Goal: Task Accomplishment & Management: Manage account settings

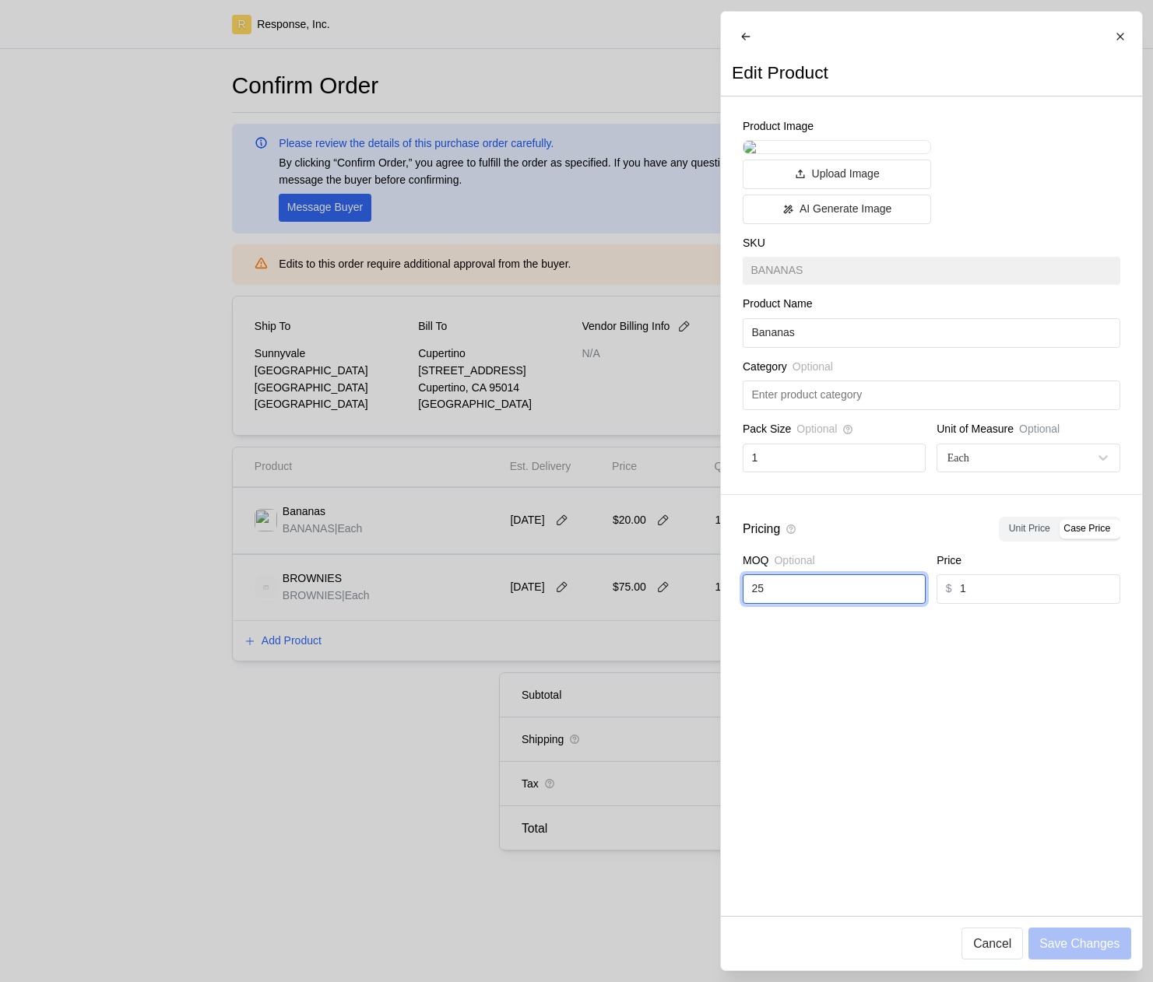
click at [781, 603] on input "25" at bounding box center [833, 589] width 165 height 28
click at [976, 626] on div "Pricing Unit Price Case Price MOQ Optional 25 Price $ 1" at bounding box center [931, 560] width 421 height 131
click at [852, 603] on input "25" at bounding box center [833, 589] width 165 height 28
type input "2"
type input "8"
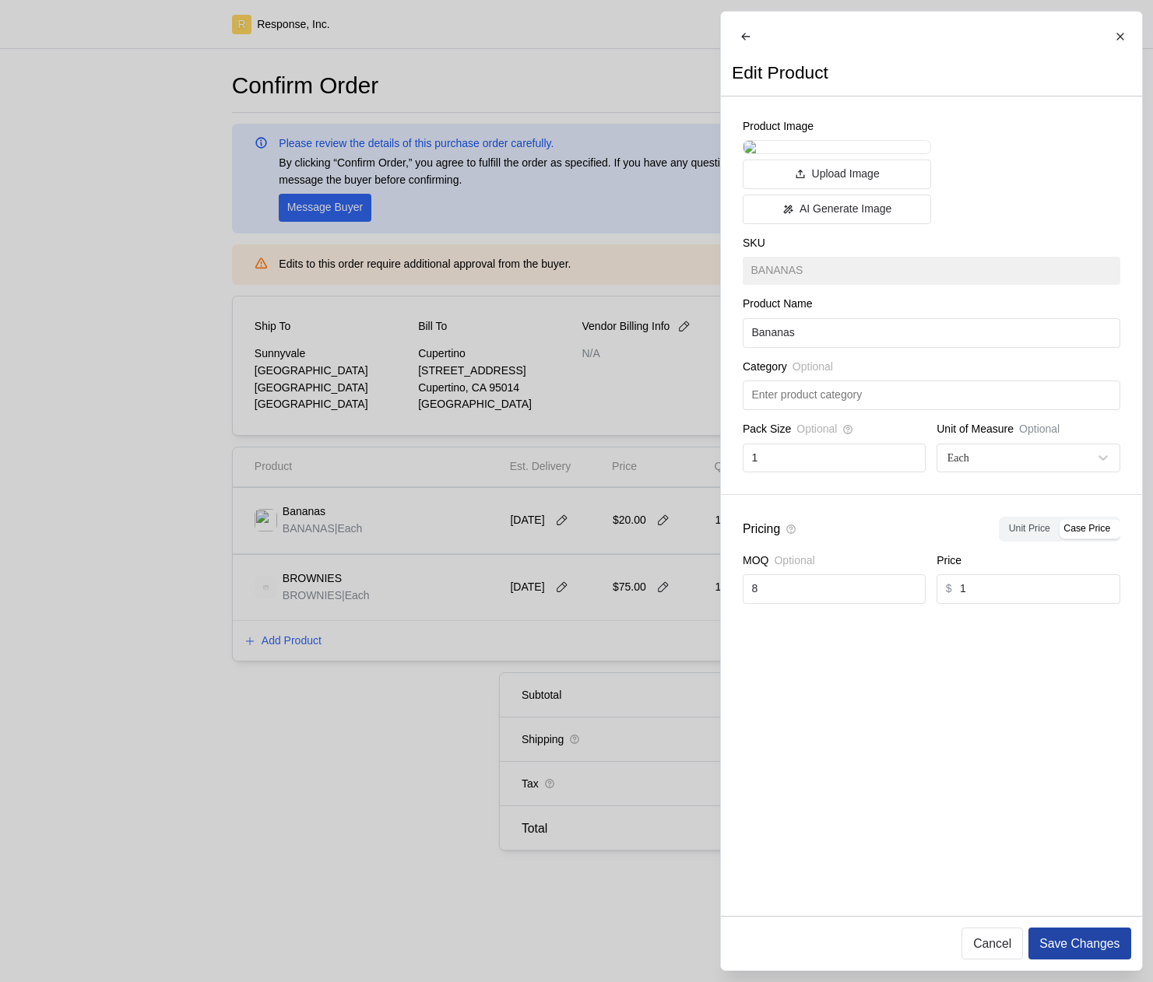
click at [1076, 944] on p "Save Changes" at bounding box center [1079, 943] width 80 height 19
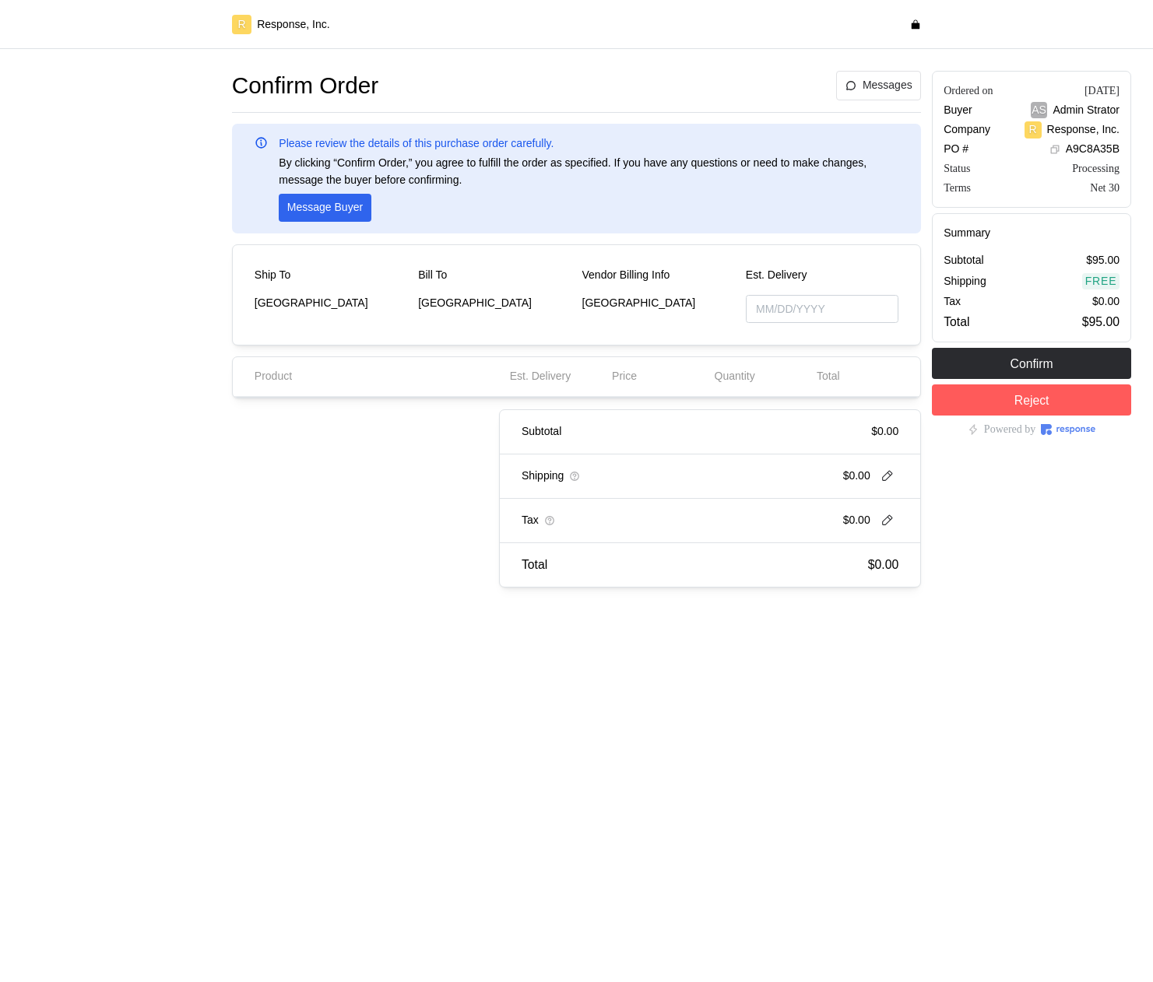
type input "10/03/2025"
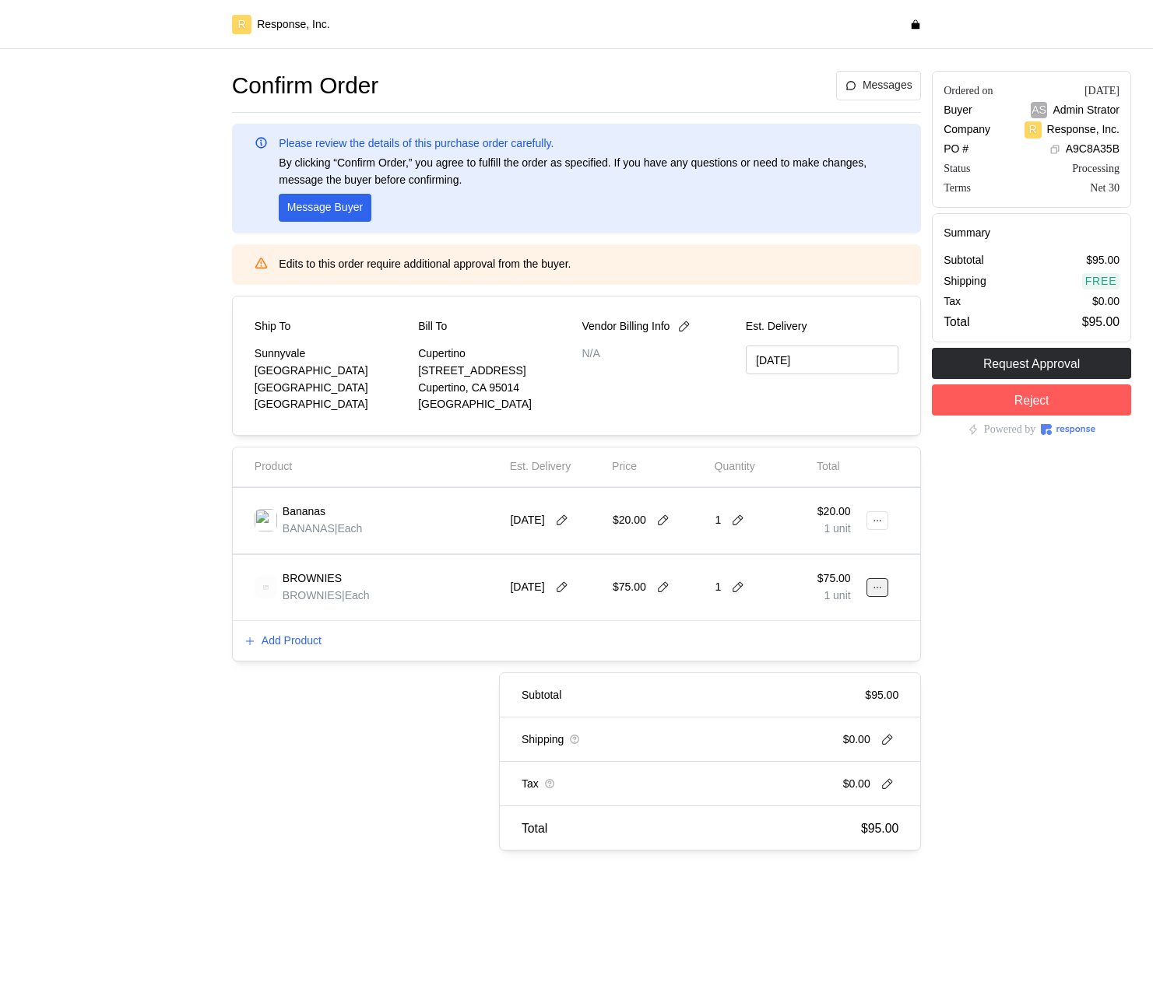
click at [876, 590] on icon at bounding box center [877, 587] width 11 height 11
click at [851, 613] on p "Edit" at bounding box center [827, 620] width 100 height 17
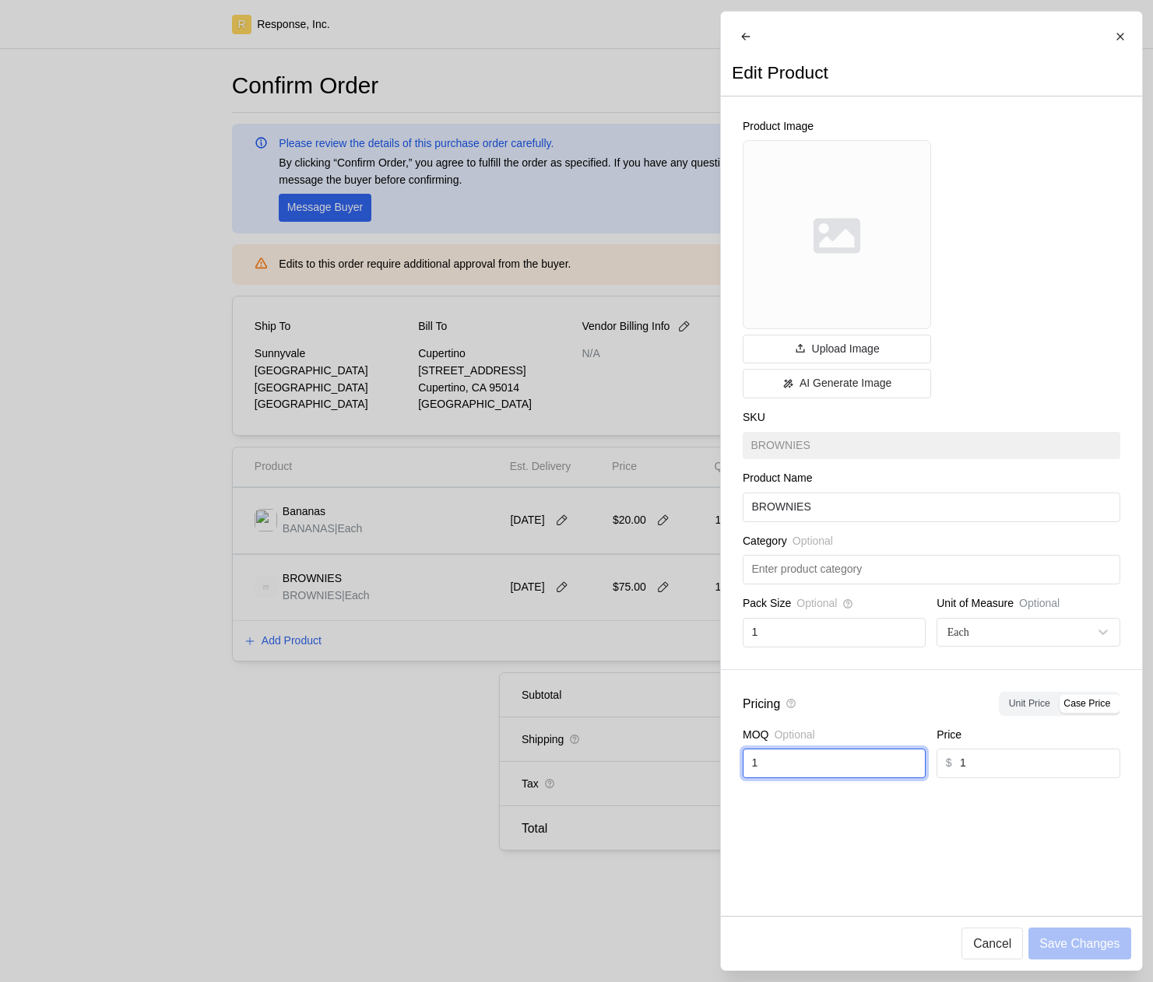
click at [833, 778] on input "1" at bounding box center [833, 763] width 165 height 28
type input "8"
click at [1105, 943] on p "Save Changes" at bounding box center [1079, 943] width 80 height 19
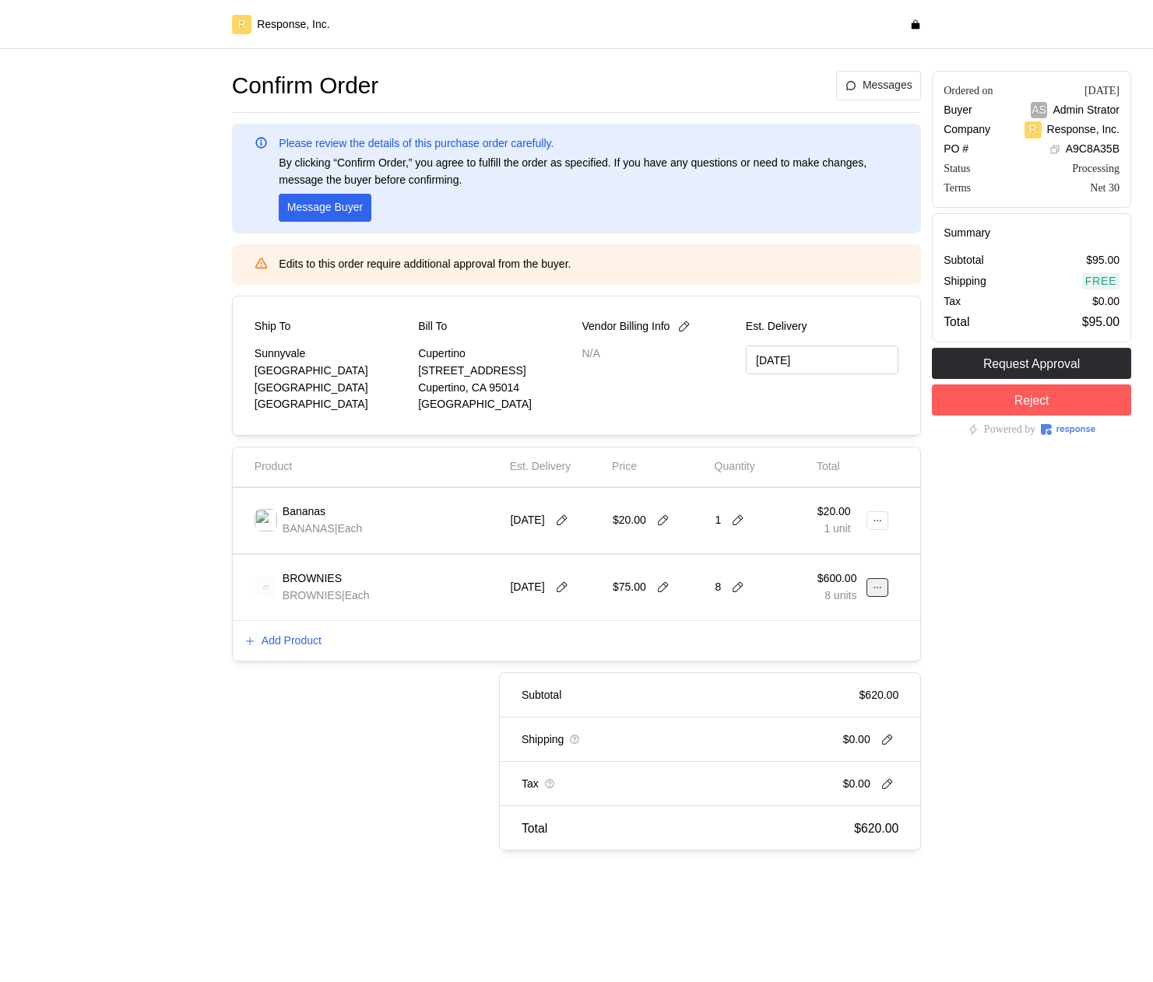
click at [882, 589] on icon at bounding box center [877, 587] width 11 height 11
click at [863, 604] on div "Edit Delete" at bounding box center [820, 634] width 135 height 66
click at [855, 618] on p "Edit" at bounding box center [827, 620] width 100 height 17
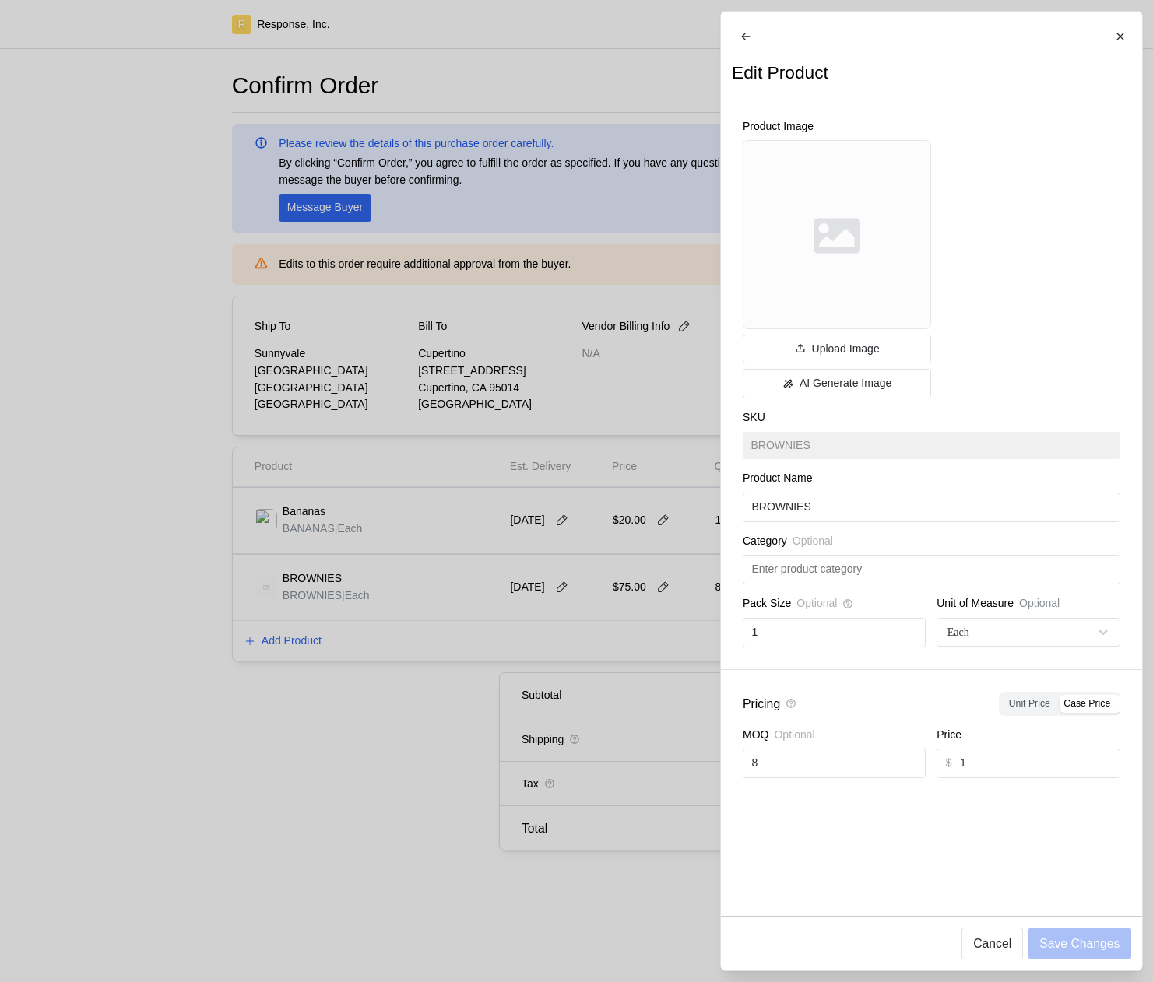
click at [455, 651] on div at bounding box center [576, 491] width 1153 height 982
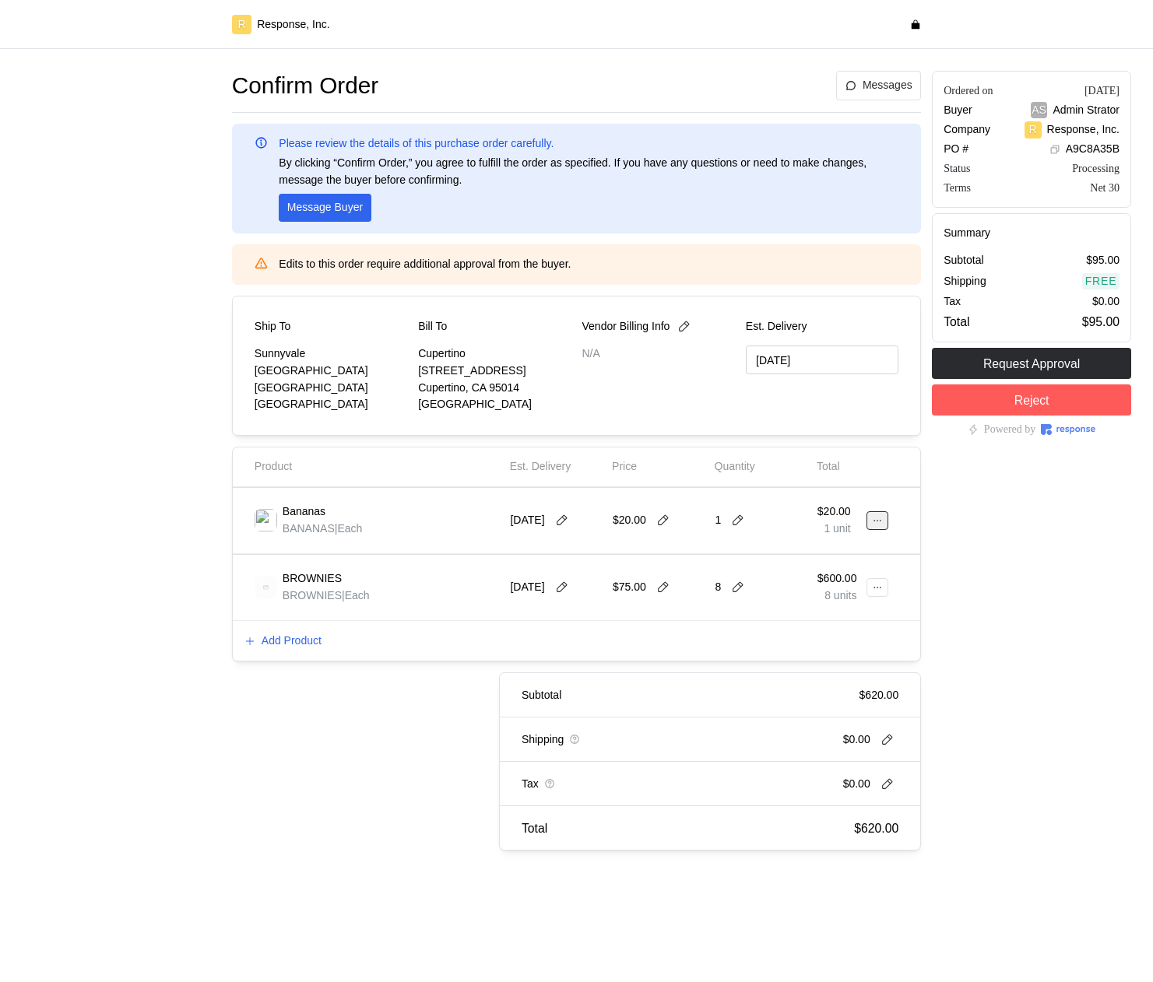
click at [882, 522] on button at bounding box center [877, 520] width 22 height 19
click at [831, 556] on p "Edit" at bounding box center [827, 553] width 100 height 17
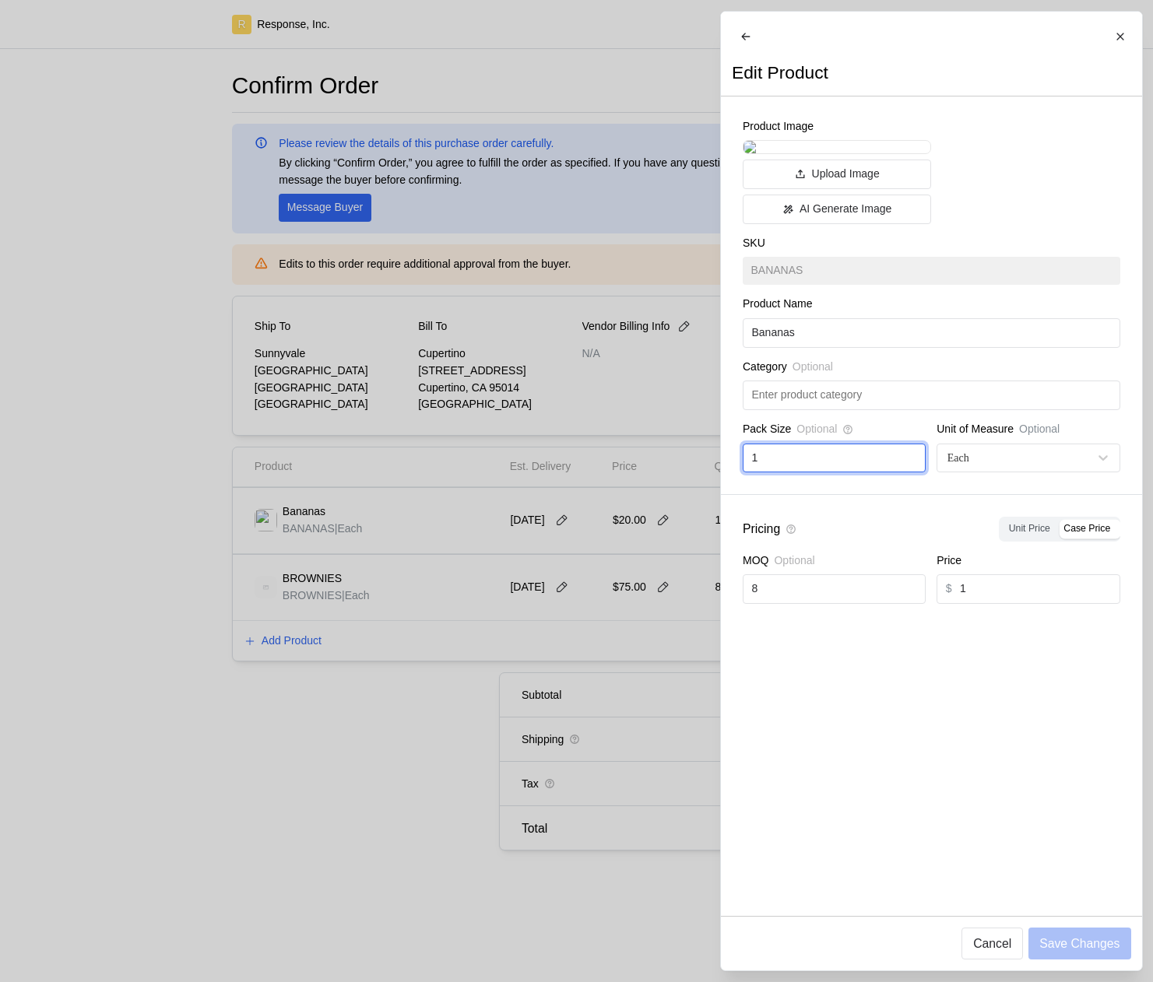
click at [760, 472] on input "1" at bounding box center [833, 458] width 165 height 28
click at [590, 663] on div at bounding box center [576, 491] width 1153 height 982
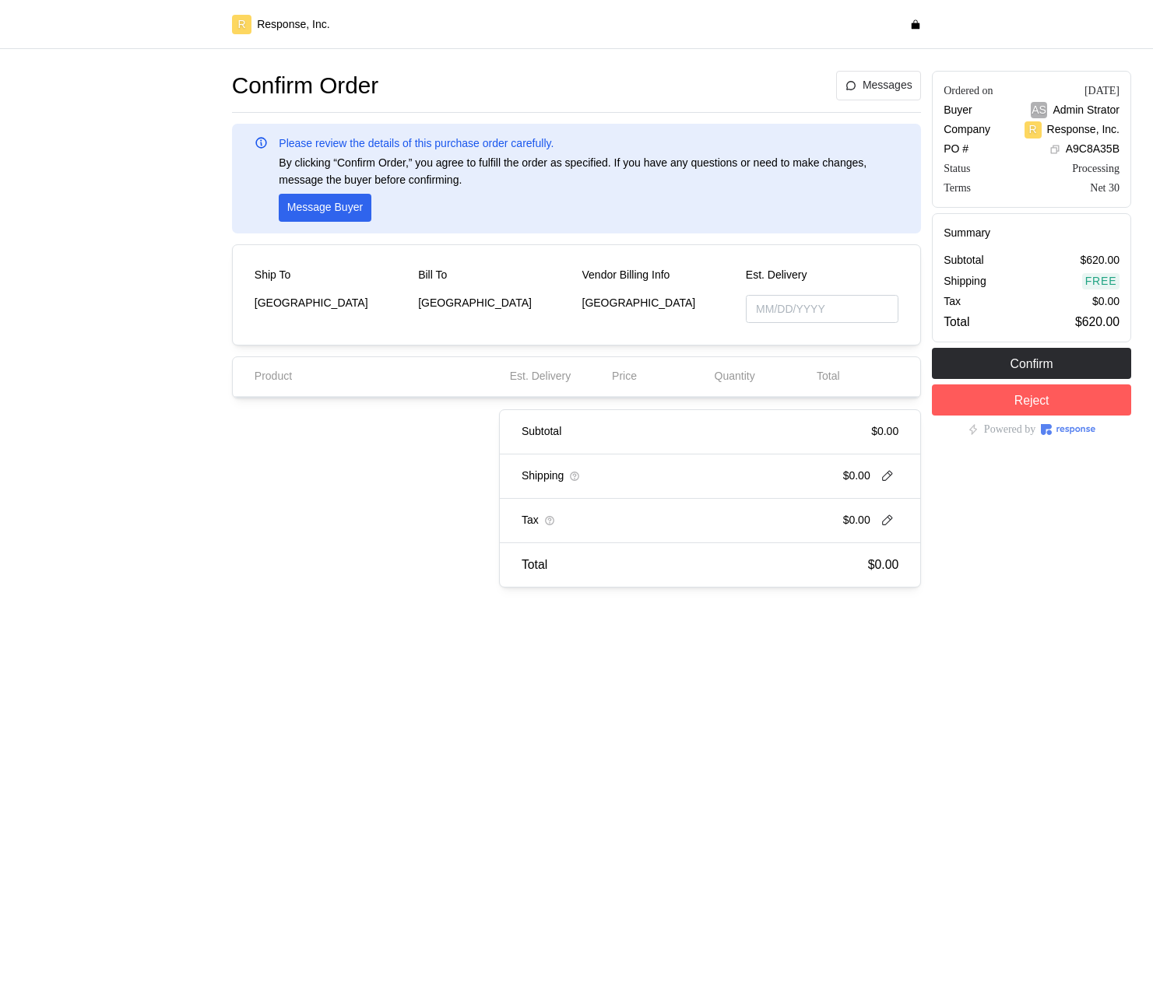
type input "[DATE]"
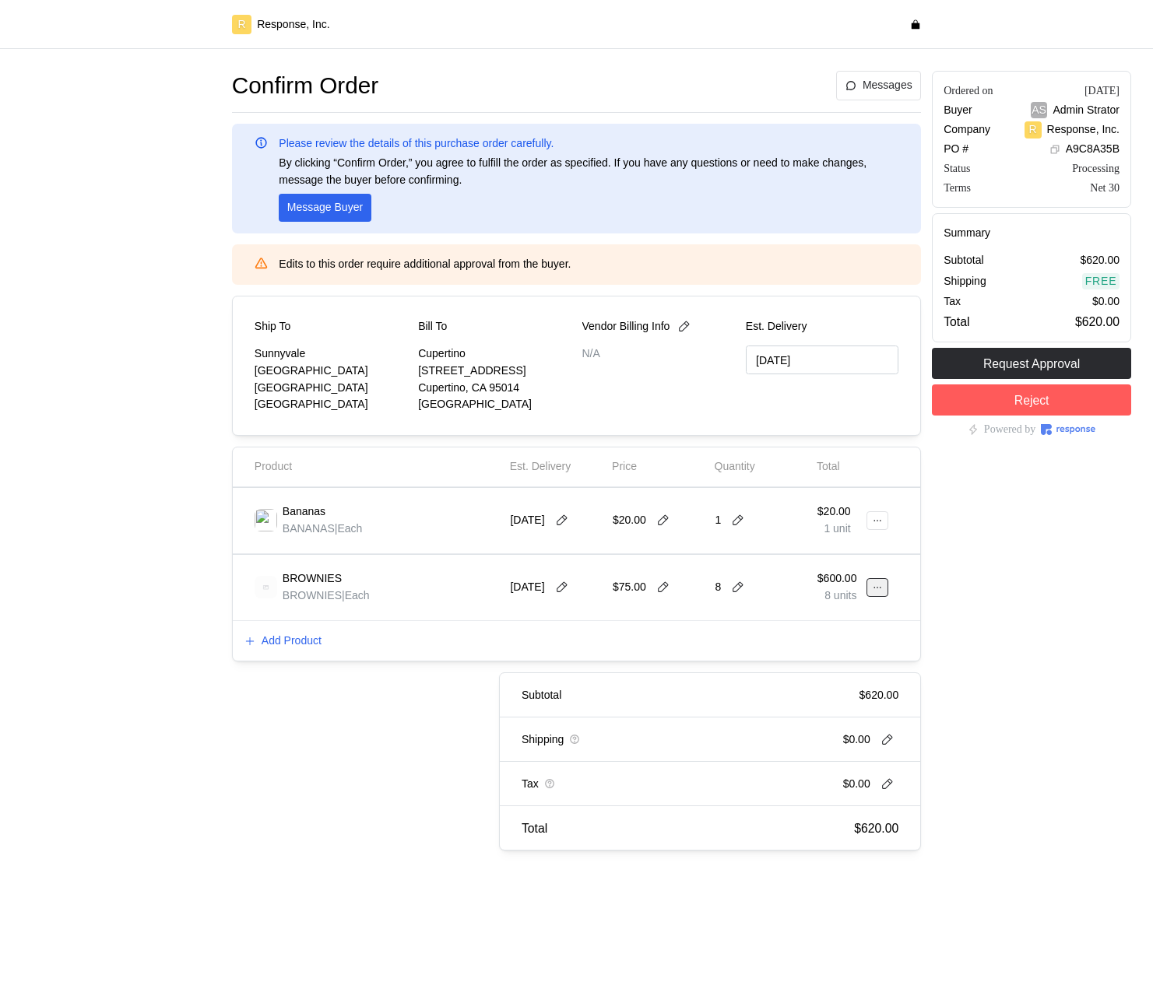
click at [873, 579] on button at bounding box center [877, 587] width 22 height 19
click at [827, 657] on button "Delete" at bounding box center [820, 648] width 124 height 28
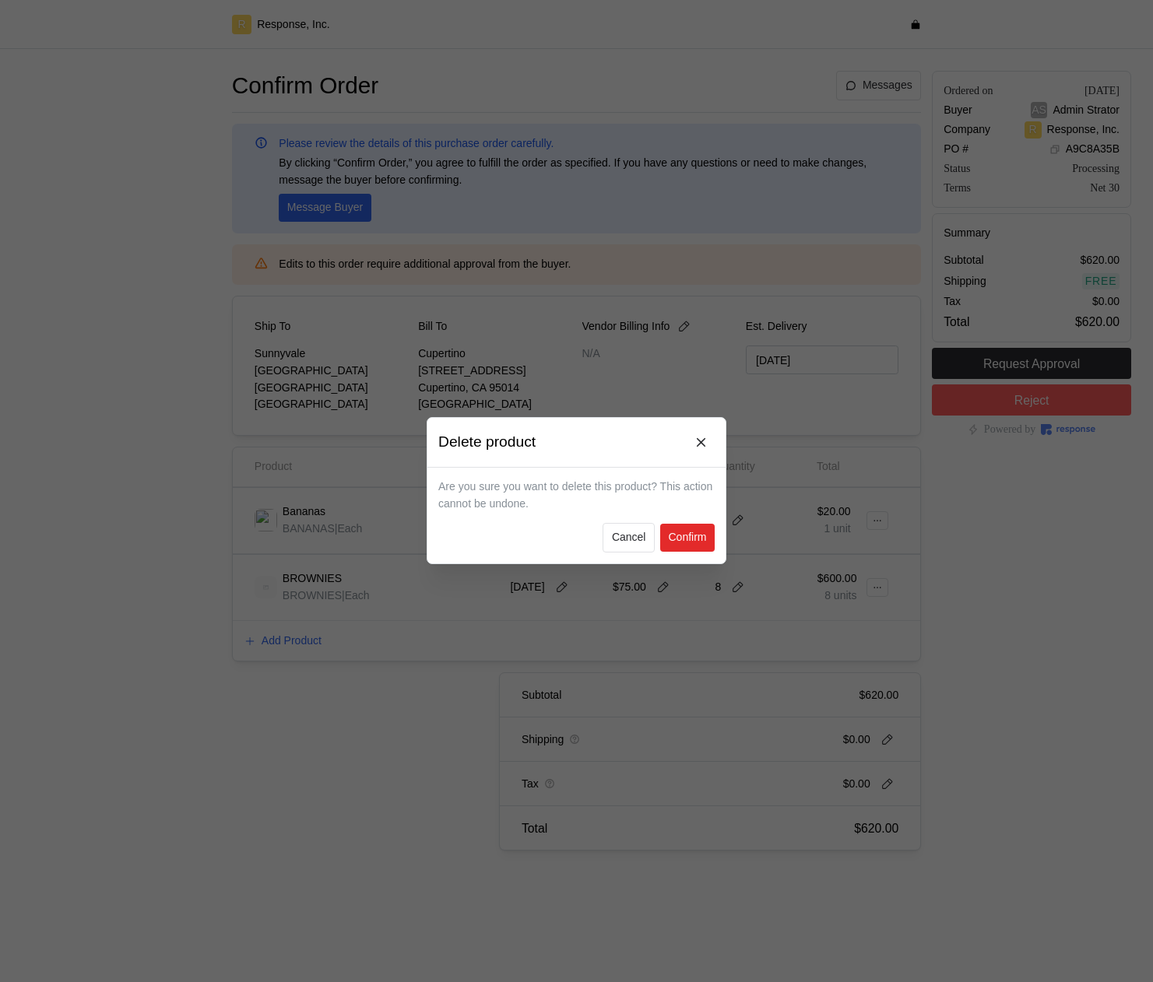
click at [673, 546] on button "Confirm" at bounding box center [687, 539] width 54 height 28
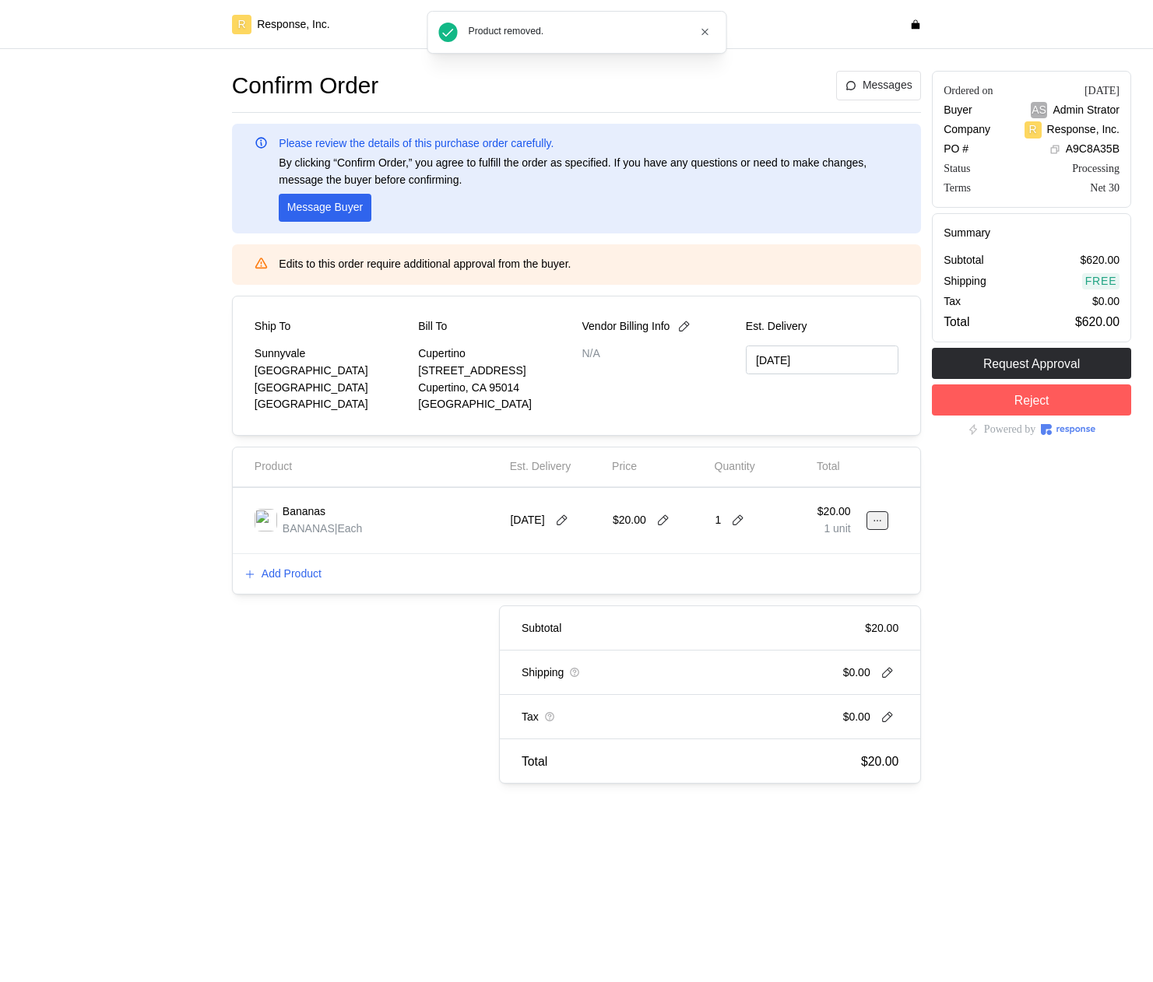
click at [877, 520] on icon at bounding box center [877, 520] width 11 height 11
click at [688, 539] on div "$20.00" at bounding box center [658, 521] width 91 height 44
click at [664, 519] on icon at bounding box center [663, 521] width 14 height 14
click at [737, 523] on icon at bounding box center [738, 521] width 14 height 14
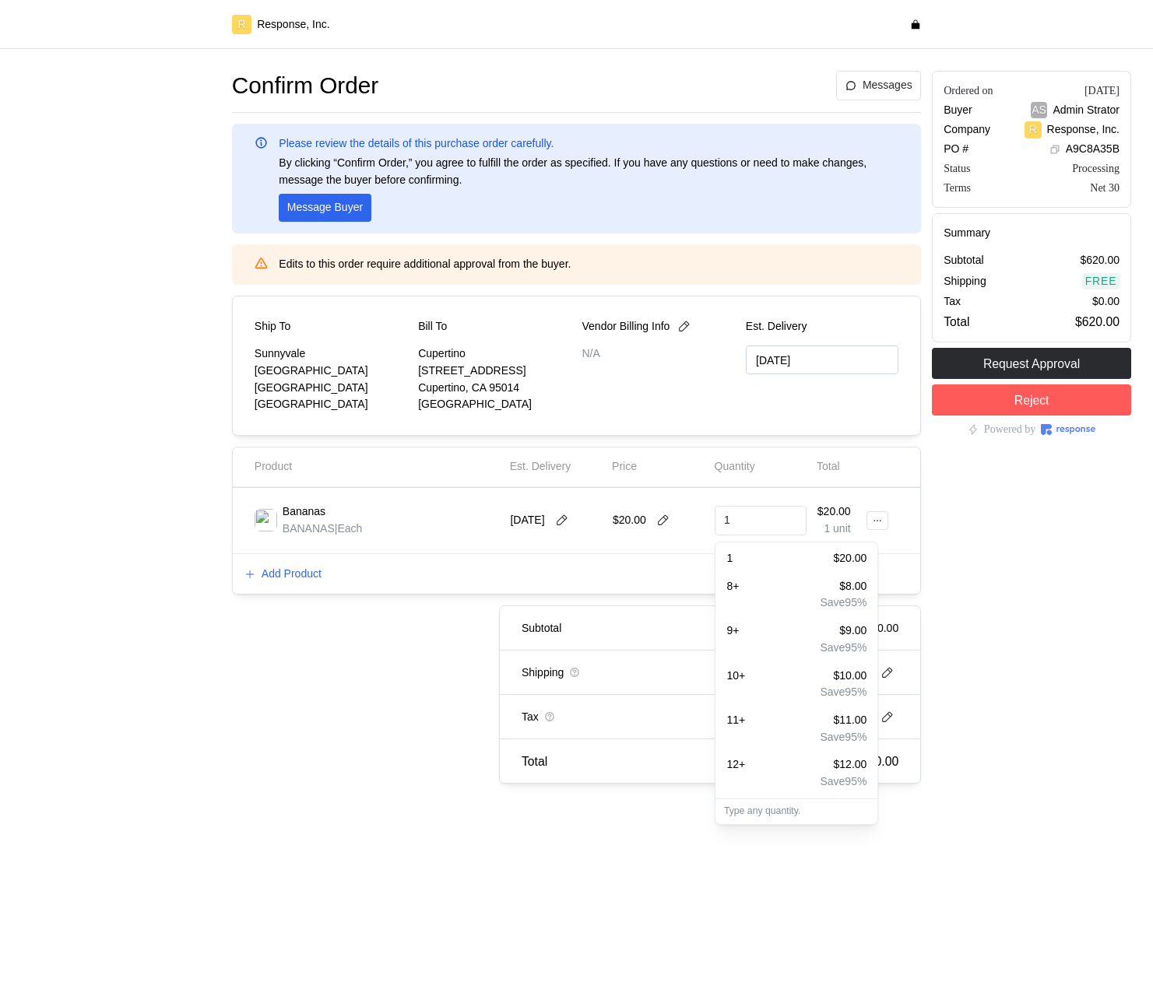
click at [764, 584] on div "8 + $8.00" at bounding box center [796, 586] width 140 height 17
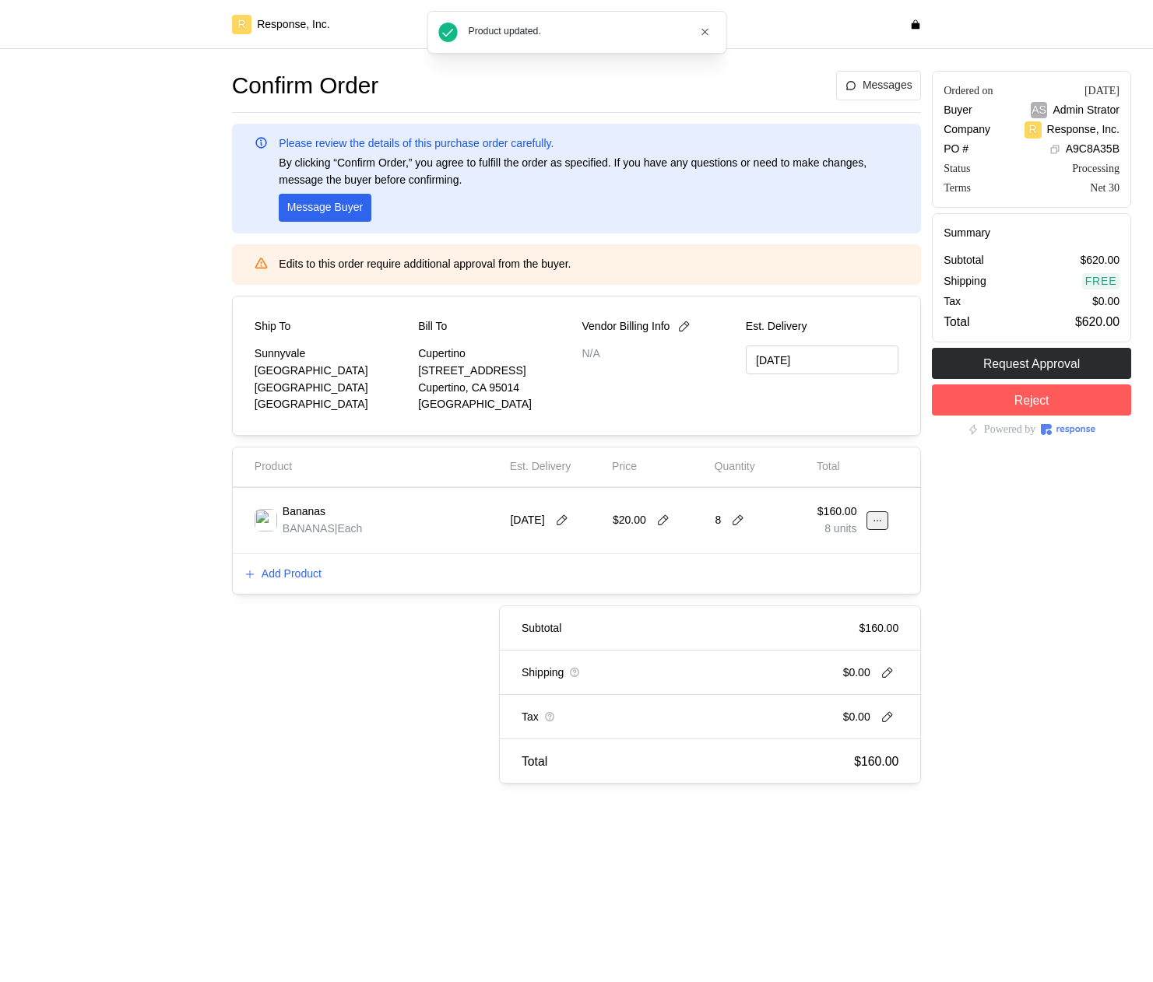
click at [872, 521] on icon at bounding box center [877, 520] width 11 height 11
click at [834, 546] on p "Edit" at bounding box center [827, 553] width 100 height 17
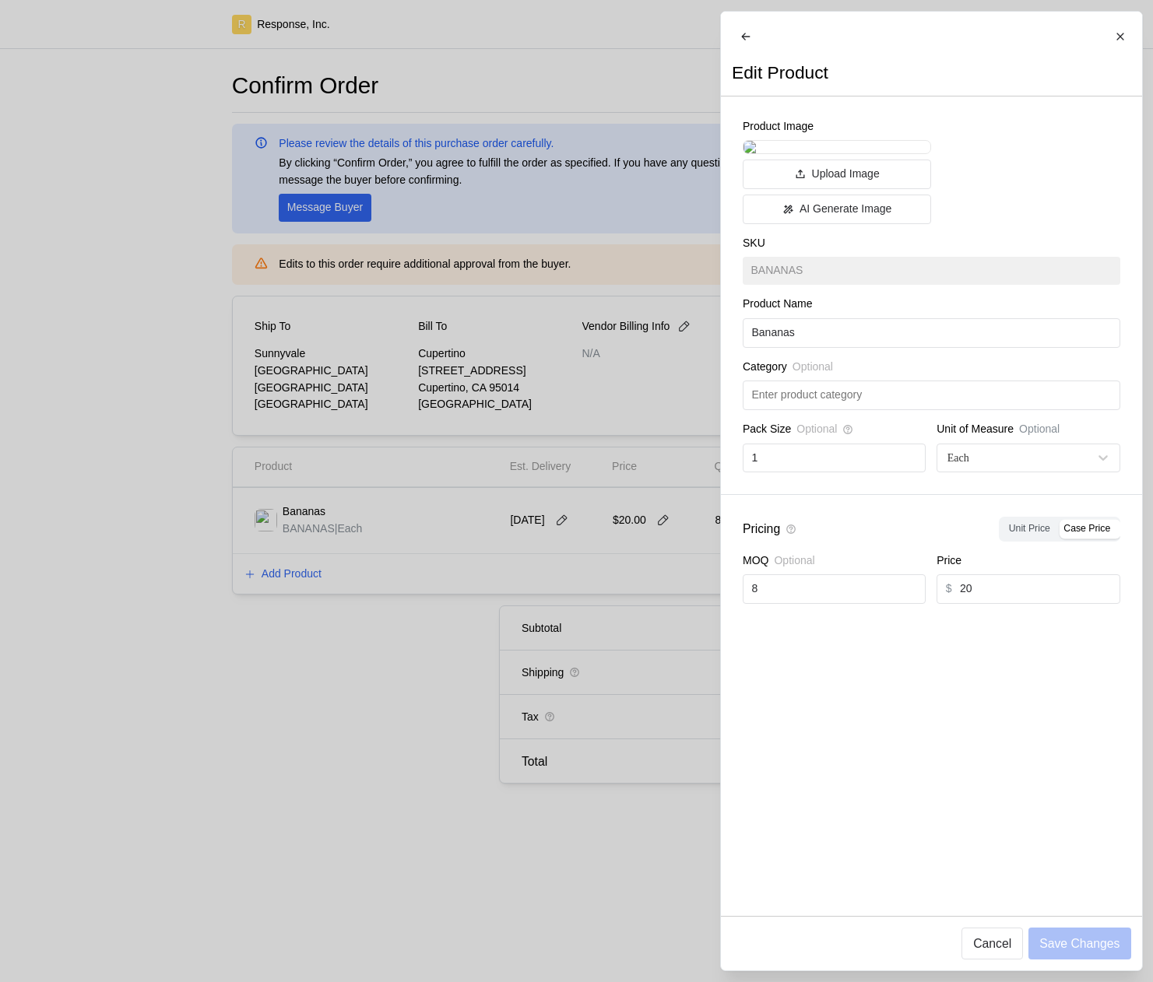
click at [621, 616] on div at bounding box center [576, 491] width 1153 height 982
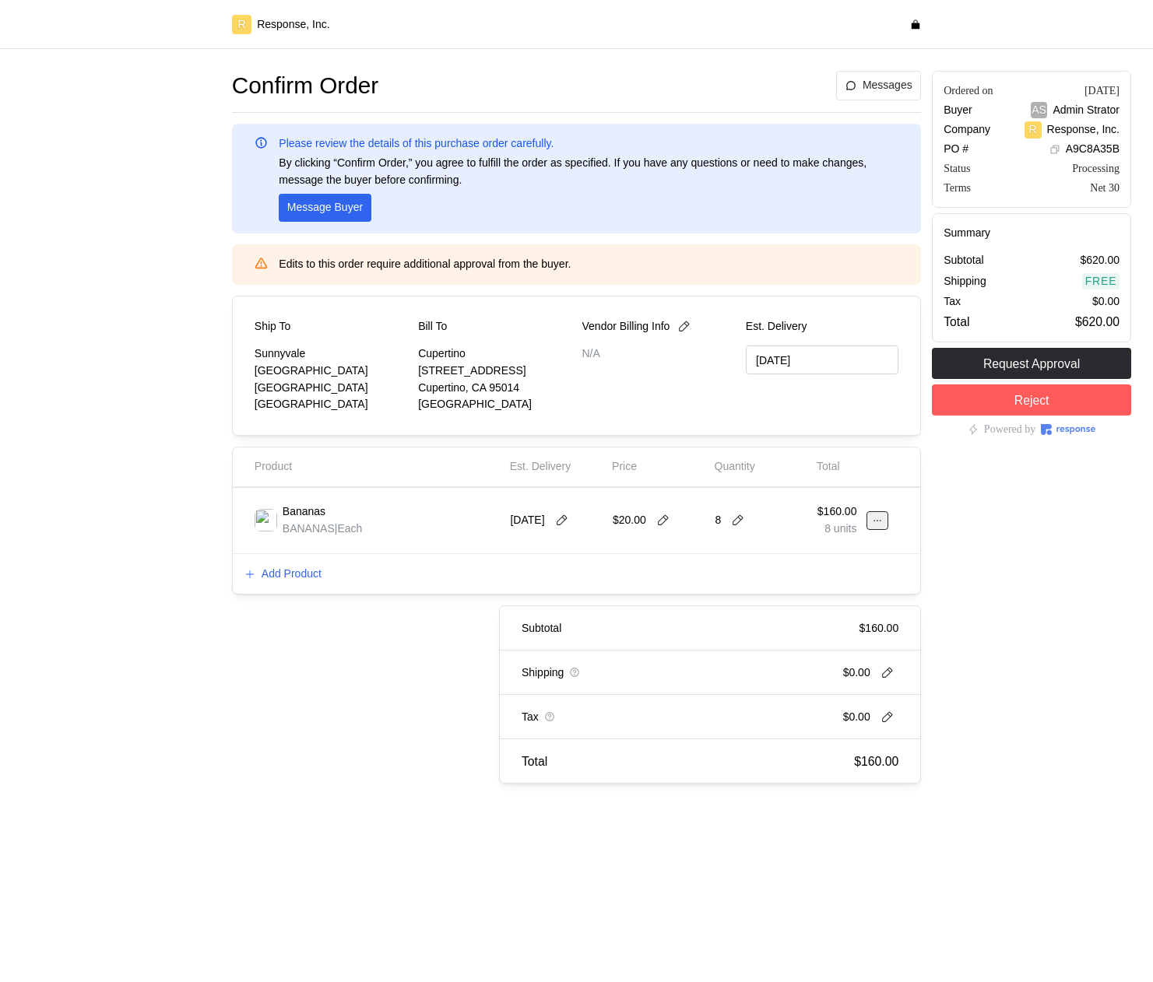
click at [874, 521] on icon at bounding box center [877, 520] width 11 height 11
click at [838, 548] on p "Edit" at bounding box center [827, 553] width 100 height 17
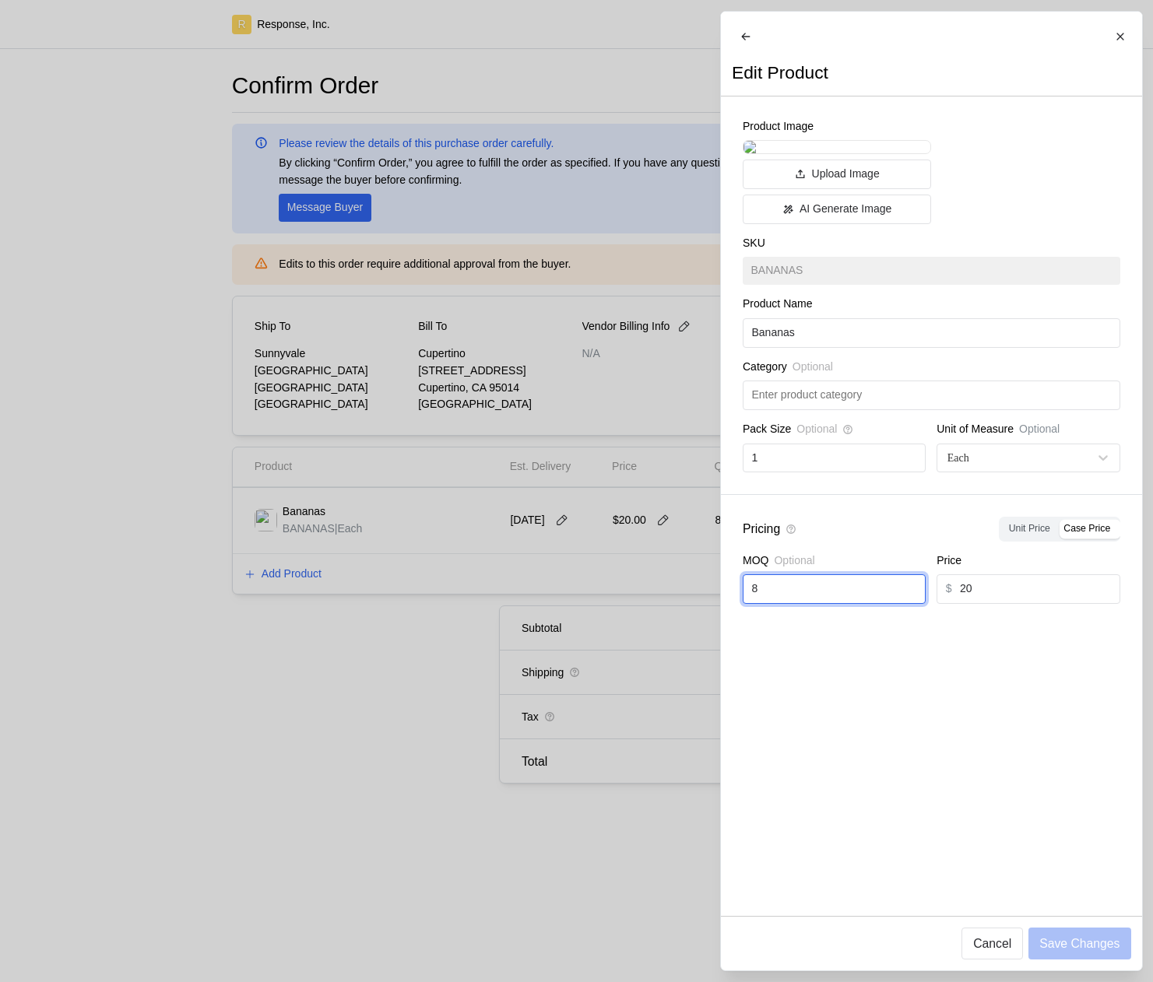
click at [824, 603] on input "8" at bounding box center [833, 589] width 165 height 28
click at [823, 603] on input "8" at bounding box center [833, 589] width 165 height 28
type input "10"
click at [1071, 944] on p "Save Changes" at bounding box center [1079, 943] width 80 height 19
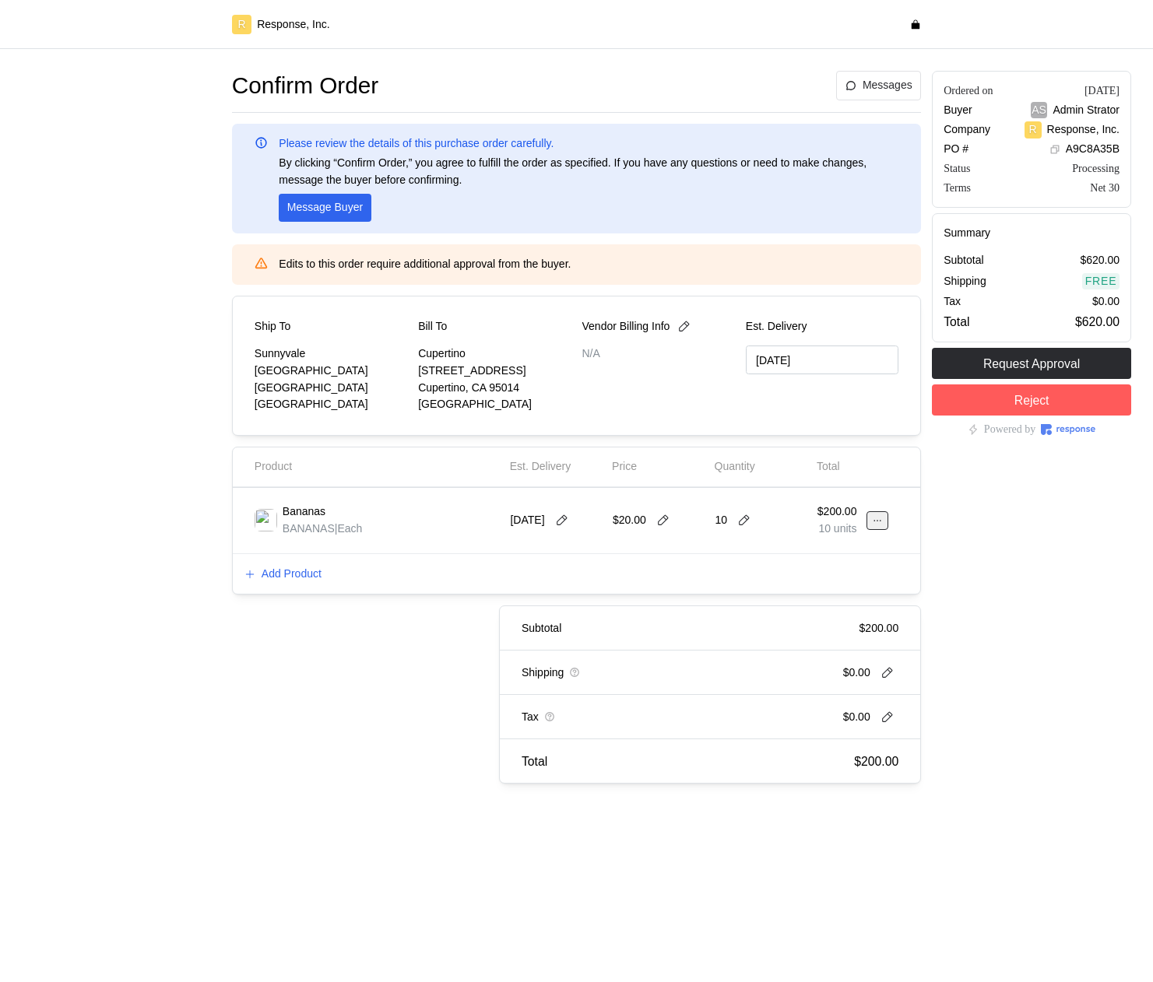
click at [870, 524] on button at bounding box center [877, 520] width 22 height 19
click at [472, 715] on div "Subtotal $200.00 Shipping $0.00 Tax $0.00 Total $200.00" at bounding box center [565, 695] width 711 height 178
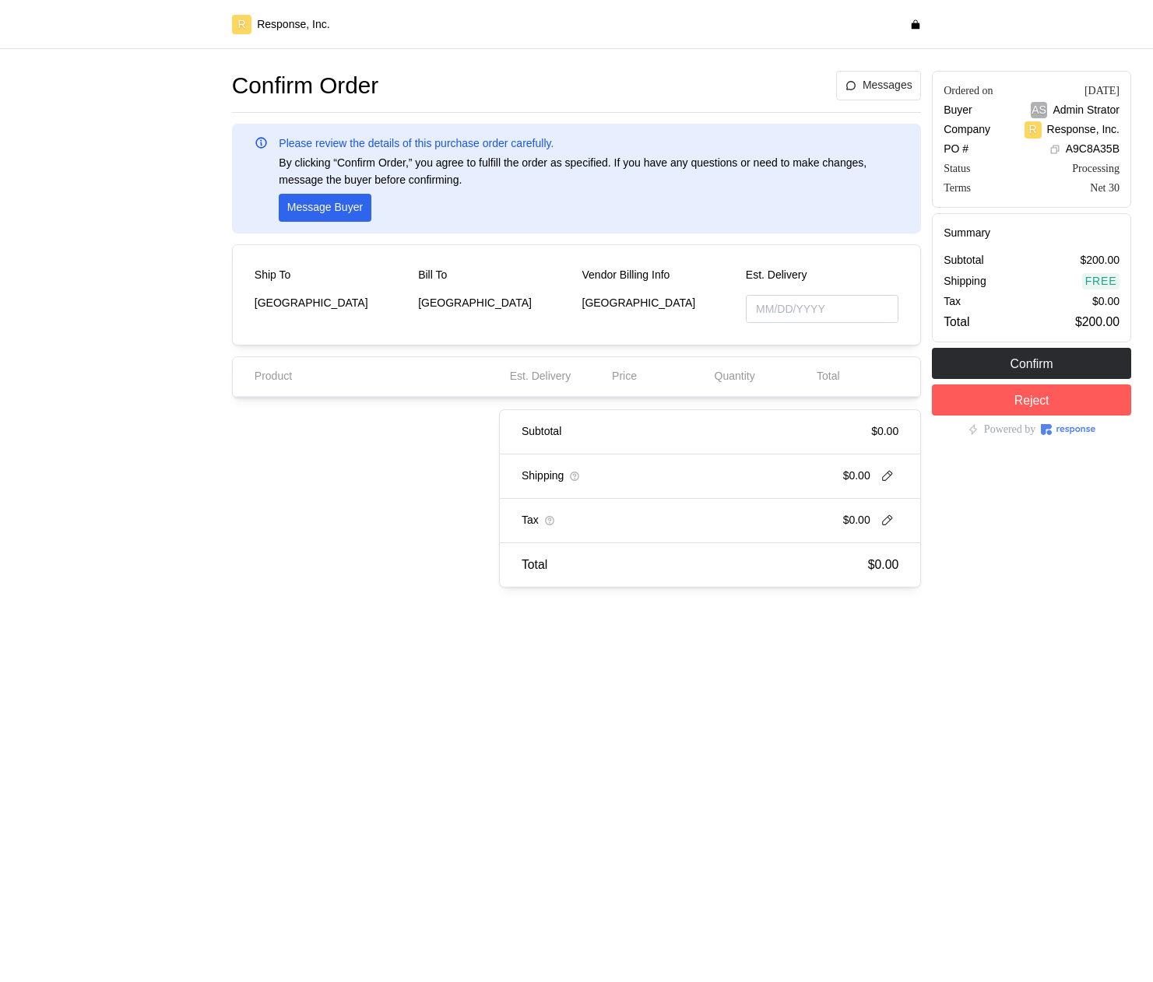
type input "[DATE]"
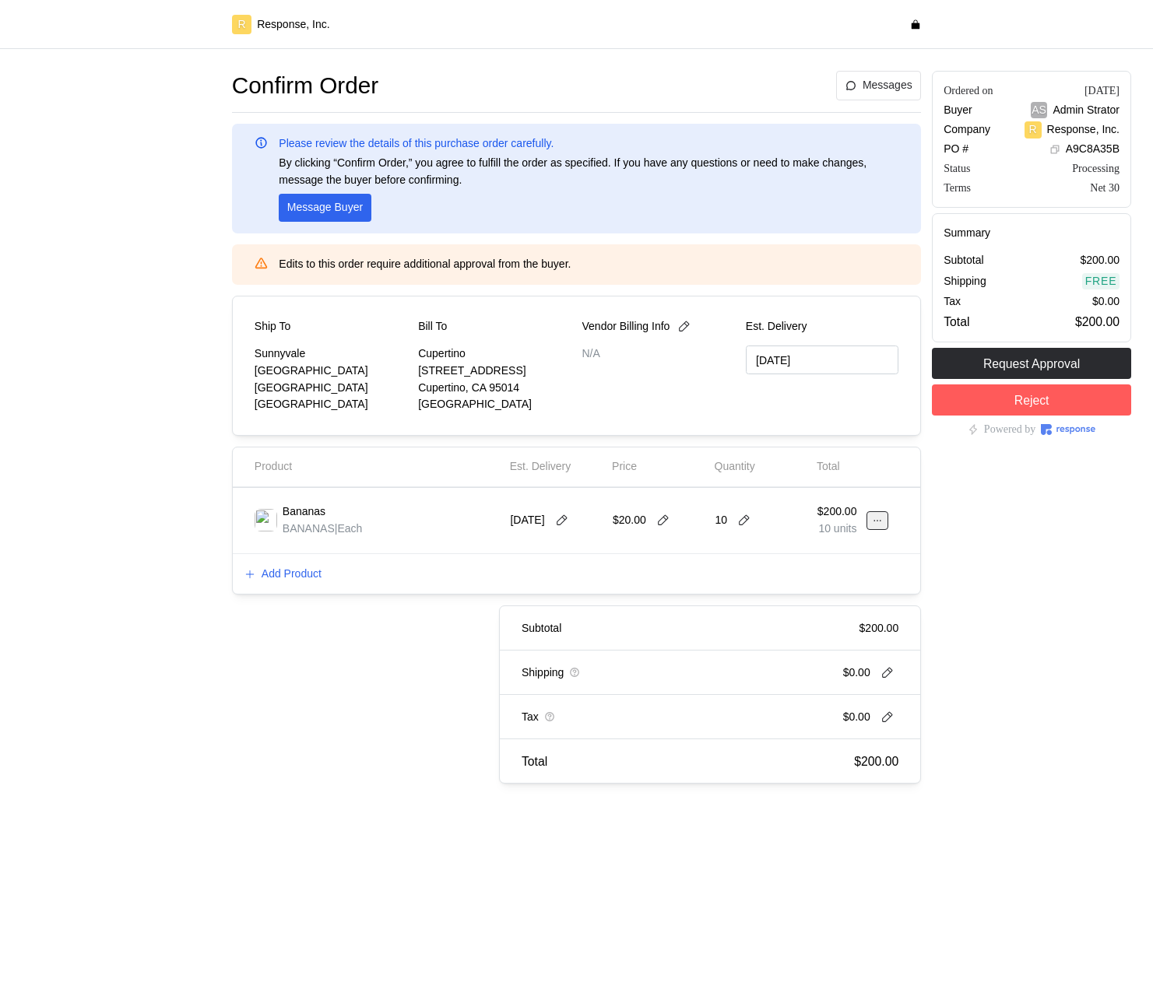
click at [881, 520] on icon at bounding box center [877, 520] width 11 height 11
click at [822, 561] on p "Edit" at bounding box center [827, 553] width 100 height 17
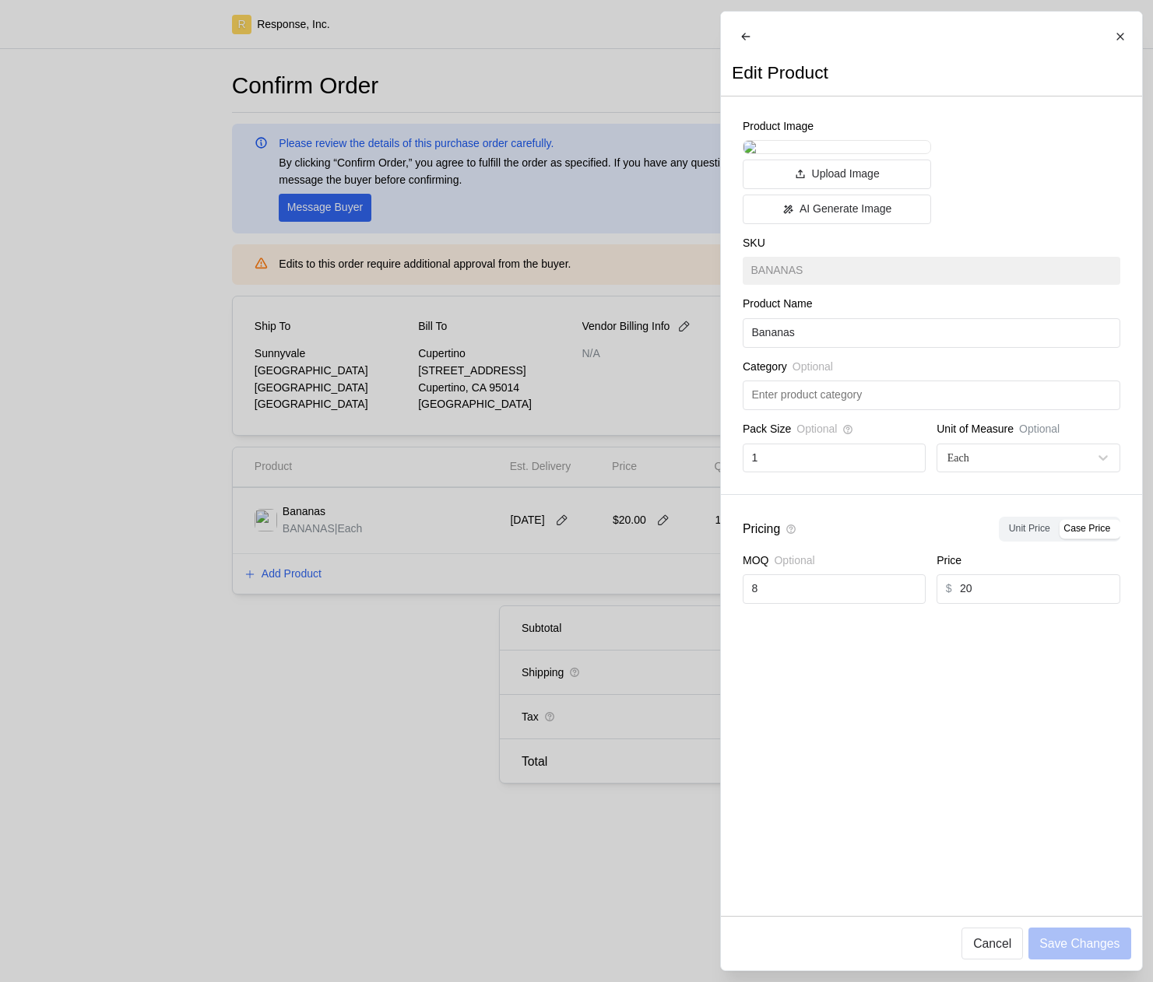
click at [685, 665] on div at bounding box center [576, 491] width 1153 height 982
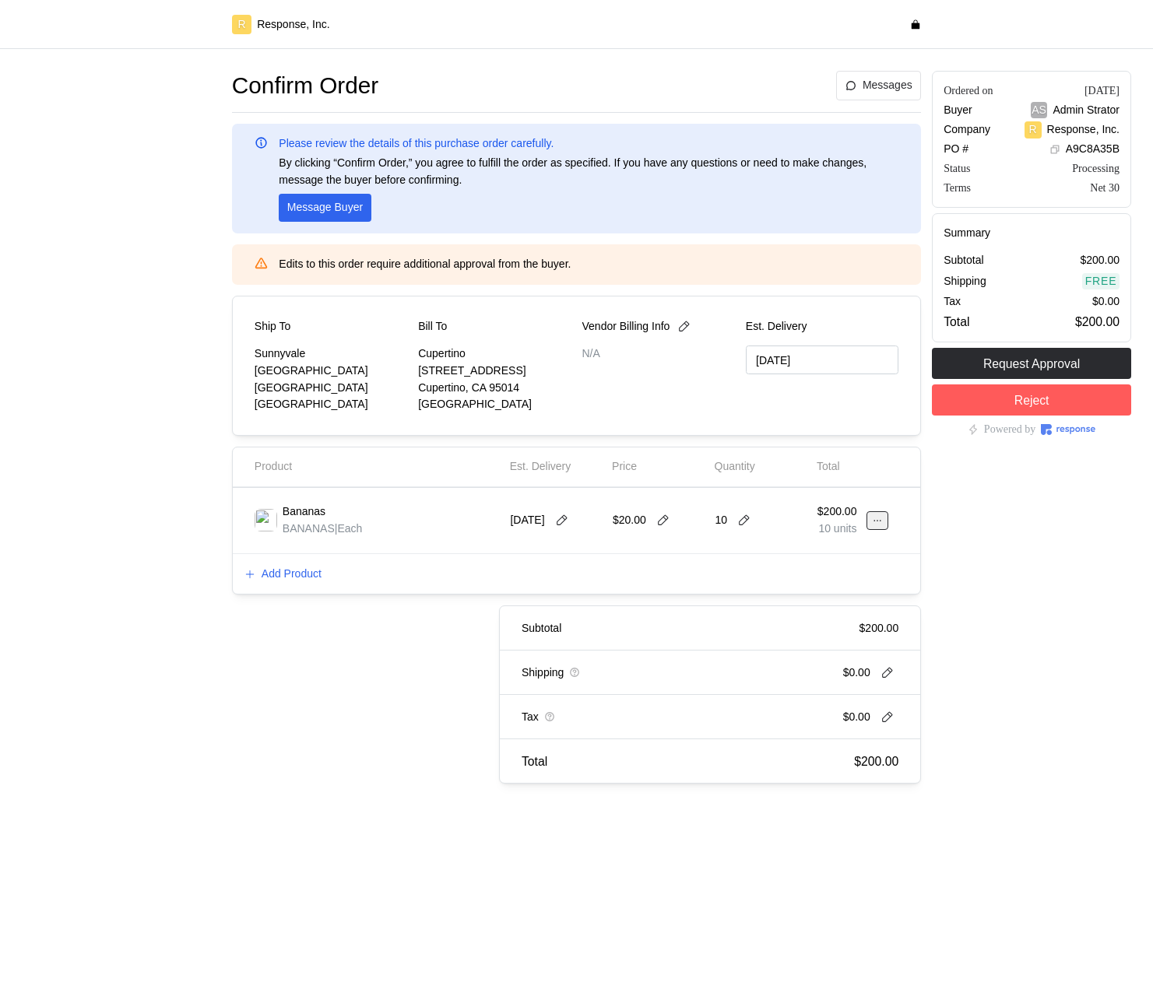
click at [873, 518] on icon at bounding box center [877, 520] width 11 height 11
click at [825, 563] on button "Edit" at bounding box center [820, 553] width 124 height 28
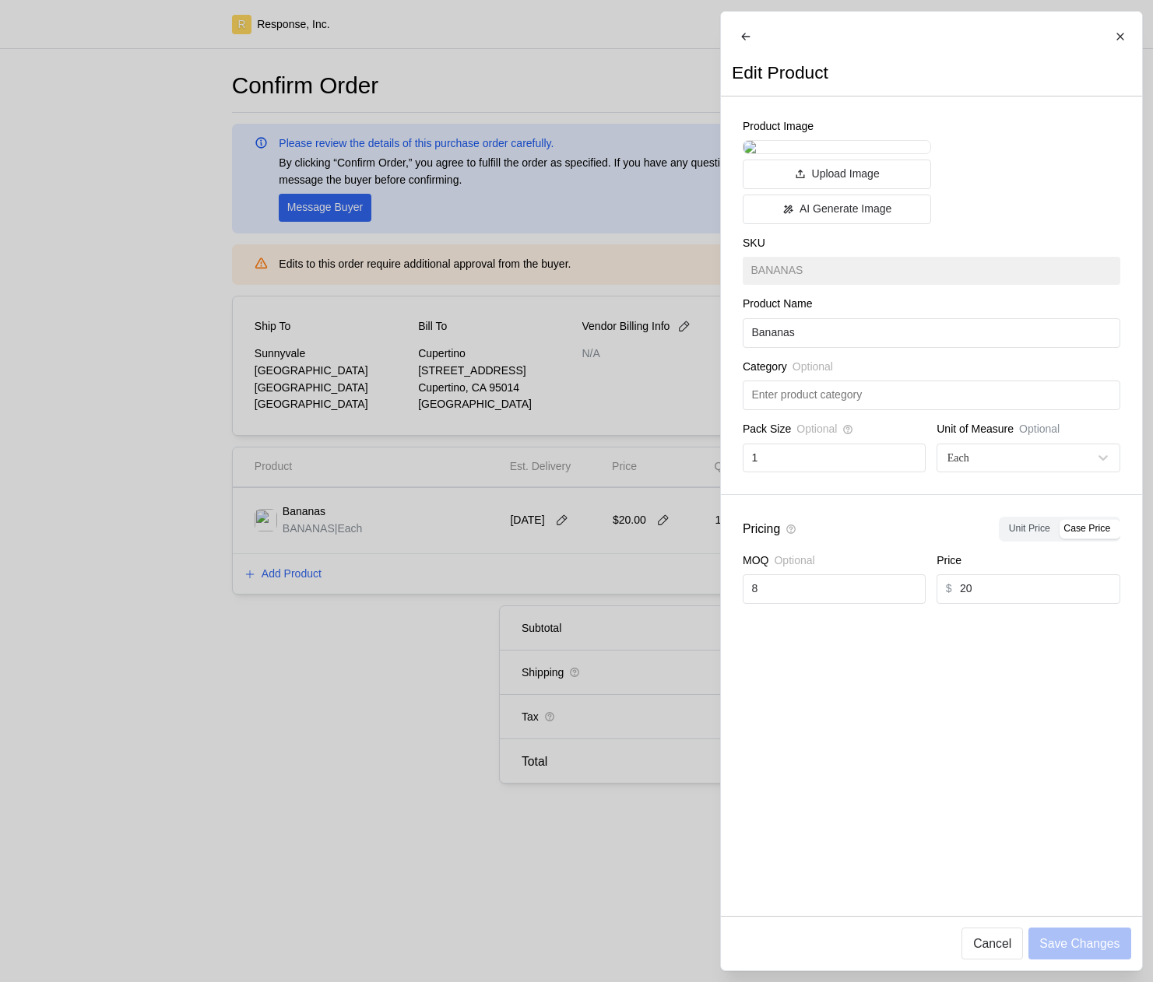
click at [617, 583] on div at bounding box center [576, 491] width 1153 height 982
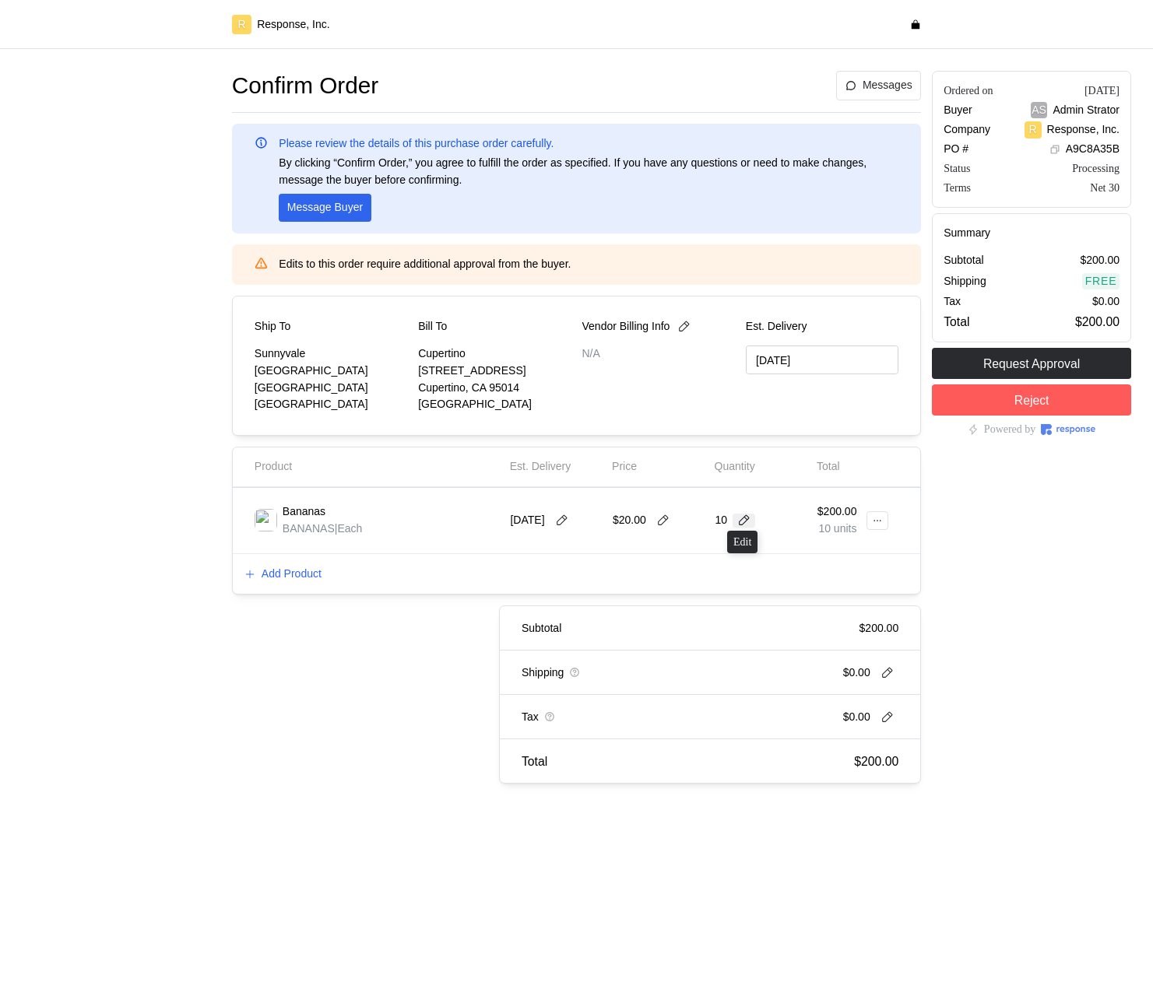
click at [746, 521] on icon at bounding box center [744, 520] width 11 height 11
type input "1"
click at [788, 578] on div "8 $160.00" at bounding box center [796, 586] width 140 height 17
click at [753, 519] on div "8" at bounding box center [759, 521] width 91 height 44
click at [739, 519] on icon at bounding box center [738, 521] width 14 height 14
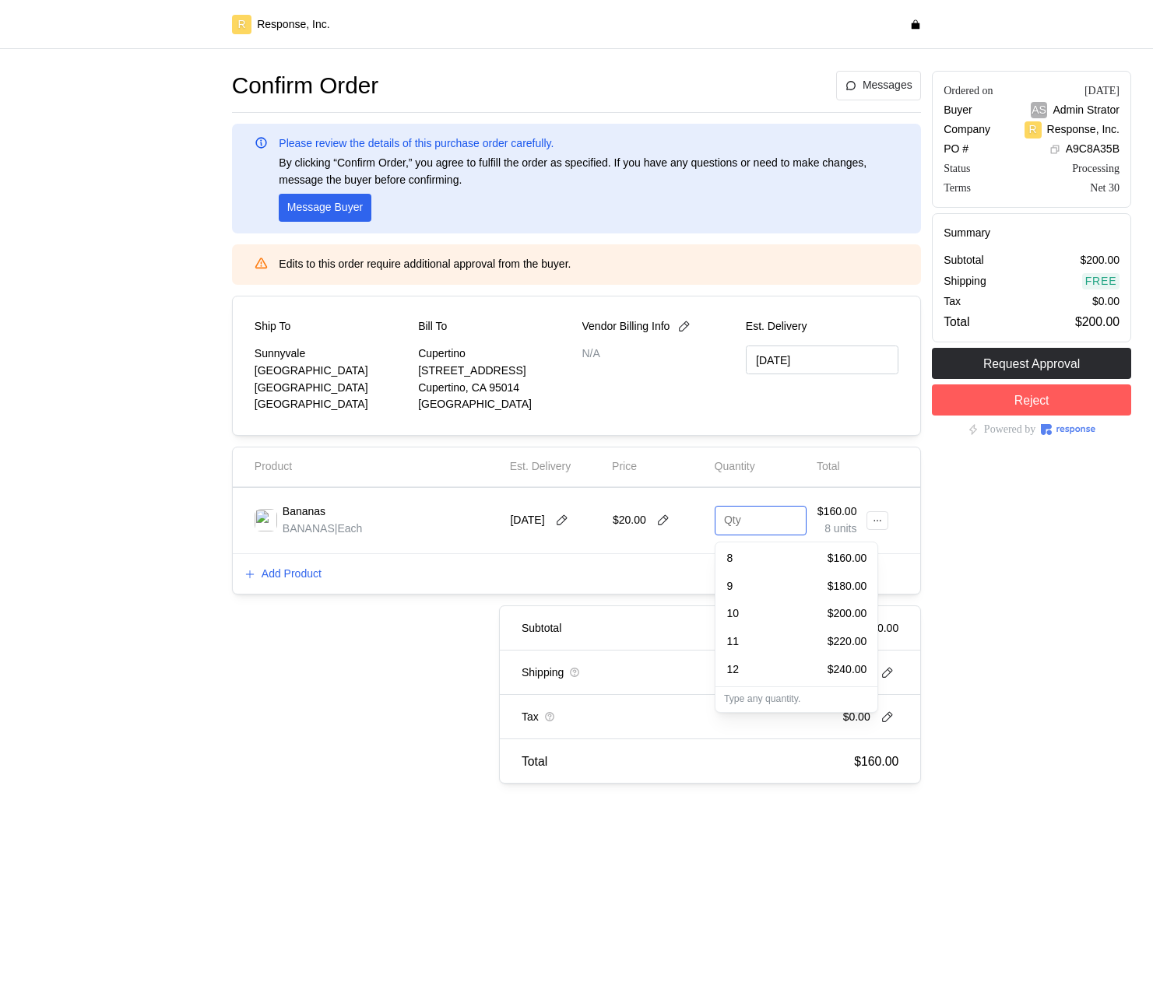
type input "1"
click at [788, 590] on div "8 $160.00" at bounding box center [796, 587] width 140 height 17
click at [872, 521] on icon at bounding box center [877, 520] width 11 height 11
click at [827, 549] on p "Edit" at bounding box center [827, 553] width 100 height 17
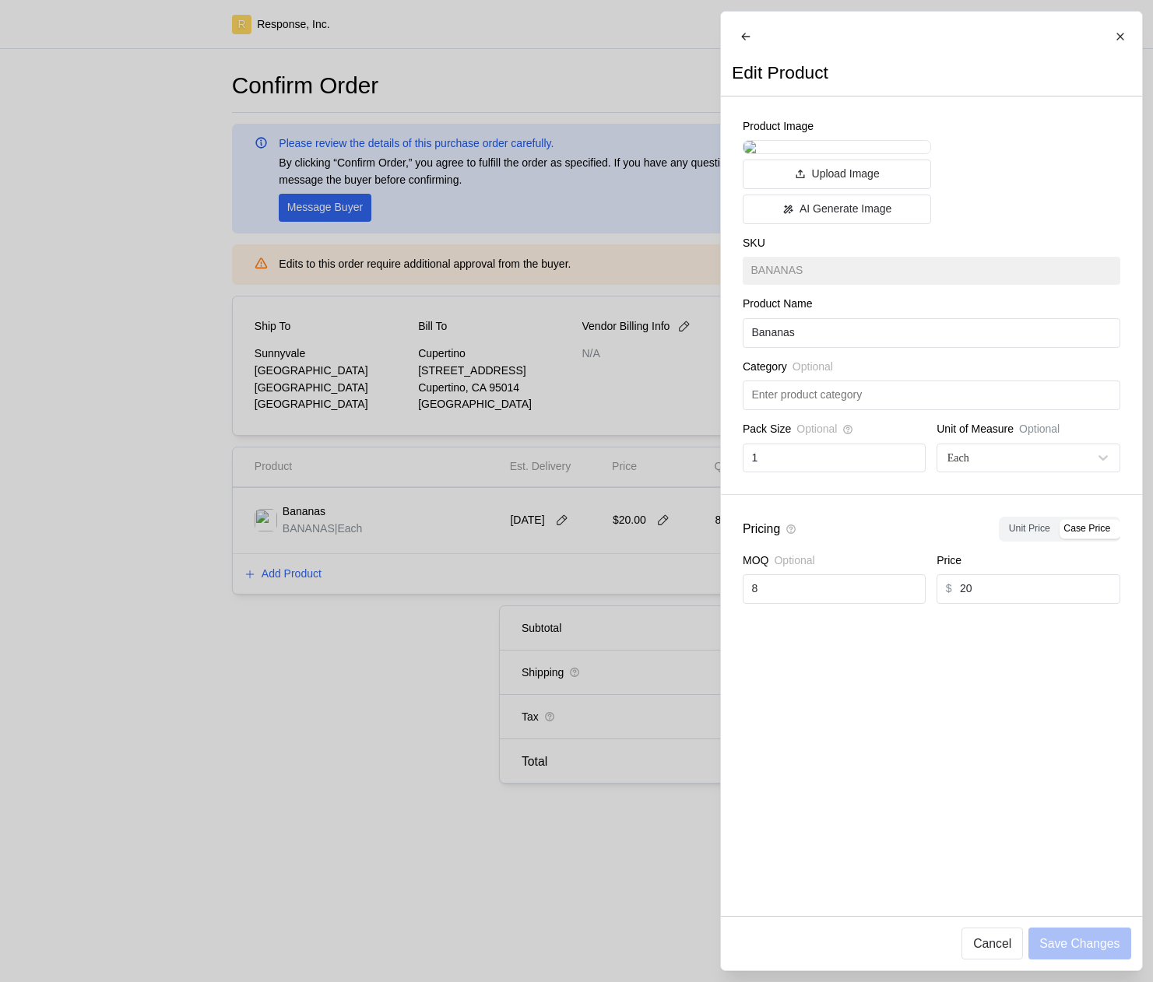
click at [619, 673] on div at bounding box center [576, 491] width 1153 height 982
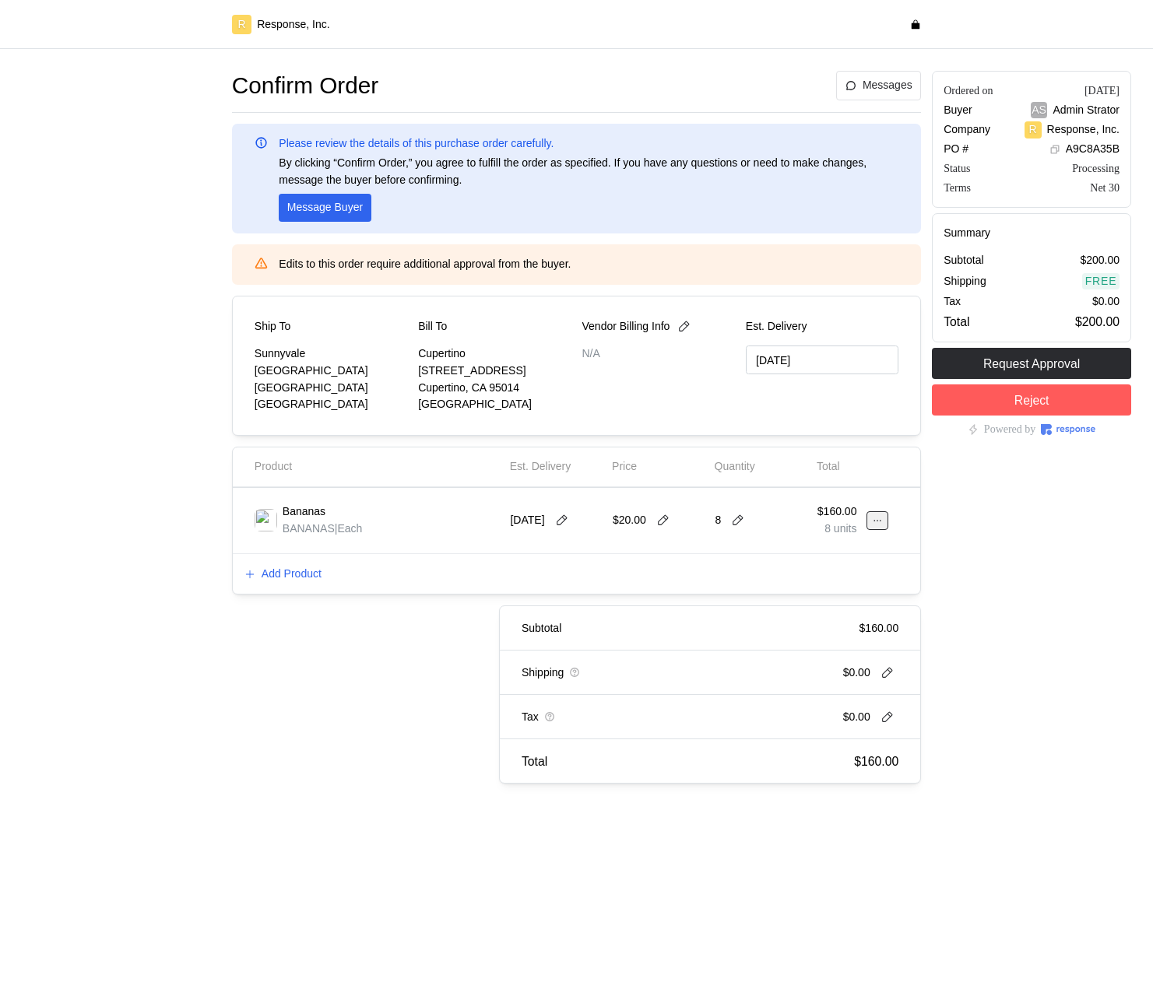
click at [869, 519] on button at bounding box center [877, 520] width 22 height 19
click at [848, 549] on p "Edit" at bounding box center [827, 553] width 100 height 17
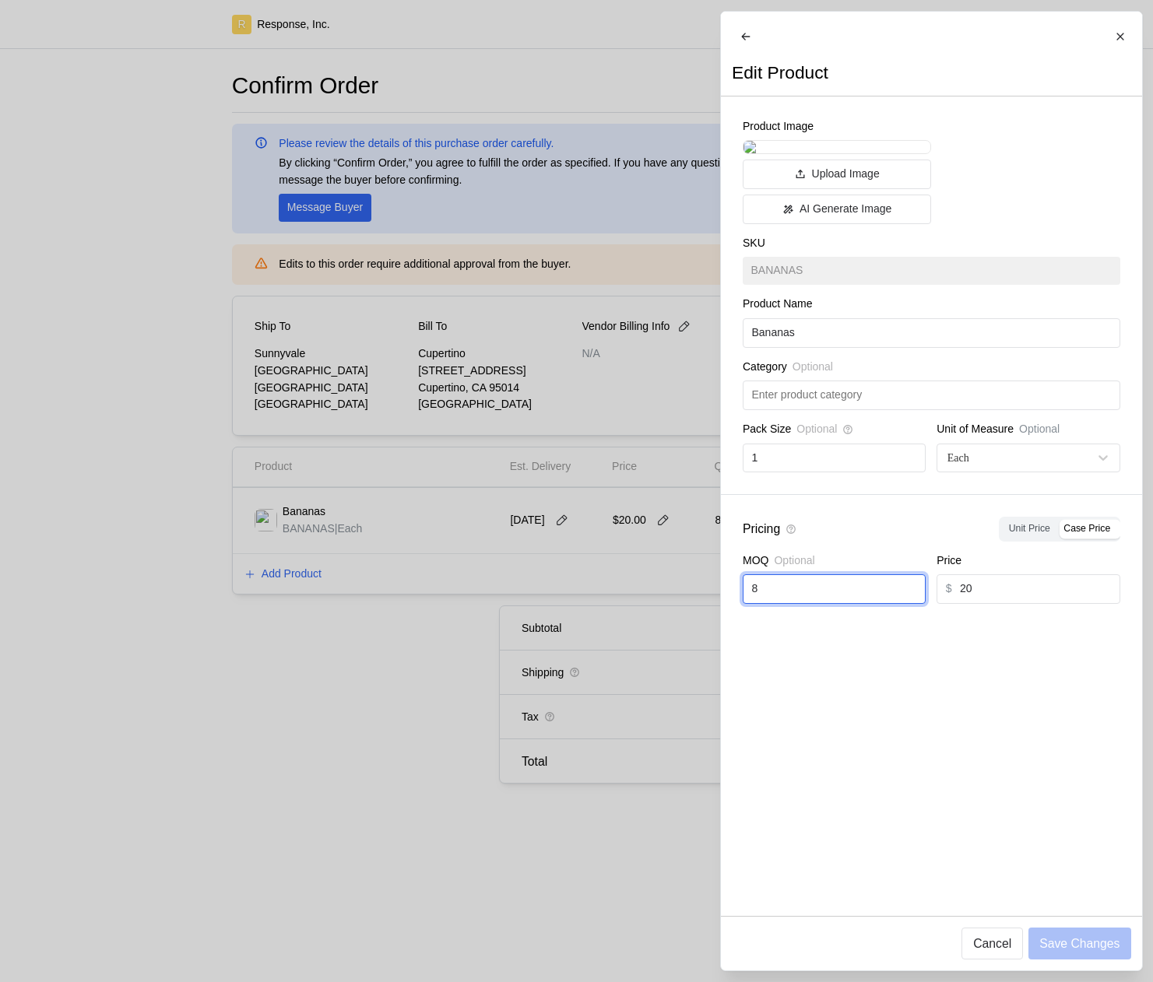
click at [799, 603] on input "8" at bounding box center [833, 589] width 165 height 28
type input "1"
click at [1109, 950] on p "Save Changes" at bounding box center [1079, 943] width 80 height 19
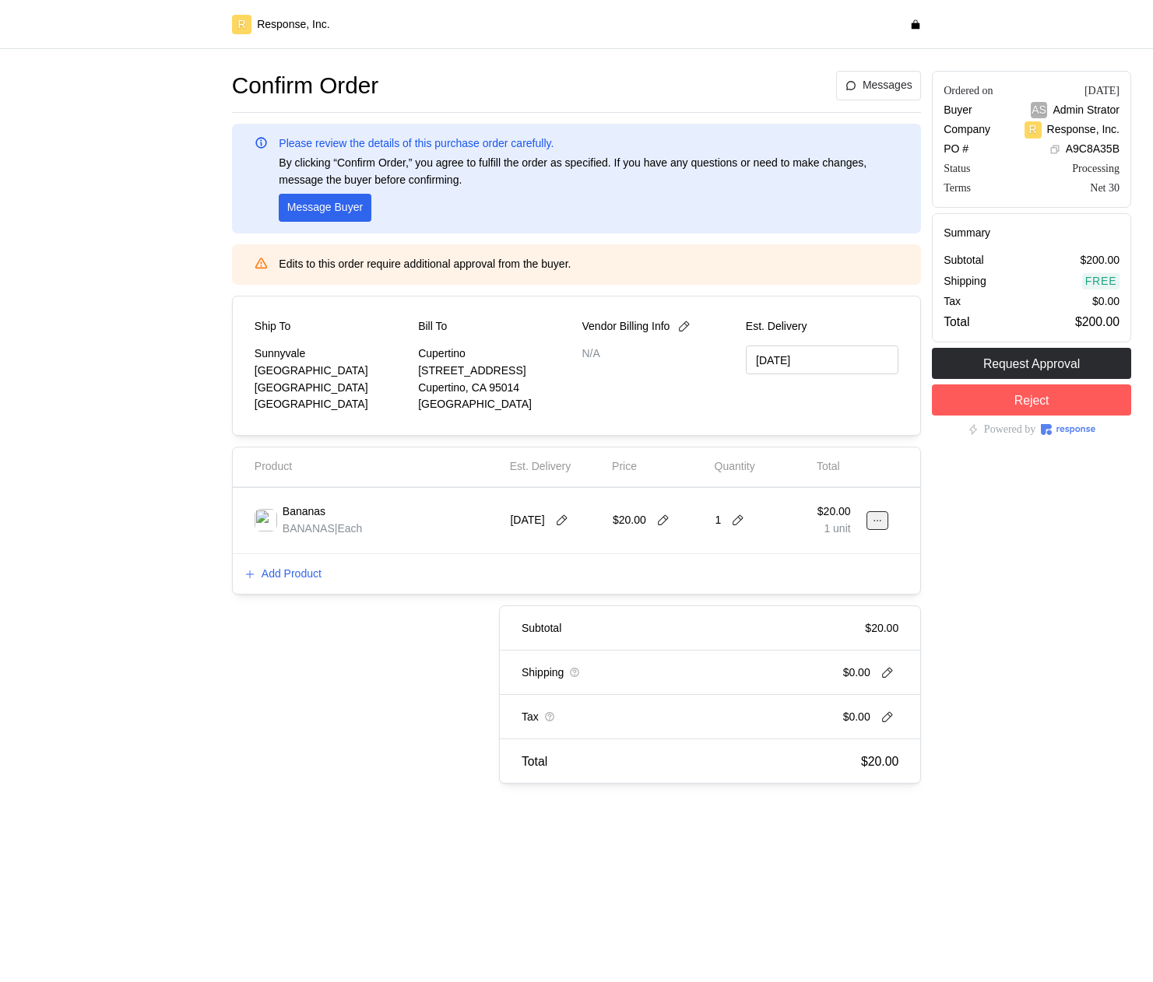
click at [874, 520] on icon at bounding box center [876, 521] width 7 height 2
click at [829, 551] on p "Edit" at bounding box center [827, 553] width 100 height 17
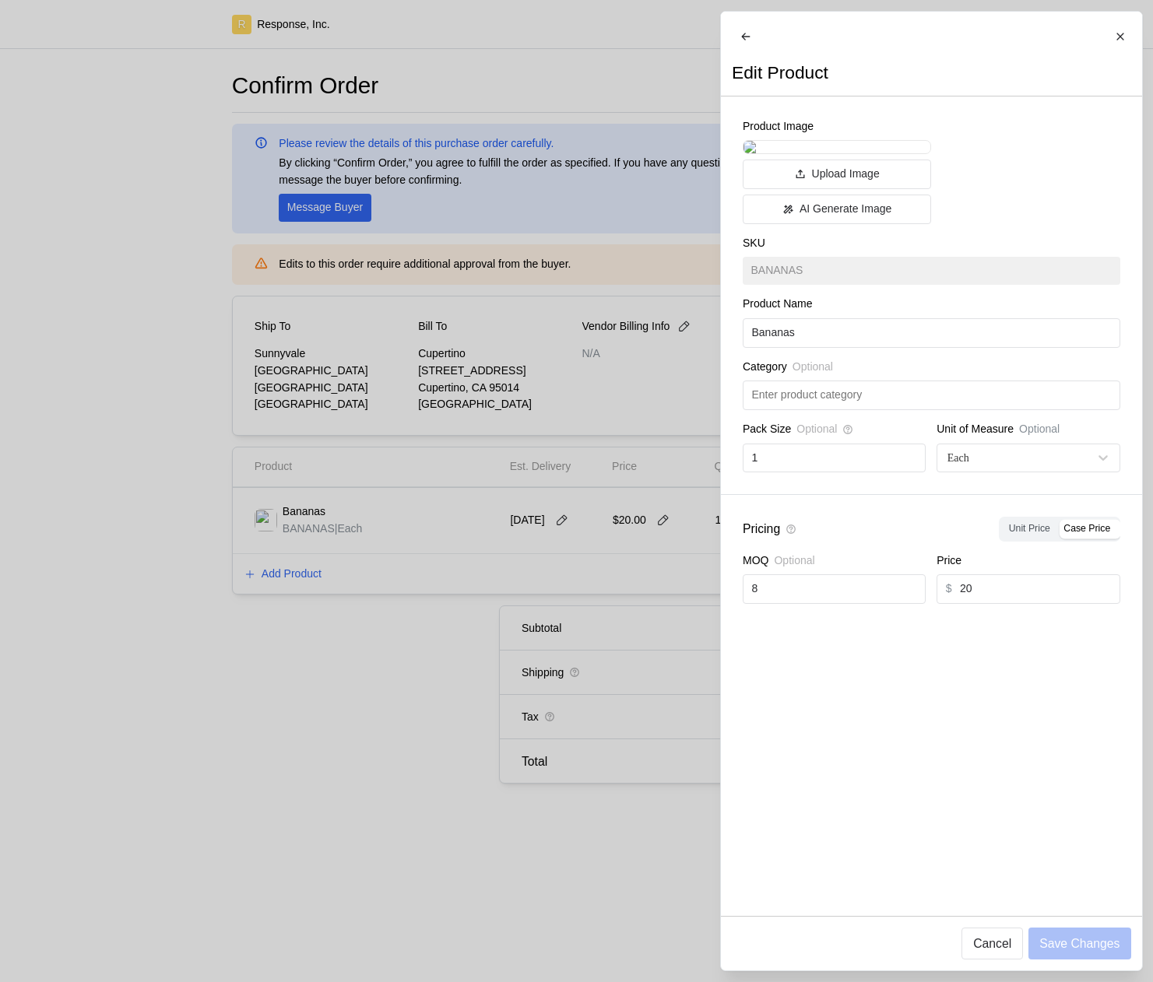
click at [585, 592] on div at bounding box center [576, 491] width 1153 height 982
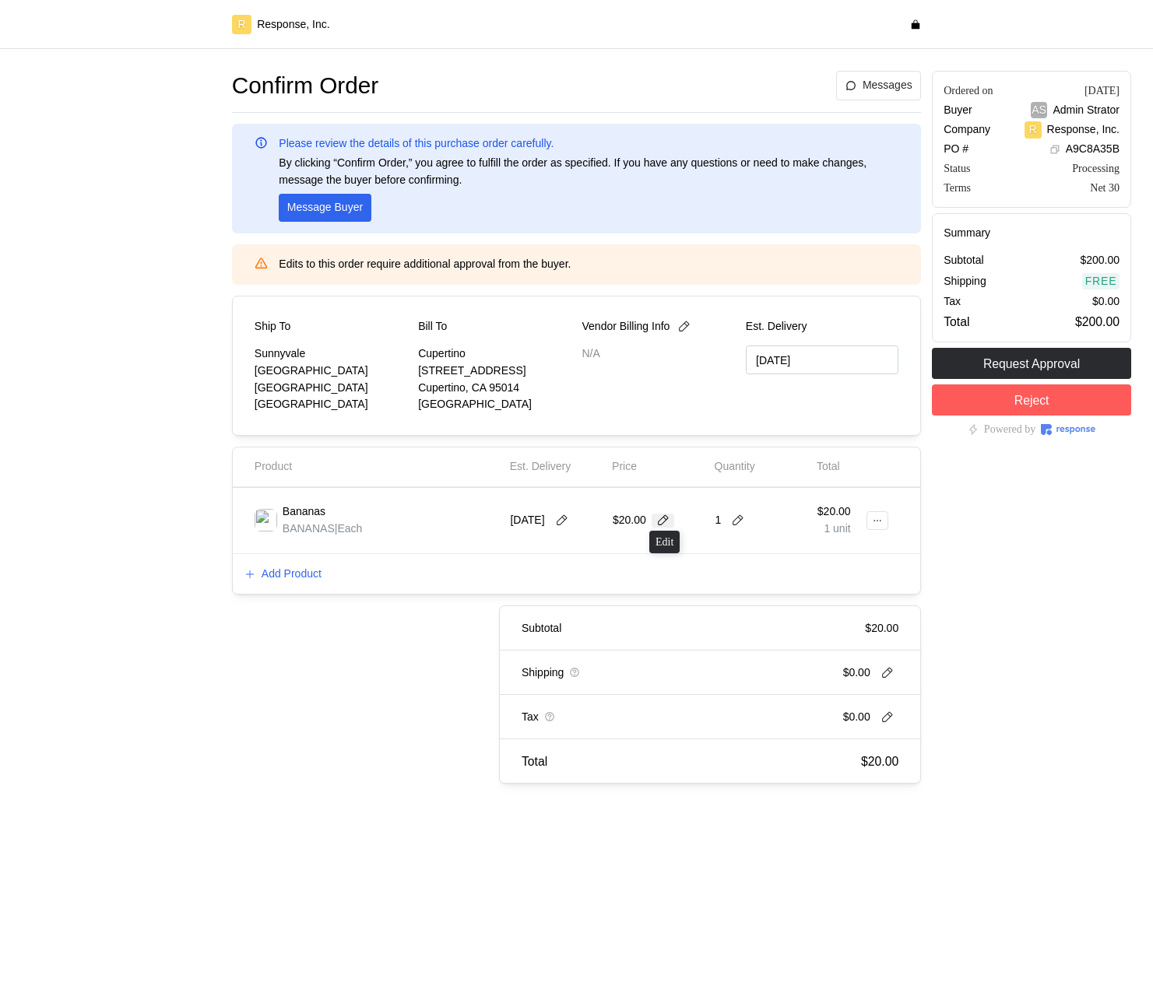
click at [668, 522] on icon at bounding box center [663, 521] width 14 height 14
click at [674, 523] on button at bounding box center [662, 521] width 23 height 14
type input "2"
type input "12"
click at [877, 525] on icon at bounding box center [877, 520] width 11 height 11
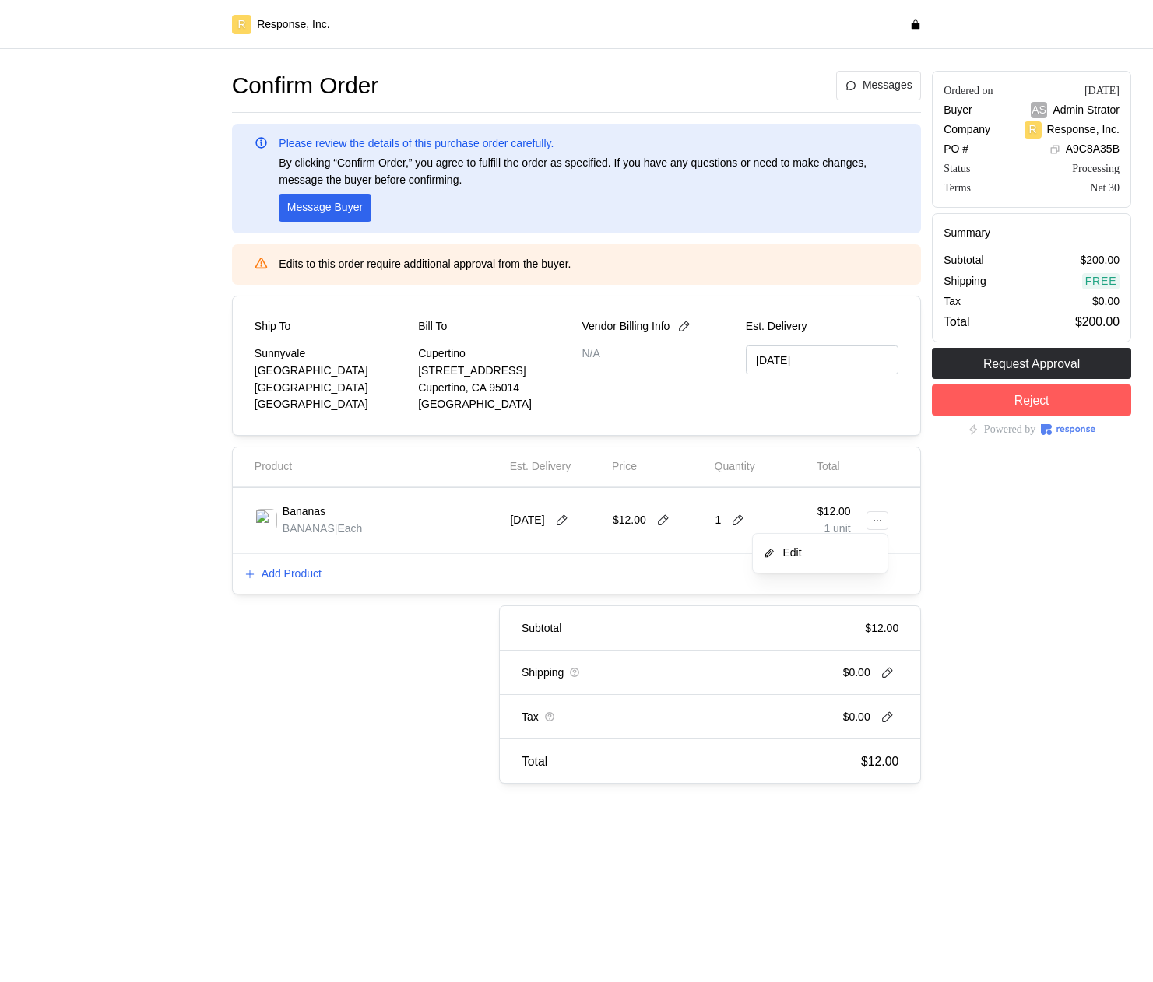
click at [818, 561] on button "Edit" at bounding box center [820, 553] width 124 height 28
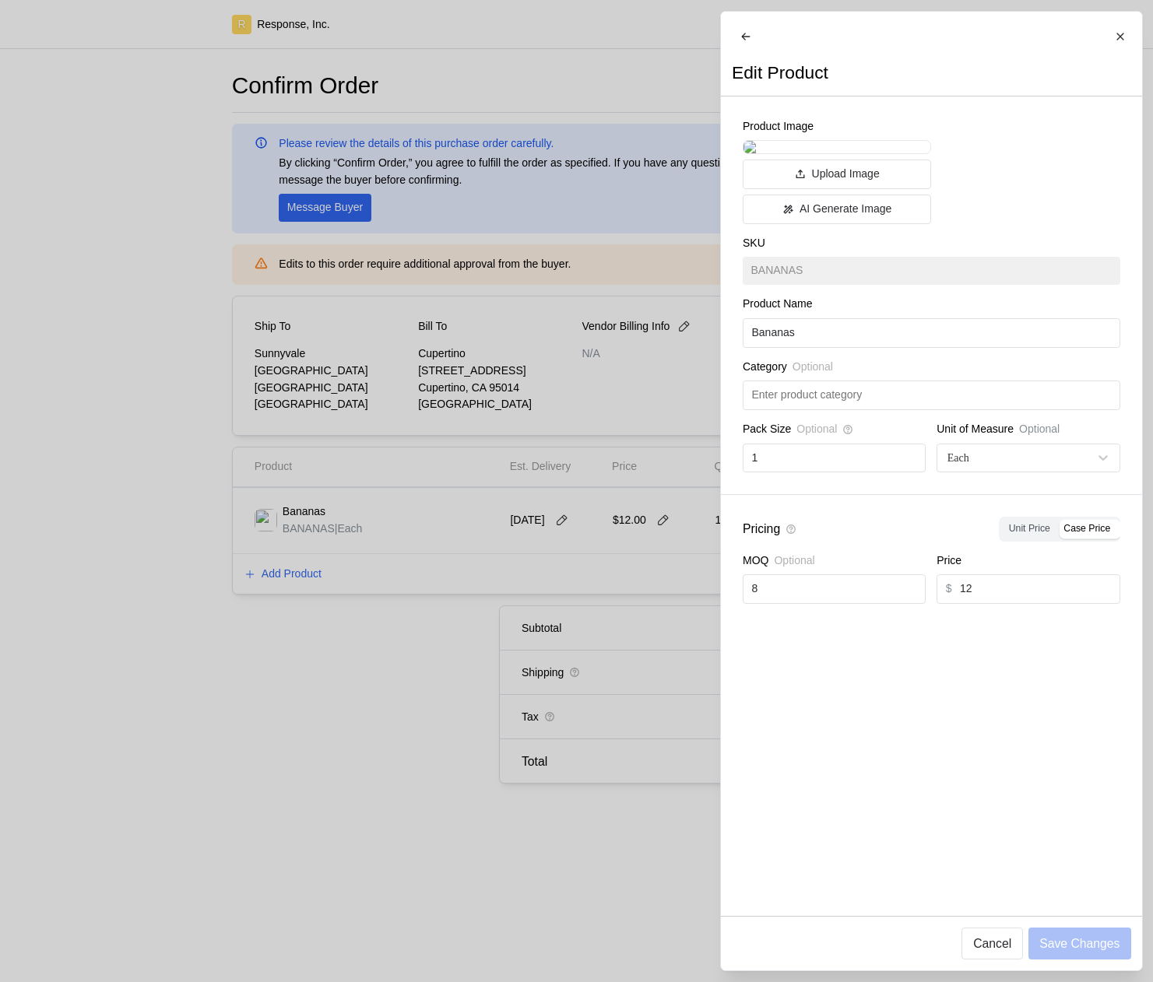
click at [609, 639] on div at bounding box center [576, 491] width 1153 height 982
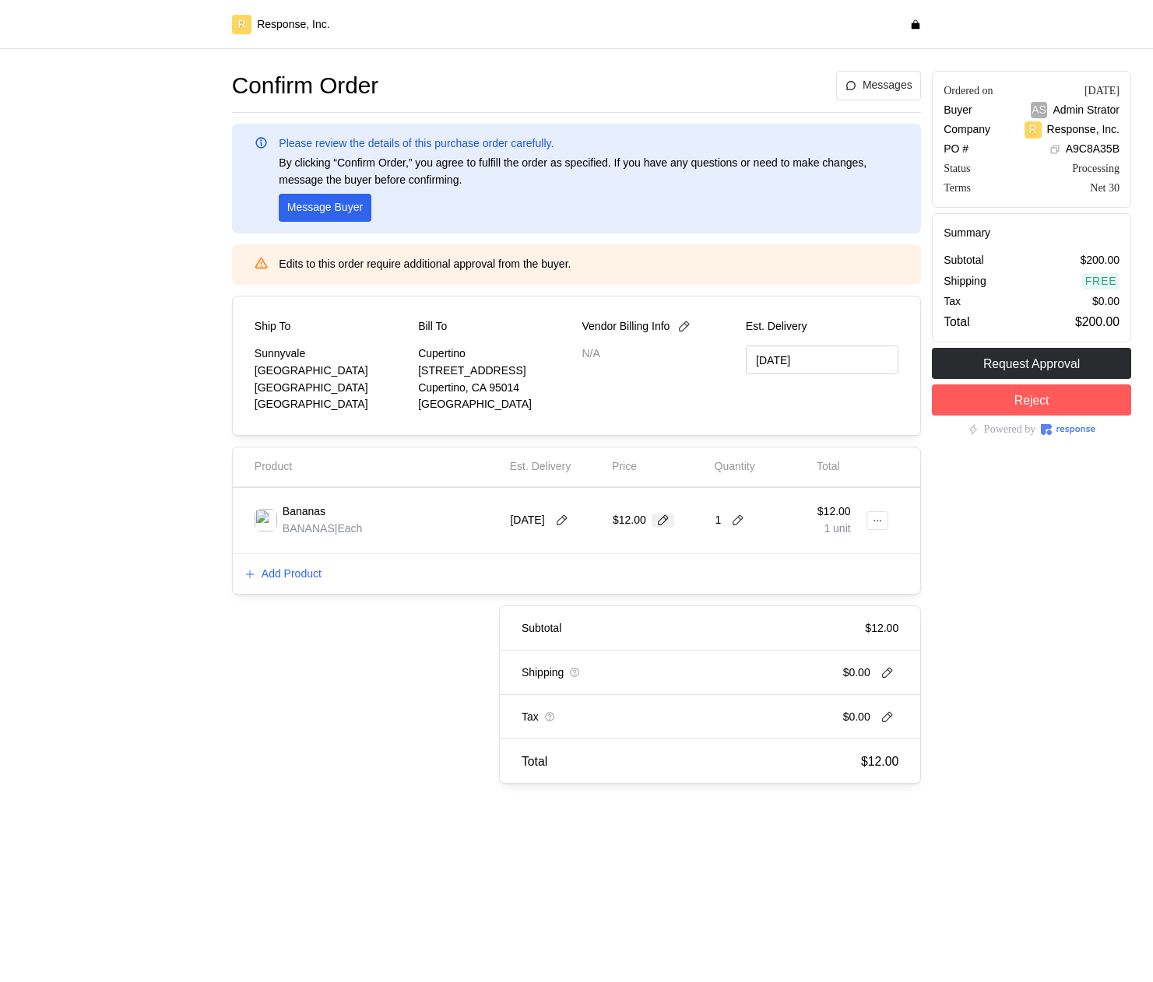
click at [666, 522] on icon at bounding box center [663, 521] width 14 height 14
click at [661, 527] on input "12" at bounding box center [657, 521] width 73 height 28
type input "15"
click at [881, 521] on icon at bounding box center [877, 520] width 11 height 11
click at [830, 555] on p "Edit" at bounding box center [827, 553] width 100 height 17
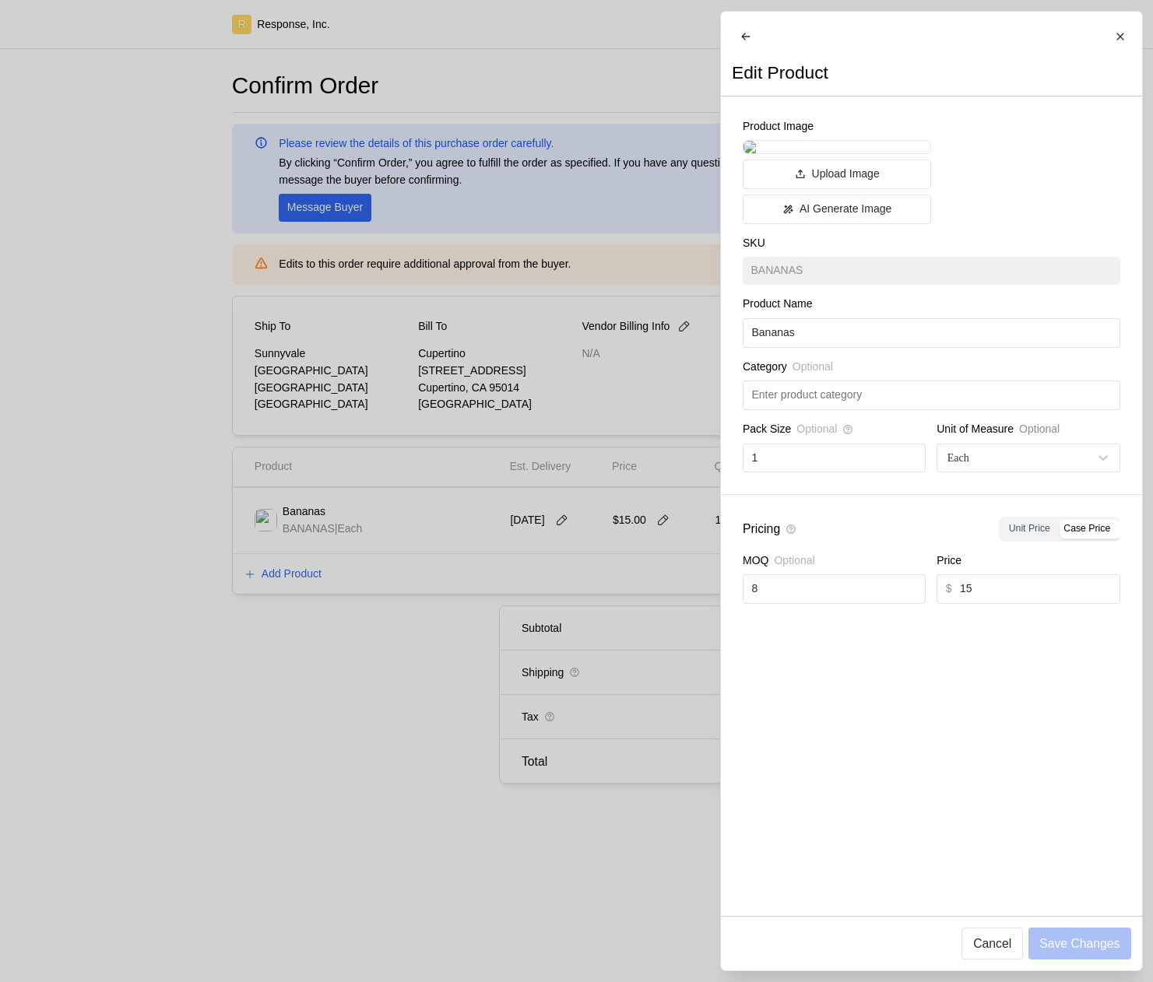
click at [563, 628] on div at bounding box center [576, 491] width 1153 height 982
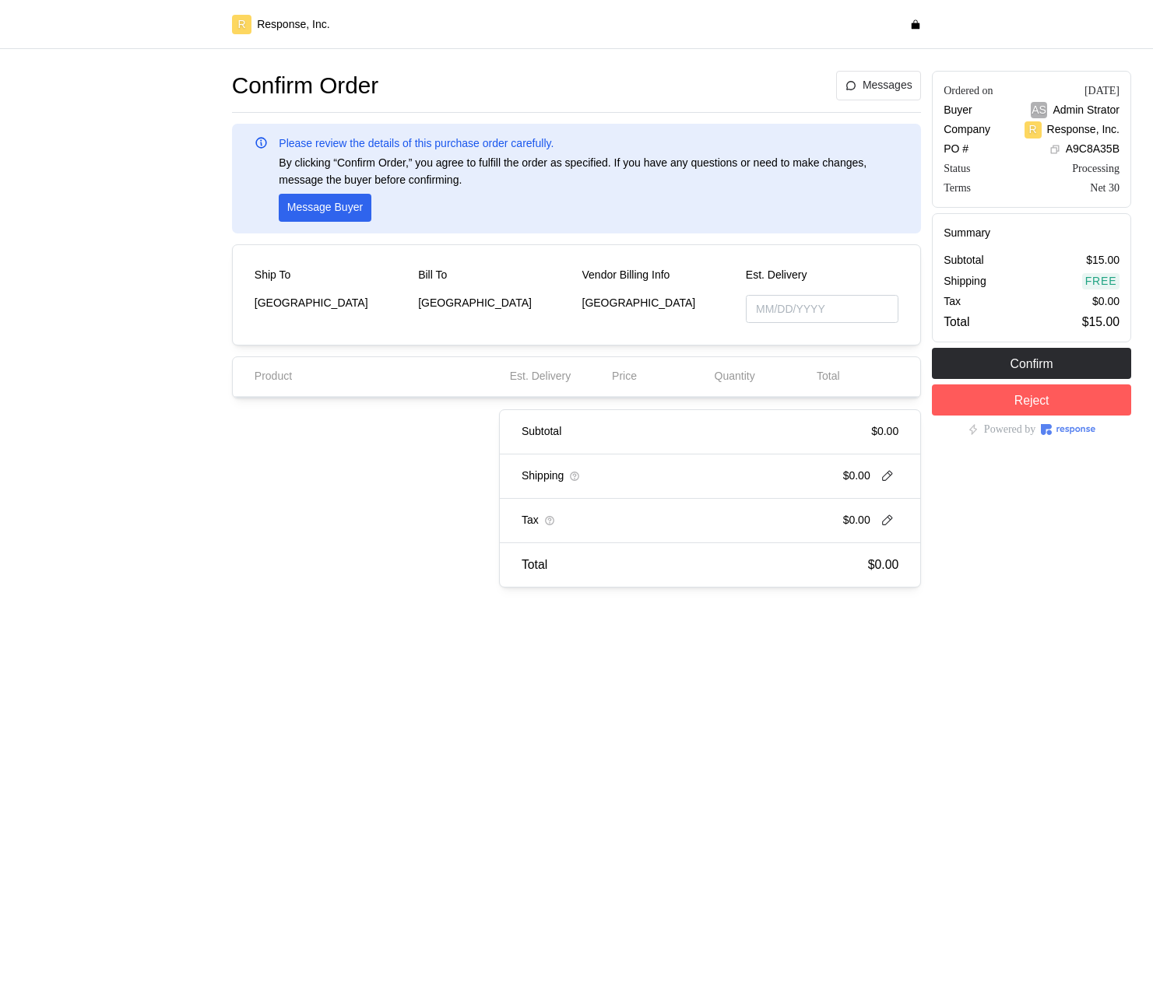
type input "10/03/2025"
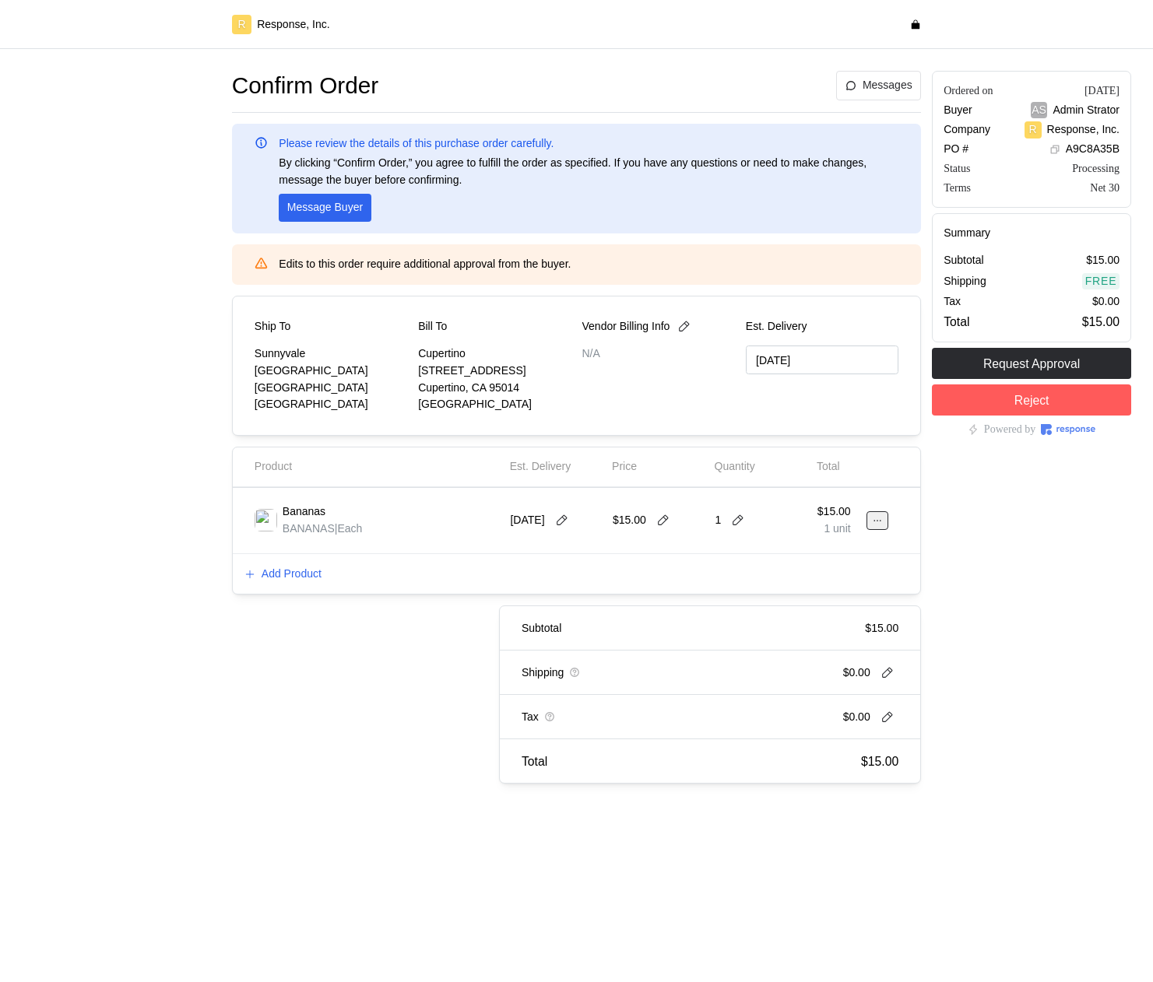
click at [886, 514] on button at bounding box center [877, 520] width 22 height 19
click at [832, 545] on p "Edit" at bounding box center [827, 553] width 100 height 17
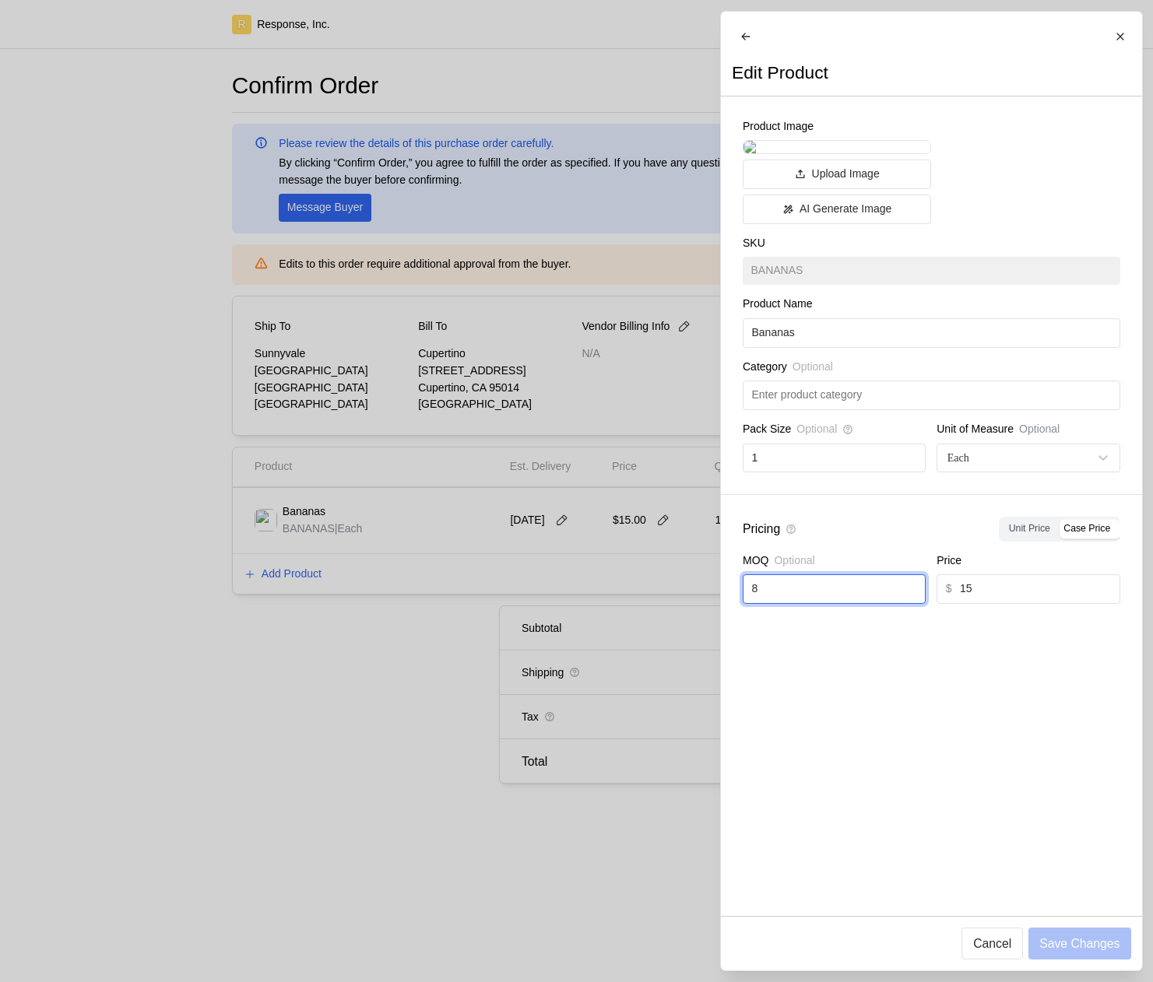
click at [799, 603] on input "8" at bounding box center [833, 589] width 165 height 28
type input "1"
click at [1055, 947] on p "Save Changes" at bounding box center [1079, 943] width 80 height 19
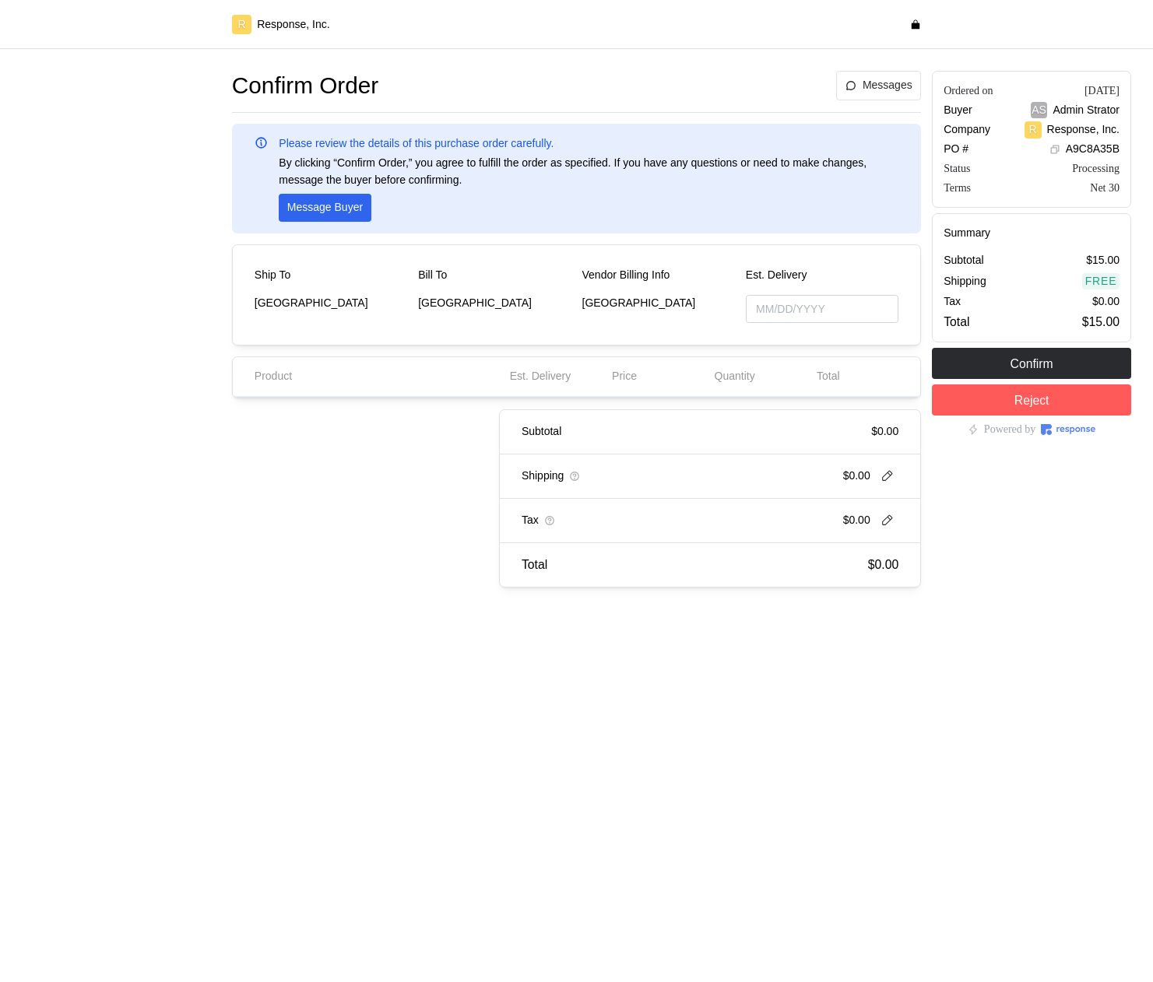
type input "[DATE]"
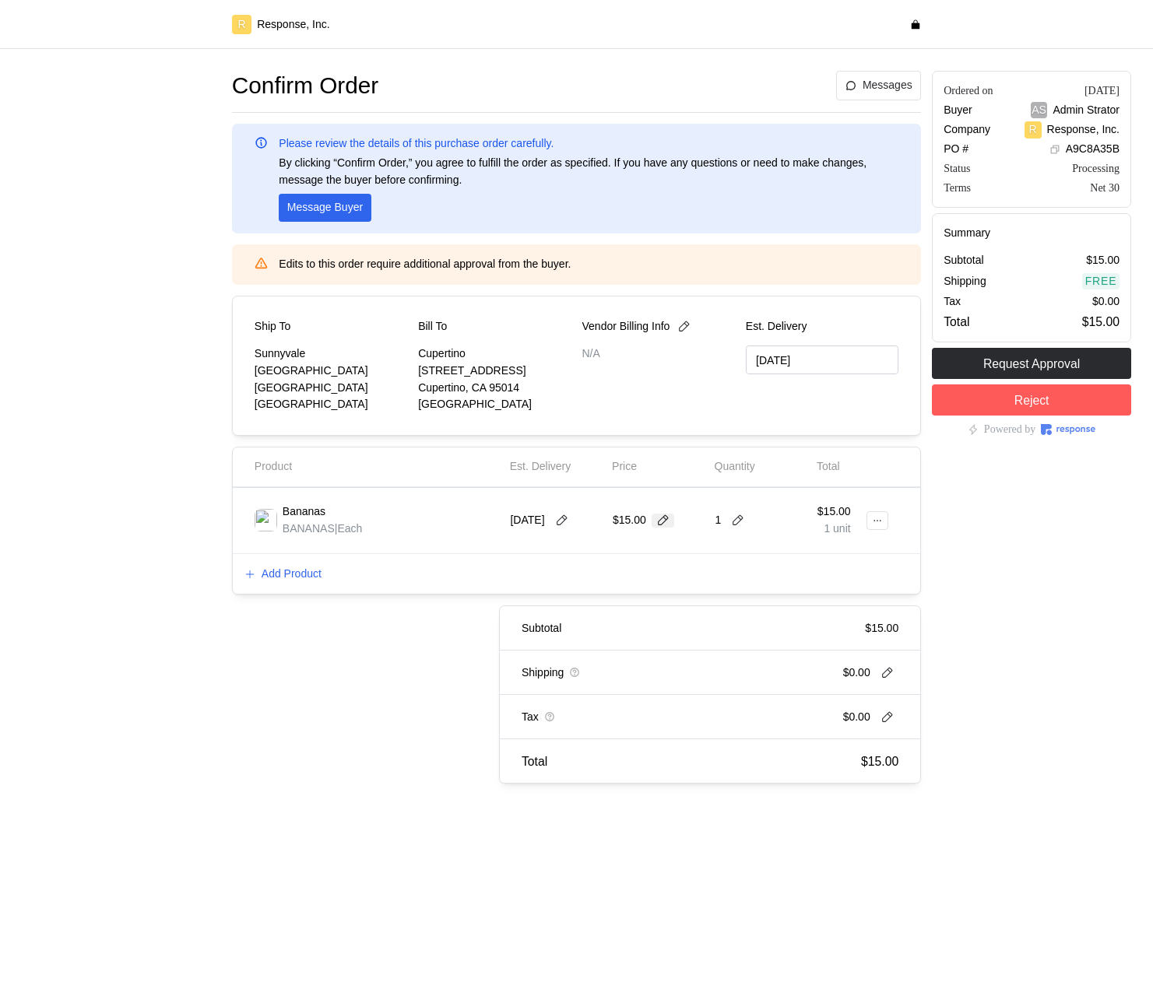
click at [660, 519] on icon at bounding box center [663, 521] width 14 height 14
type input "1"
type input "10"
click at [883, 520] on button at bounding box center [877, 520] width 22 height 19
click at [838, 553] on p "Edit" at bounding box center [827, 553] width 100 height 17
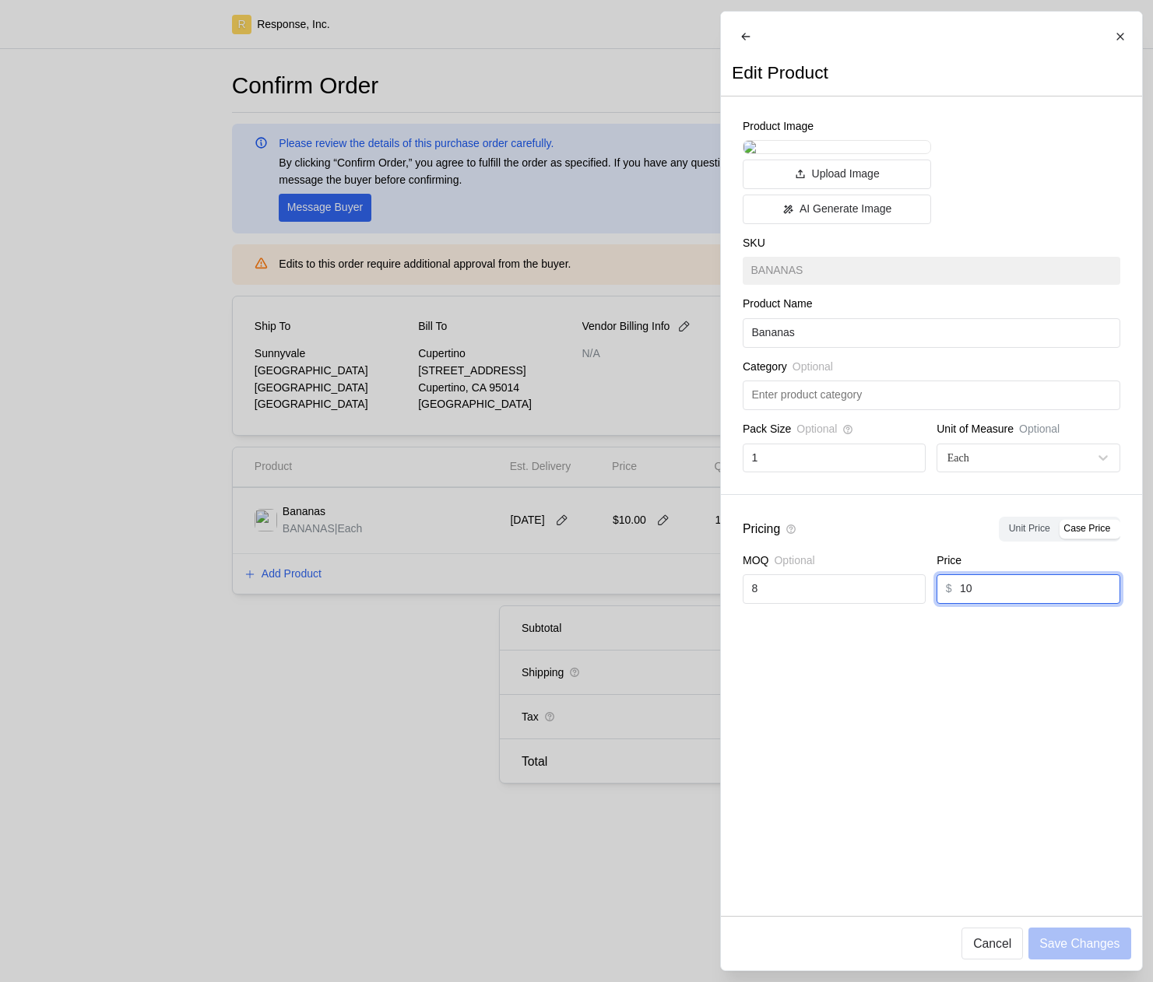
click at [988, 603] on input "10" at bounding box center [1035, 589] width 151 height 28
click at [989, 603] on input "10" at bounding box center [1035, 589] width 151 height 28
click at [687, 780] on div at bounding box center [576, 491] width 1153 height 982
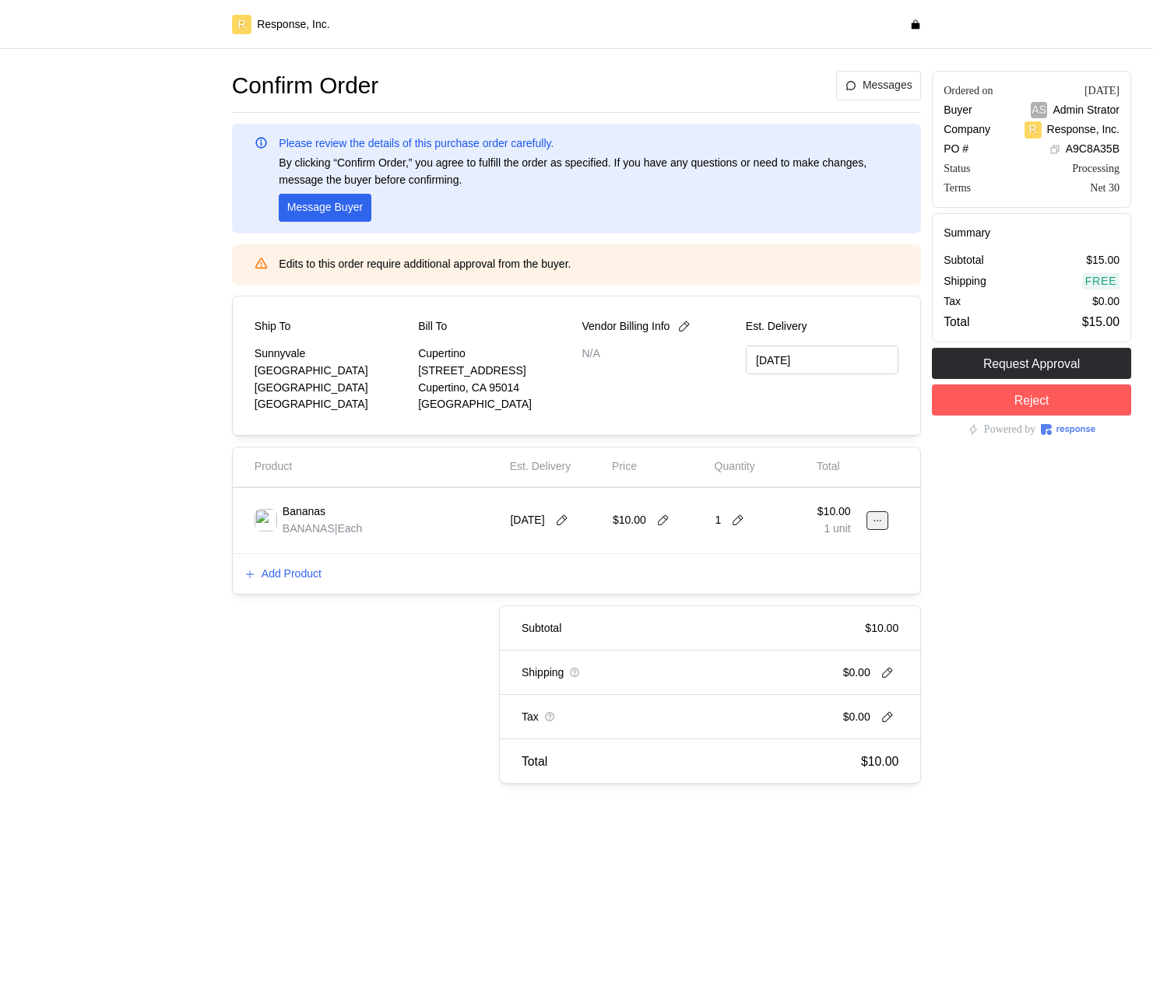
click at [879, 521] on icon at bounding box center [877, 520] width 11 height 11
click at [831, 562] on button "Edit" at bounding box center [820, 553] width 124 height 28
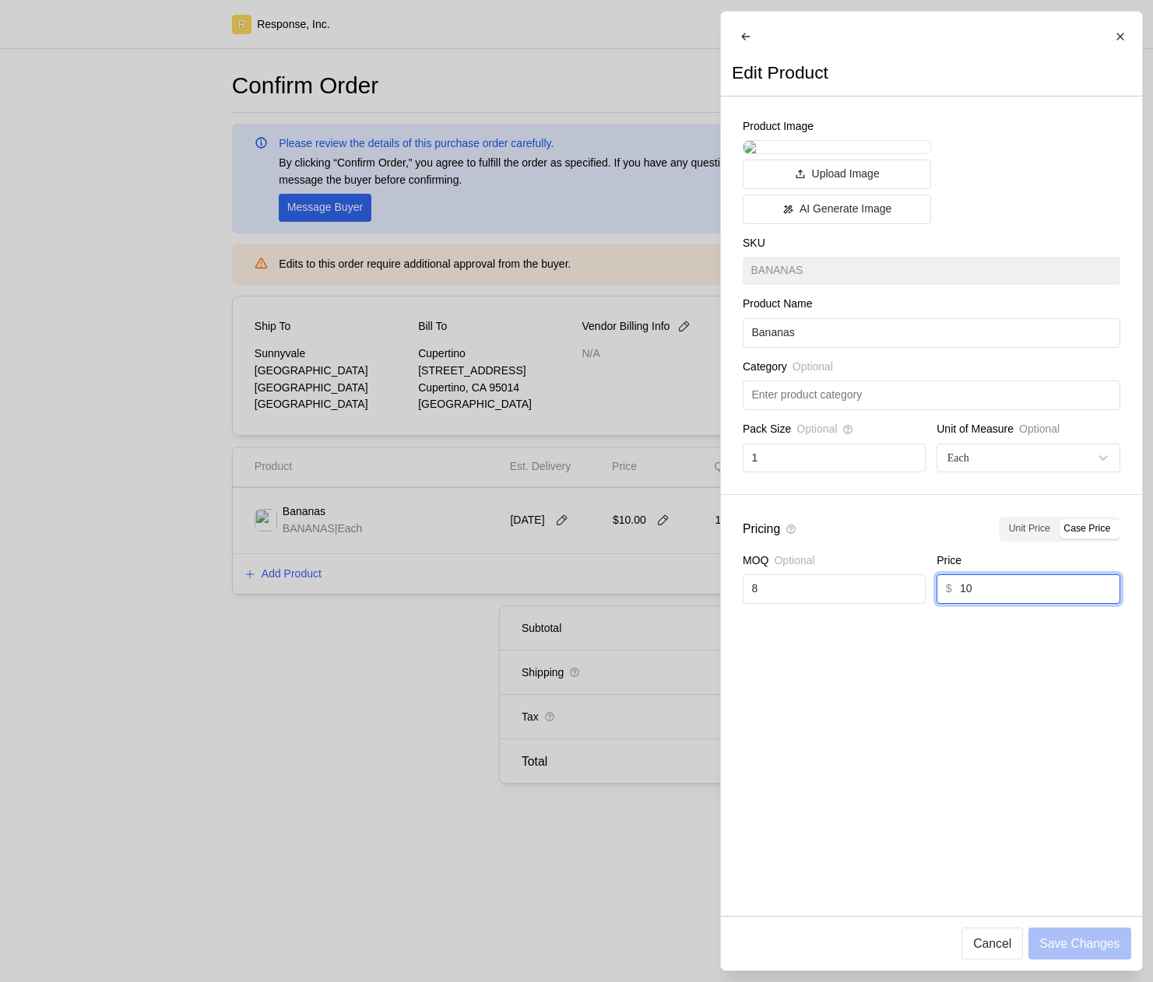
click at [1012, 603] on input "10" at bounding box center [1035, 589] width 151 height 28
click at [1013, 603] on input "10" at bounding box center [1035, 589] width 151 height 28
click at [934, 541] on div "Pricing Unit Price Case Price" at bounding box center [930, 529] width 377 height 24
click at [645, 580] on div at bounding box center [576, 491] width 1153 height 982
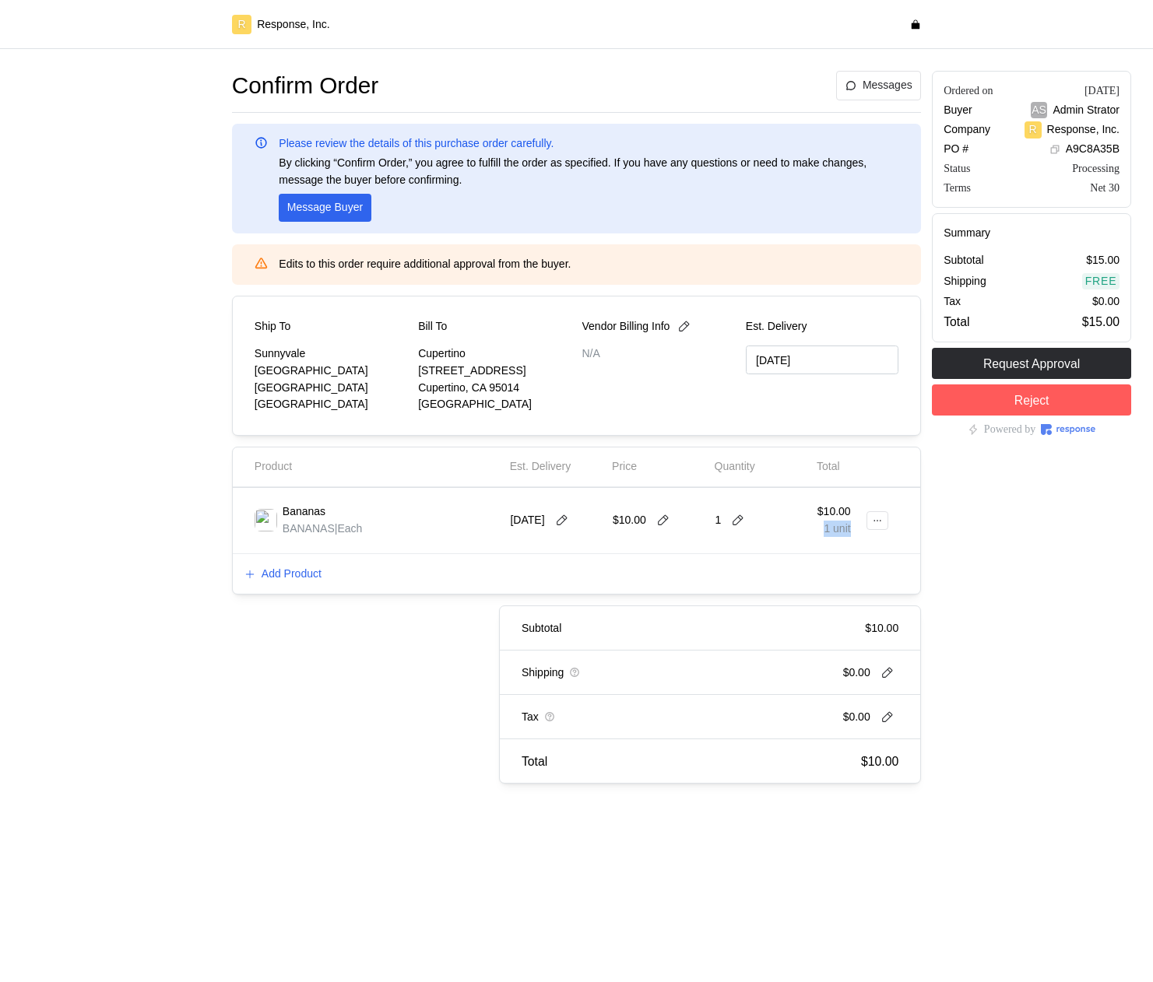
click at [863, 520] on div "$10.00 1 unit" at bounding box center [842, 521] width 51 height 44
click at [885, 522] on button at bounding box center [877, 520] width 22 height 19
click at [858, 550] on p "Edit" at bounding box center [827, 553] width 100 height 17
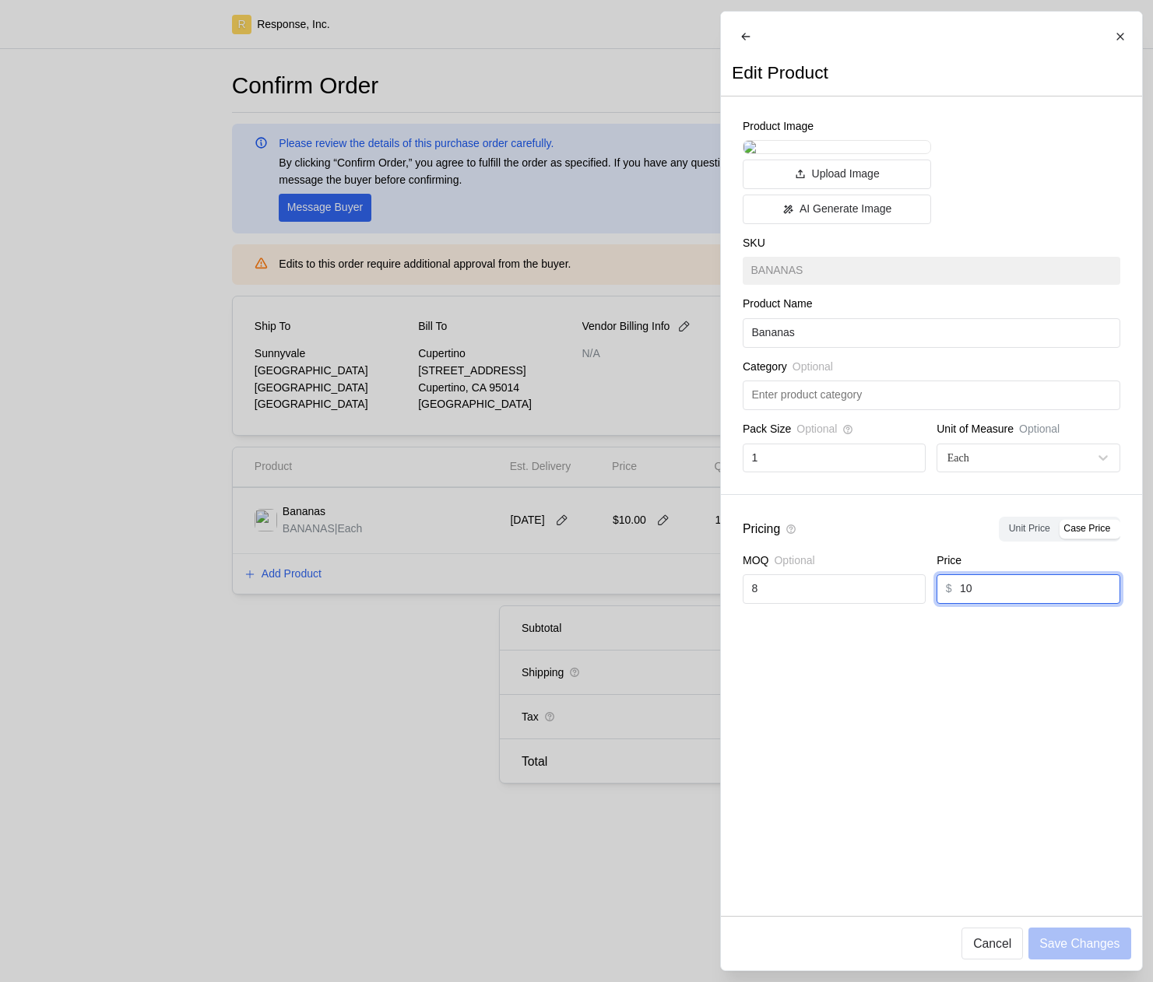
click at [1000, 603] on input "10" at bounding box center [1035, 589] width 151 height 28
click at [999, 603] on input "10" at bounding box center [1035, 589] width 151 height 28
type input "1"
type input "8"
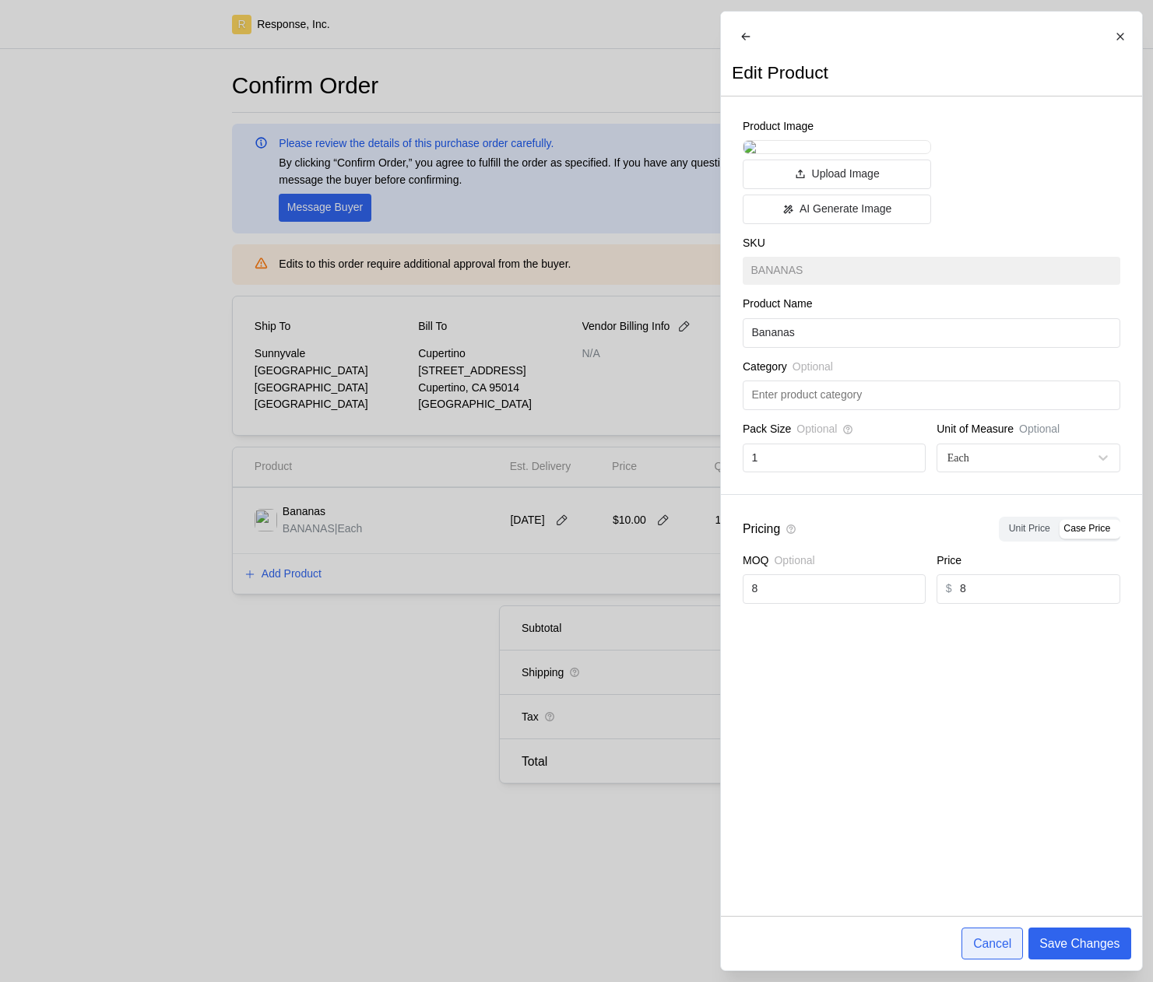
click at [994, 950] on p "Cancel" at bounding box center [992, 943] width 38 height 19
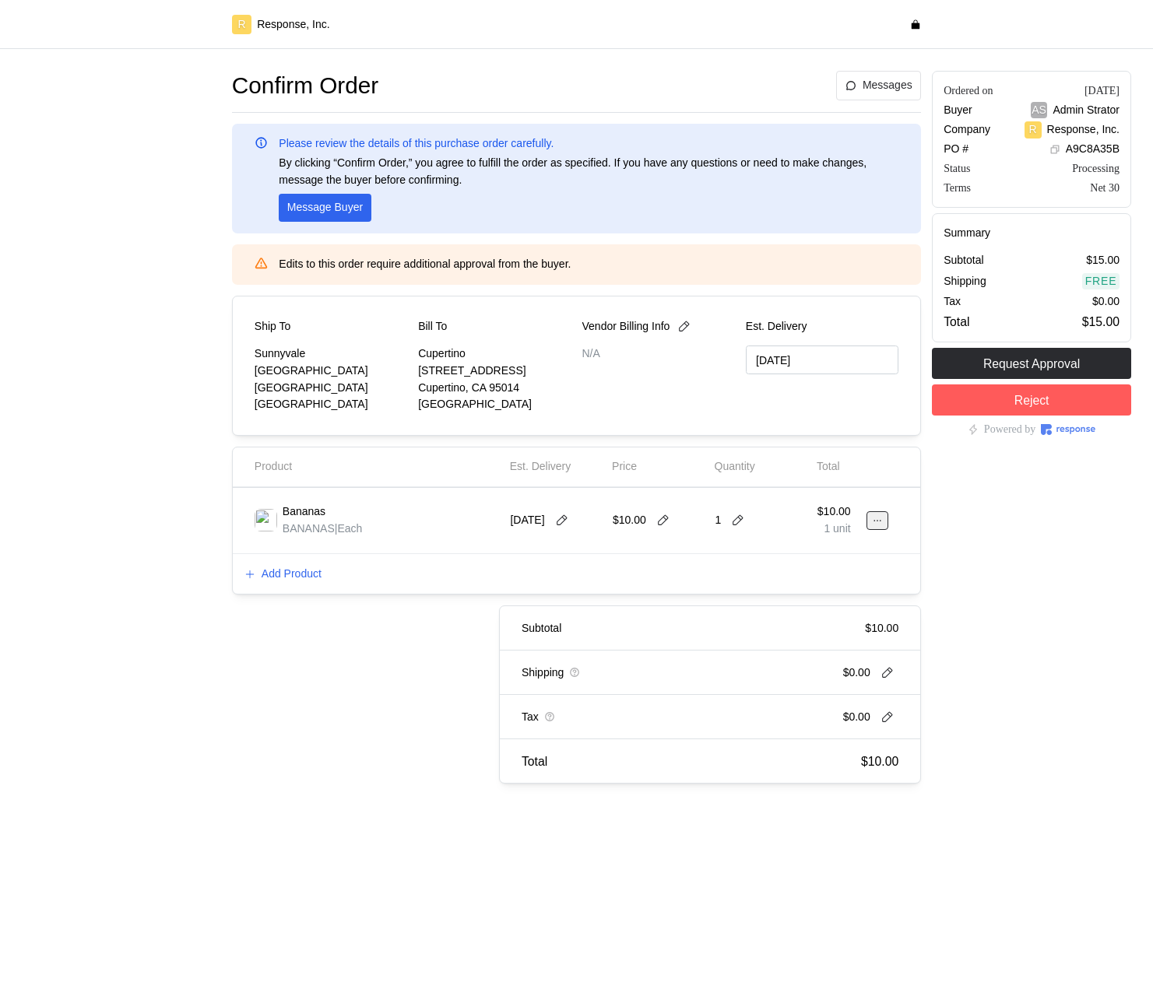
click at [882, 515] on icon at bounding box center [877, 520] width 11 height 11
click at [859, 553] on p "Edit" at bounding box center [827, 553] width 100 height 17
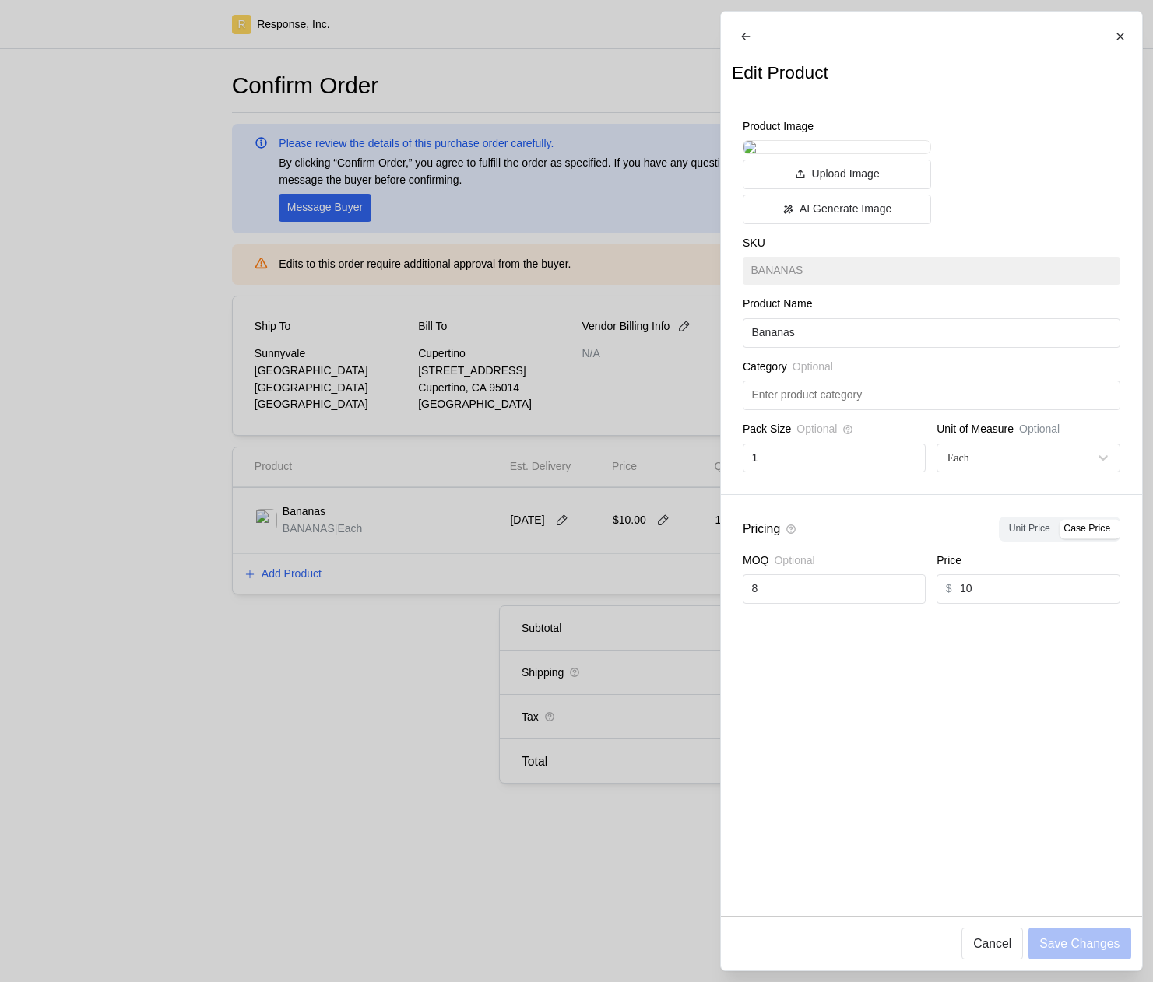
click at [569, 591] on div at bounding box center [576, 491] width 1153 height 982
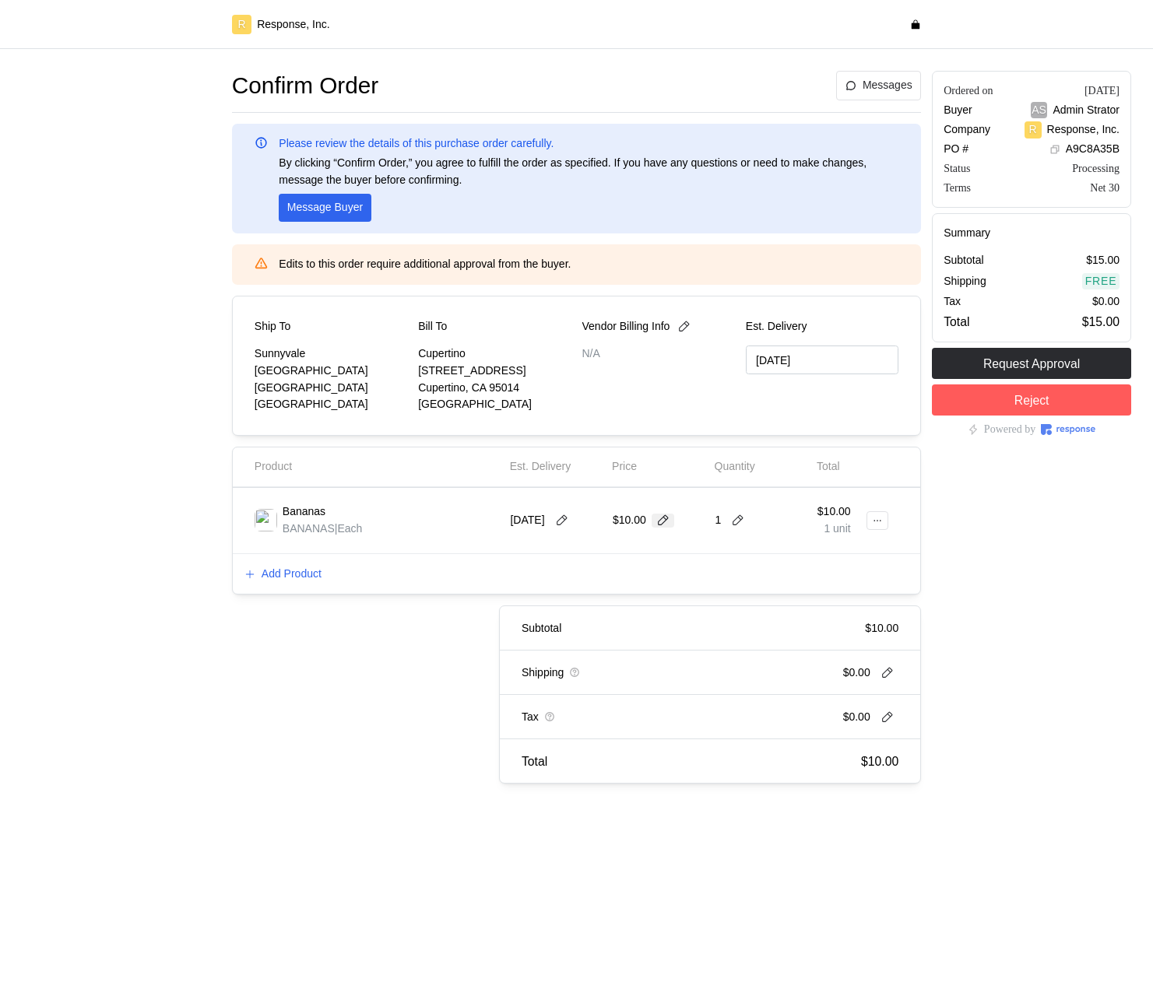
click at [666, 521] on icon at bounding box center [663, 521] width 14 height 14
click at [665, 521] on input "10" at bounding box center [657, 521] width 73 height 28
type input "5"
click at [875, 524] on icon at bounding box center [877, 520] width 11 height 11
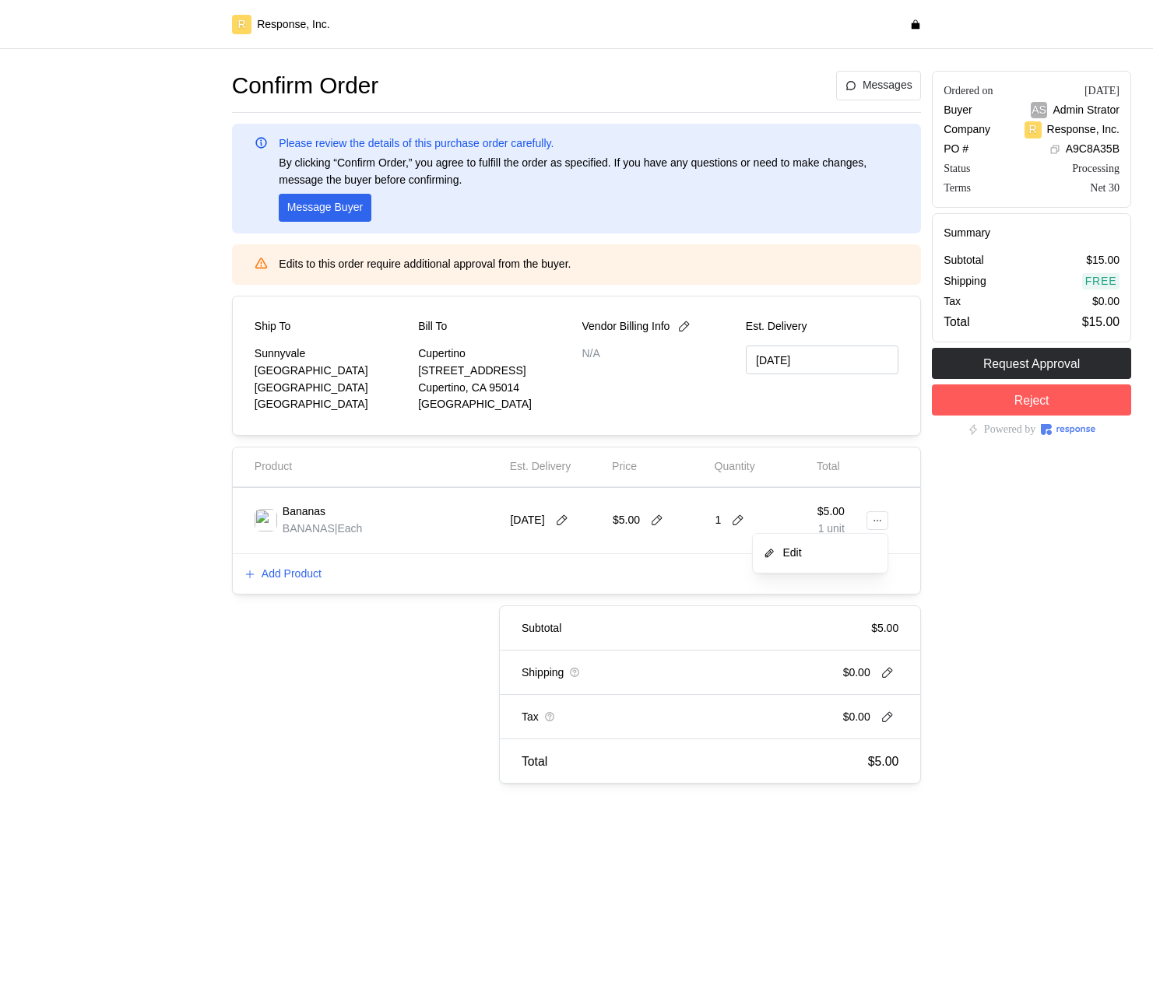
click at [862, 546] on p "Edit" at bounding box center [827, 553] width 100 height 17
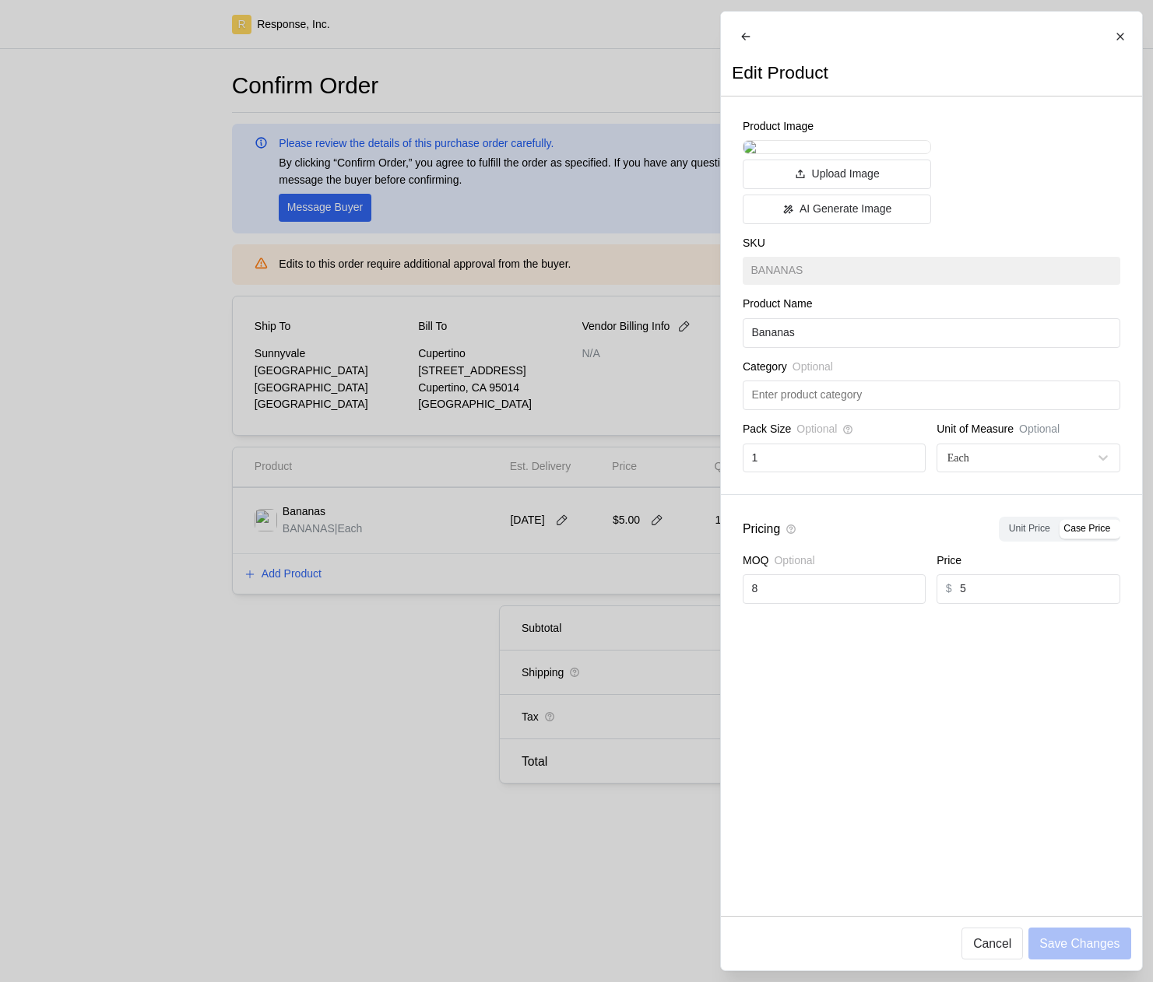
click at [552, 711] on div at bounding box center [576, 491] width 1153 height 982
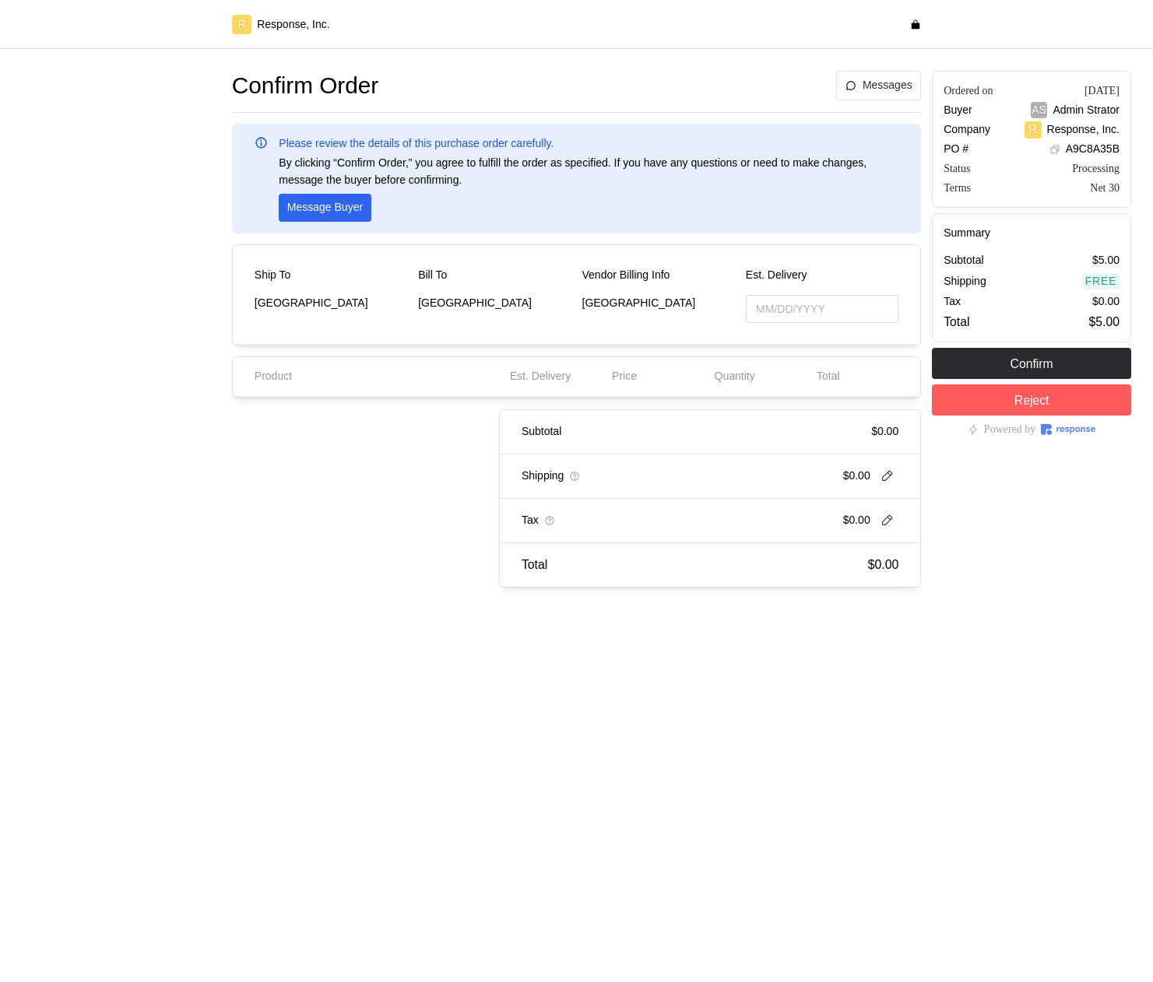
type input "10/03/2025"
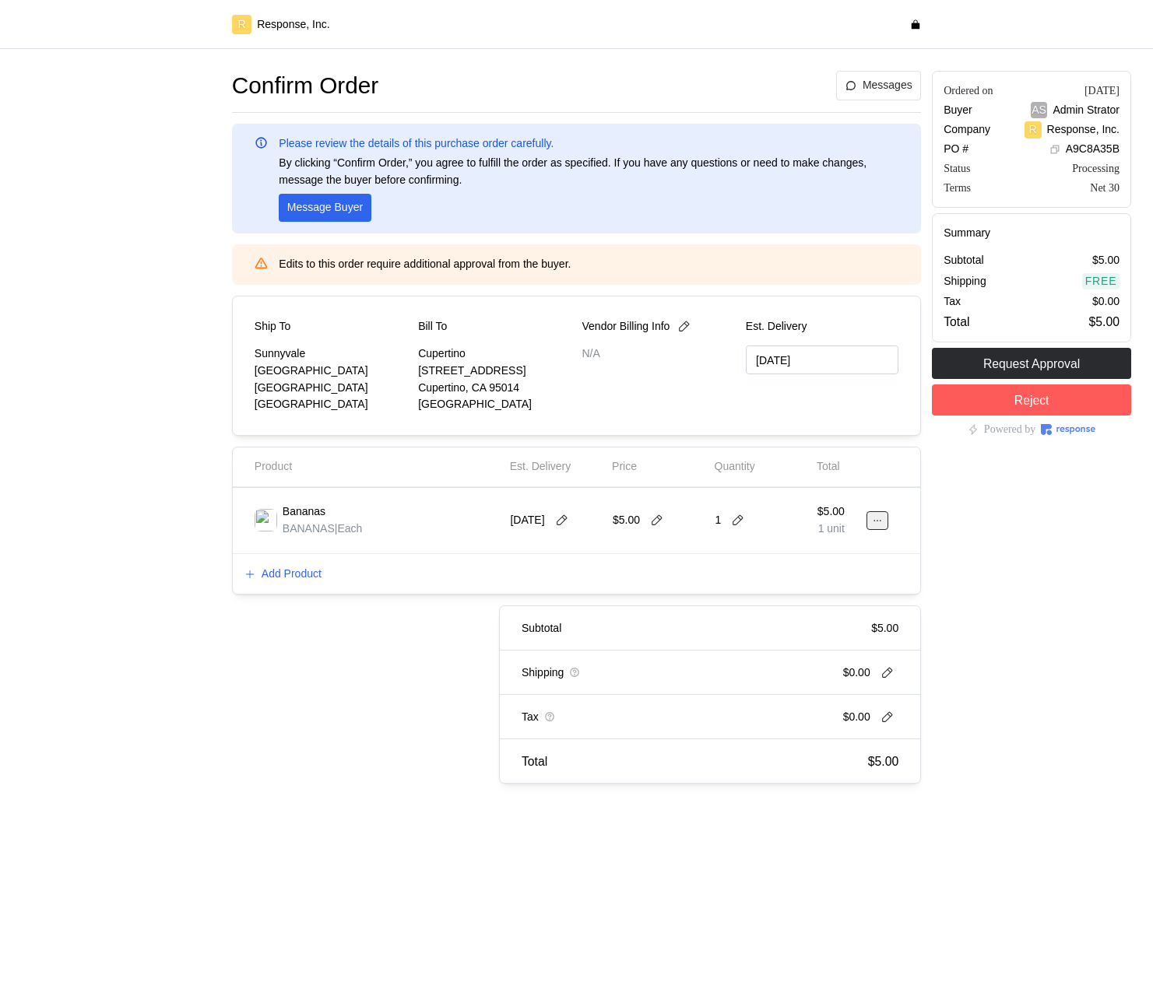
click at [875, 519] on icon at bounding box center [877, 520] width 11 height 11
click at [837, 556] on p "Edit" at bounding box center [827, 553] width 100 height 17
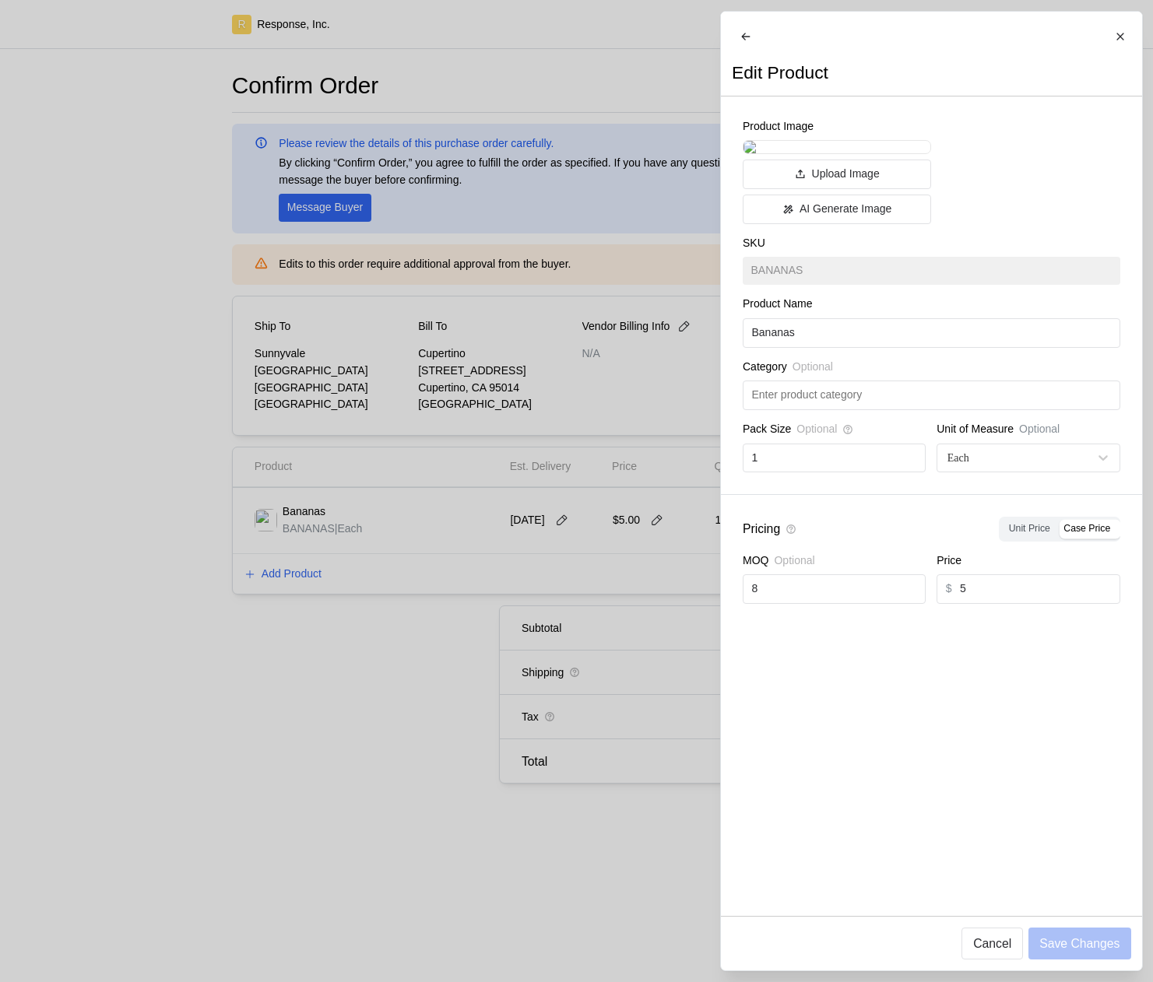
click at [608, 595] on div at bounding box center [576, 491] width 1153 height 982
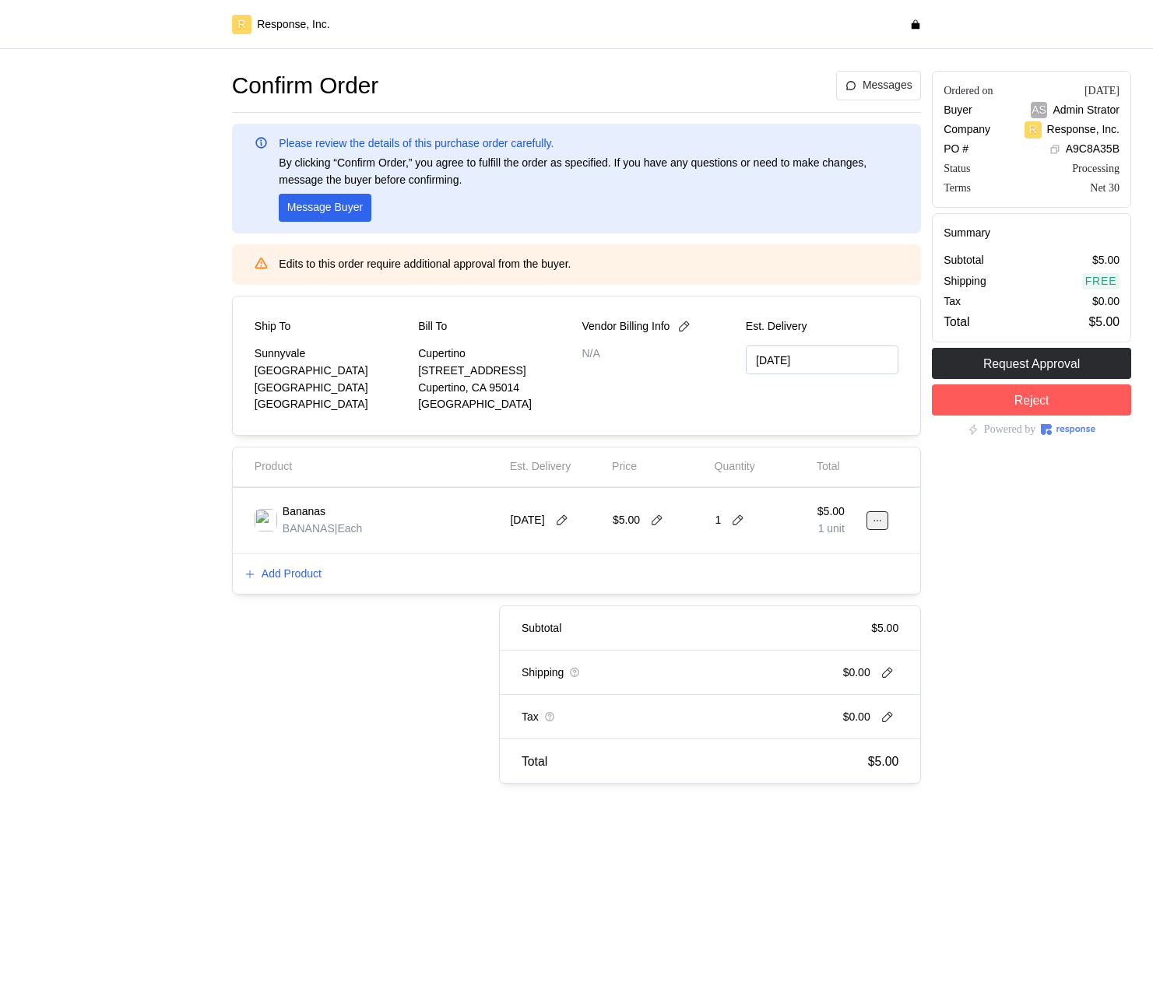
click at [876, 520] on icon at bounding box center [877, 520] width 11 height 11
click at [642, 536] on div "$5.00" at bounding box center [658, 521] width 91 height 44
click at [659, 519] on icon at bounding box center [657, 521] width 14 height 14
type input "4.95"
click at [909, 570] on div "Add Product" at bounding box center [576, 574] width 687 height 40
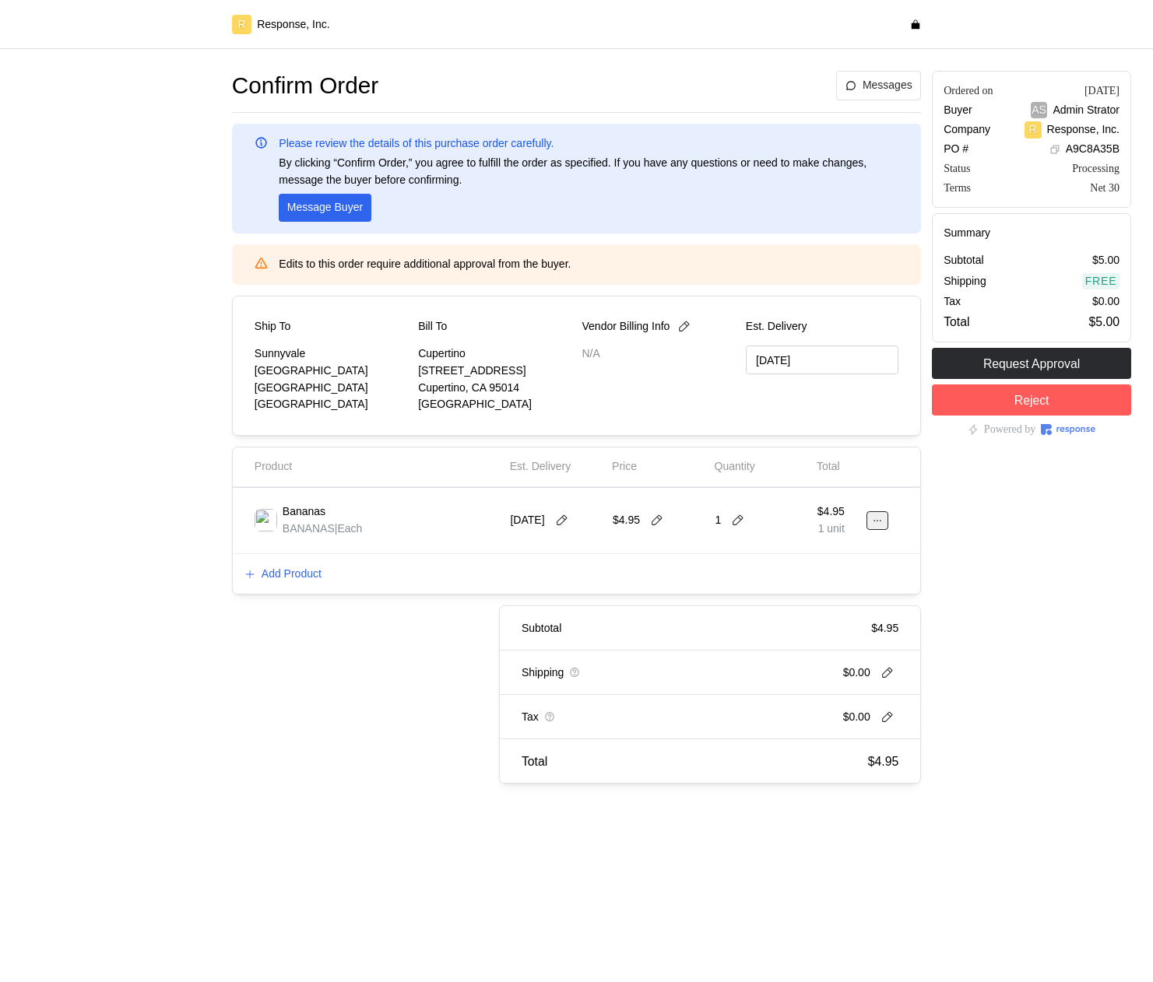
drag, startPoint x: 881, startPoint y: 500, endPoint x: 880, endPoint y: 511, distance: 10.9
click at [880, 506] on div at bounding box center [883, 521] width 9 height 44
click at [880, 513] on button at bounding box center [877, 520] width 22 height 19
click at [867, 550] on p "Edit" at bounding box center [827, 553] width 100 height 17
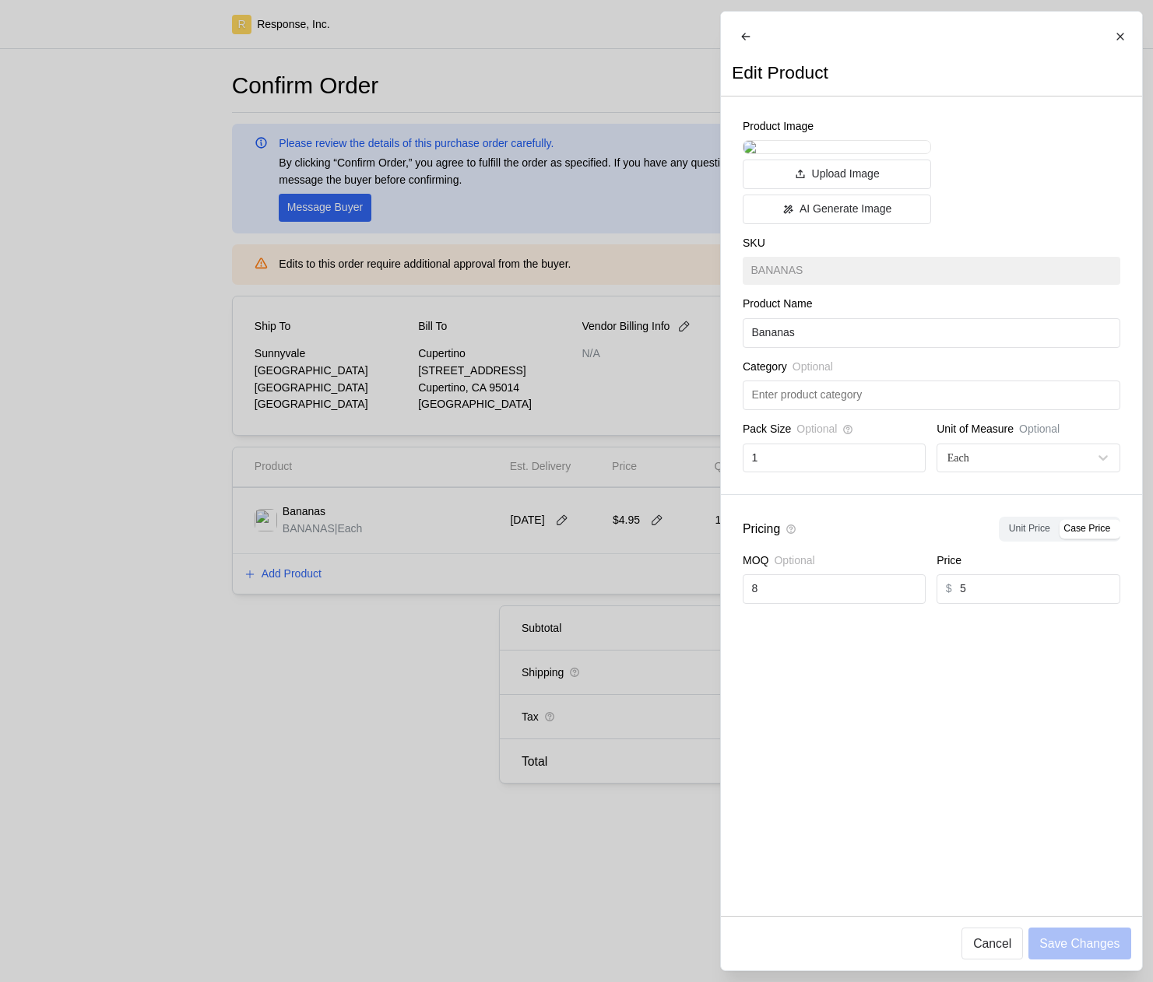
click at [467, 685] on div at bounding box center [576, 491] width 1153 height 982
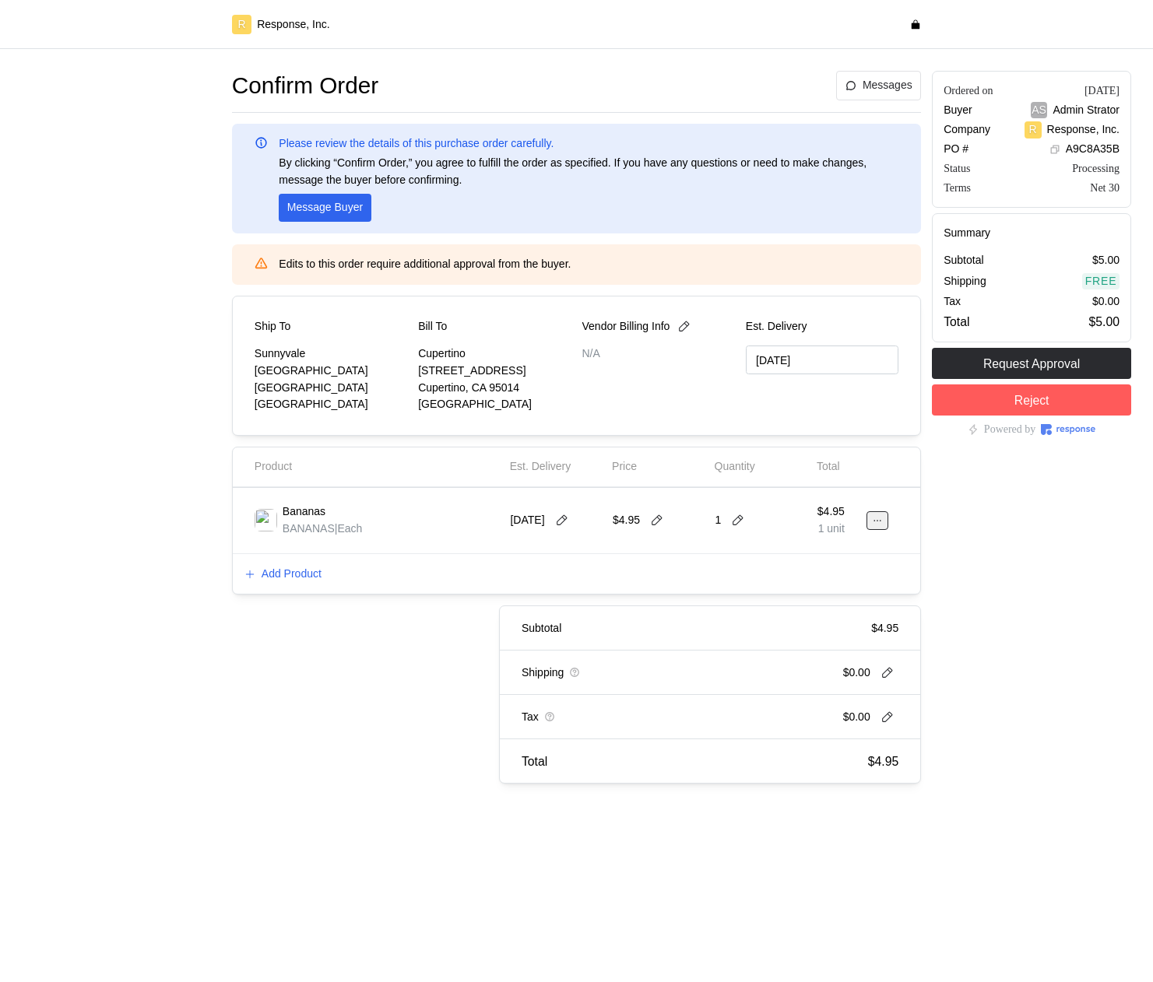
click at [868, 517] on button at bounding box center [877, 520] width 22 height 19
click at [802, 551] on p "Edit" at bounding box center [827, 553] width 100 height 17
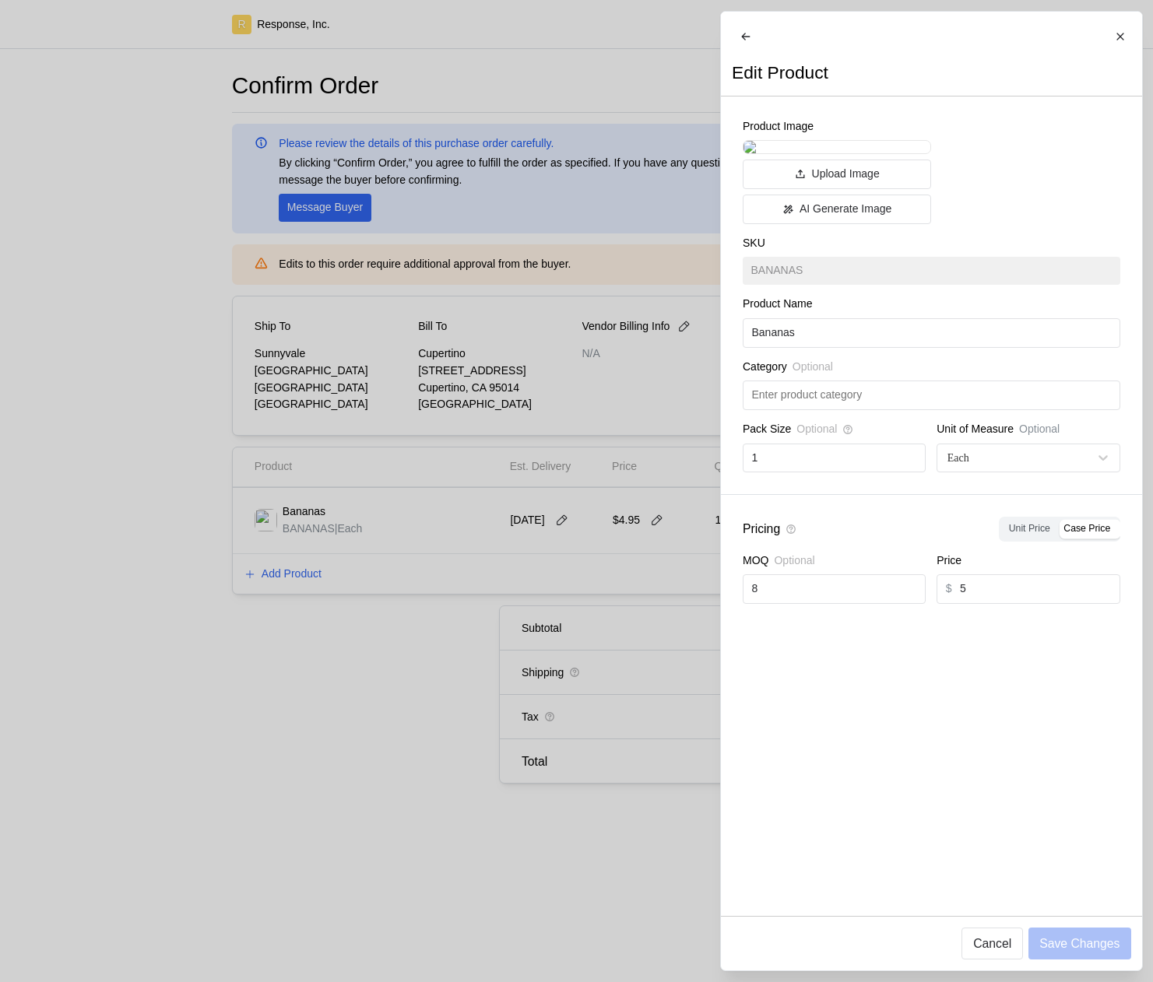
click at [655, 638] on div at bounding box center [576, 491] width 1153 height 982
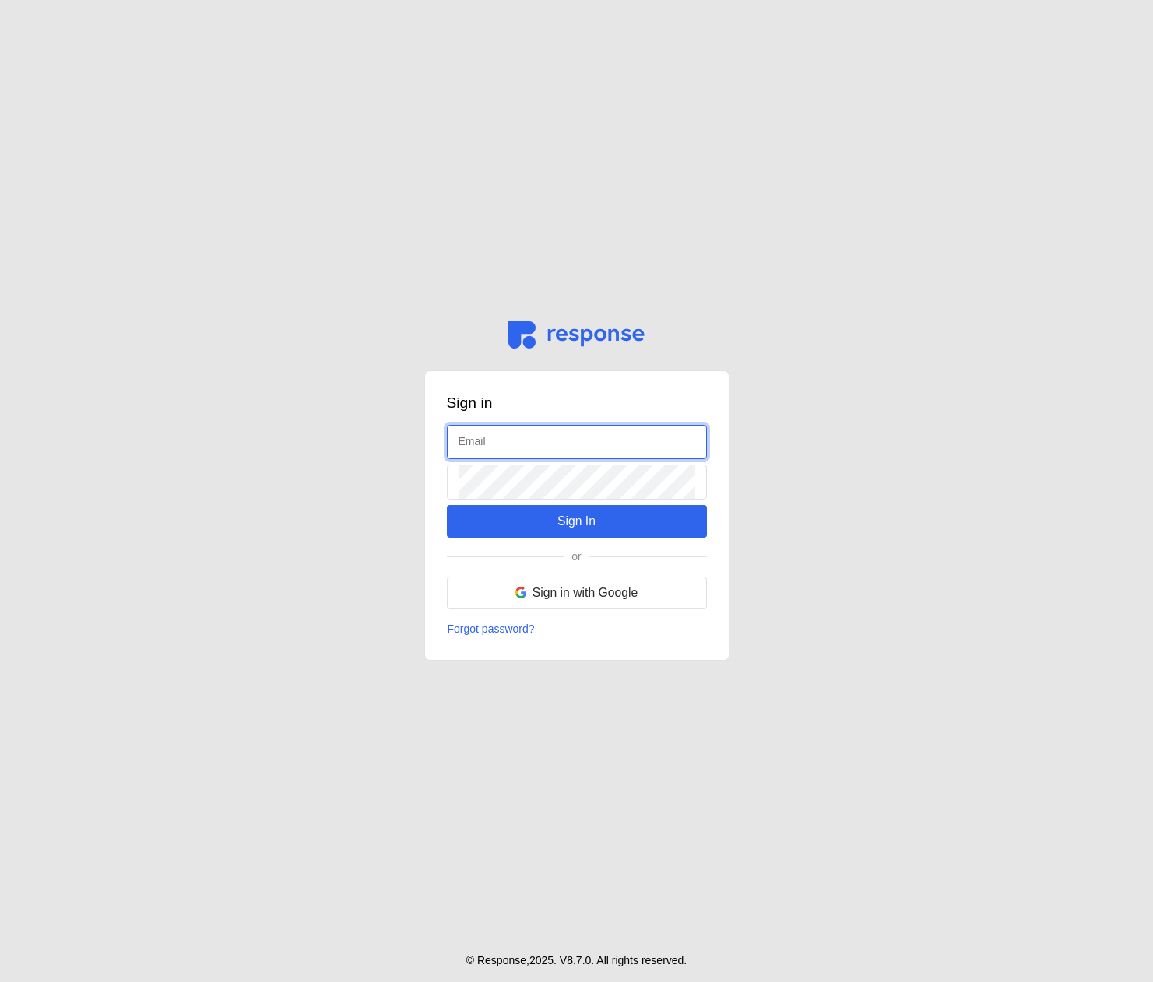
click at [507, 442] on input "text" at bounding box center [576, 442] width 237 height 33
type input "admin@tryresponse.com"
